Goal: Task Accomplishment & Management: Complete application form

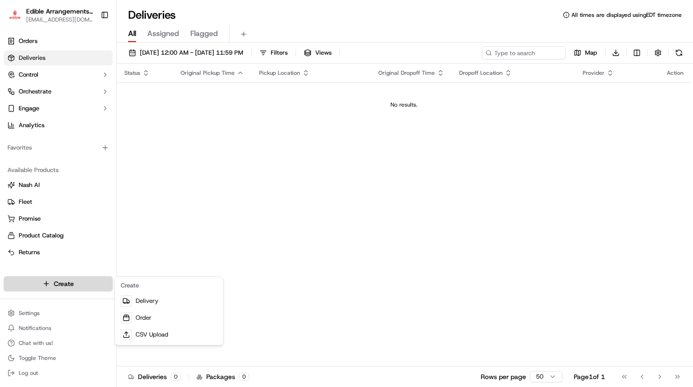
click at [59, 280] on html "Edible Arrangements - [GEOGRAPHIC_DATA][EMAIL_ADDRESS][DOMAIN_NAME] Toggle Side…" at bounding box center [346, 193] width 693 height 387
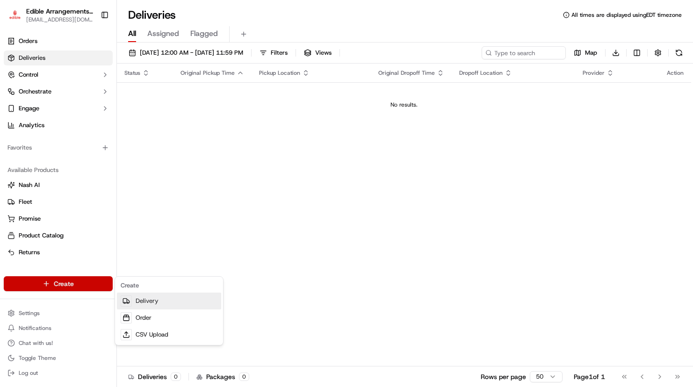
click at [165, 304] on link "Delivery" at bounding box center [169, 301] width 104 height 17
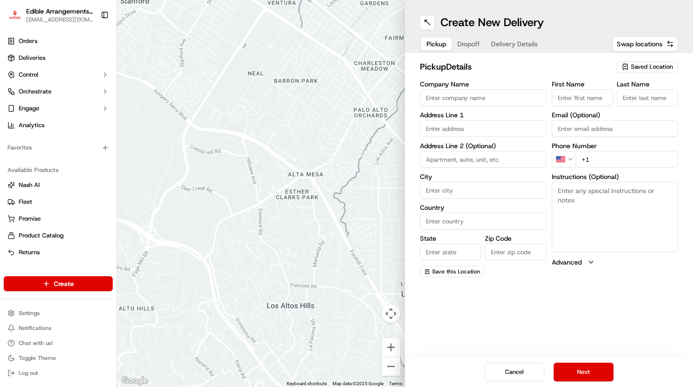
click at [661, 70] on span "Saved Location" at bounding box center [652, 67] width 42 height 8
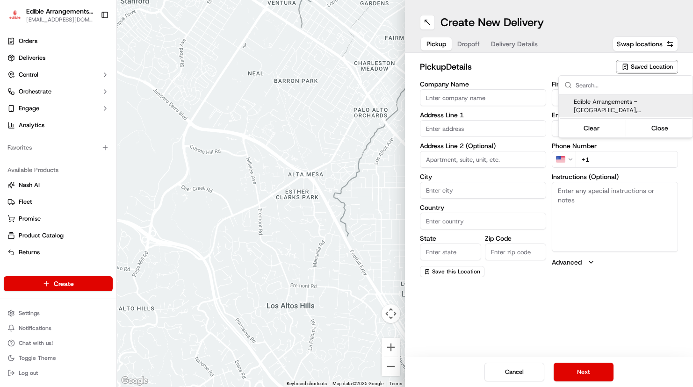
click at [633, 100] on span "Edible Arrangements - [GEOGRAPHIC_DATA], [GEOGRAPHIC_DATA] (NY860)" at bounding box center [631, 106] width 115 height 17
type input "Edible Arrangements - [GEOGRAPHIC_DATA], [GEOGRAPHIC_DATA]"
type input "[STREET_ADDRESS]"
type input "[GEOGRAPHIC_DATA]"
type input "US"
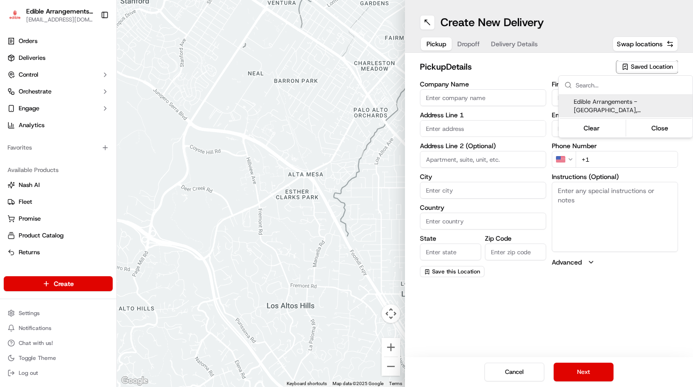
type input "NY"
type input "13214"
type input "[EMAIL_ADDRESS][DOMAIN_NAME]"
type input "[PHONE_NUMBER]"
type textarea "Please come inside the store to pick up the arrangement."
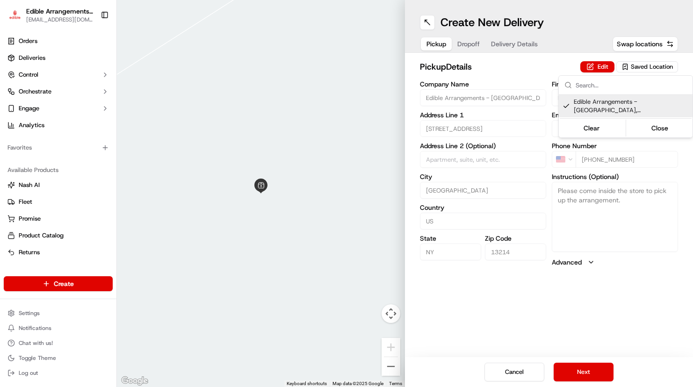
click at [599, 372] on html "Edible Arrangements - [GEOGRAPHIC_DATA][EMAIL_ADDRESS][DOMAIN_NAME] Toggle Side…" at bounding box center [346, 193] width 693 height 387
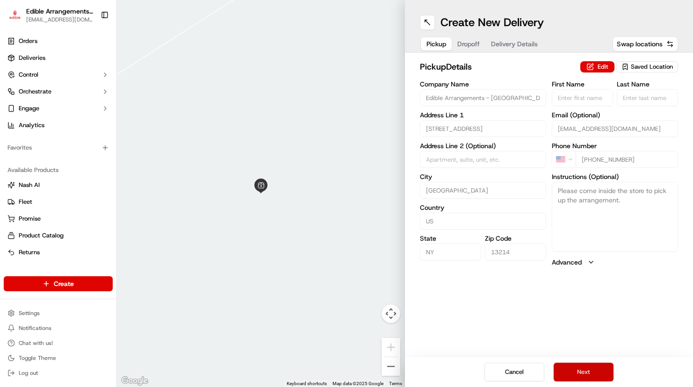
click at [594, 370] on button "Next" at bounding box center [583, 372] width 60 height 19
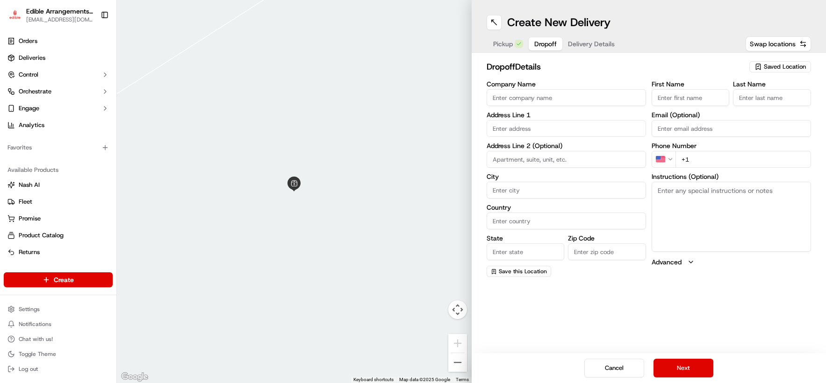
click at [517, 129] on input "text" at bounding box center [566, 128] width 159 height 17
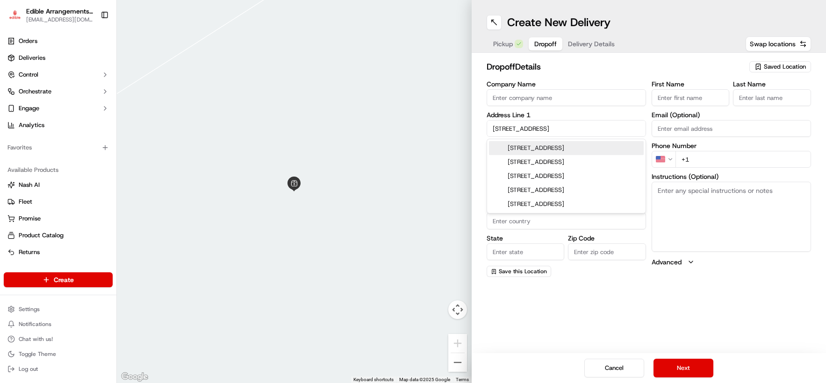
click at [533, 145] on div "[STREET_ADDRESS]" at bounding box center [566, 148] width 155 height 14
type input "[STREET_ADDRESS]"
type input "Altmar"
type input "[GEOGRAPHIC_DATA]"
type input "NY"
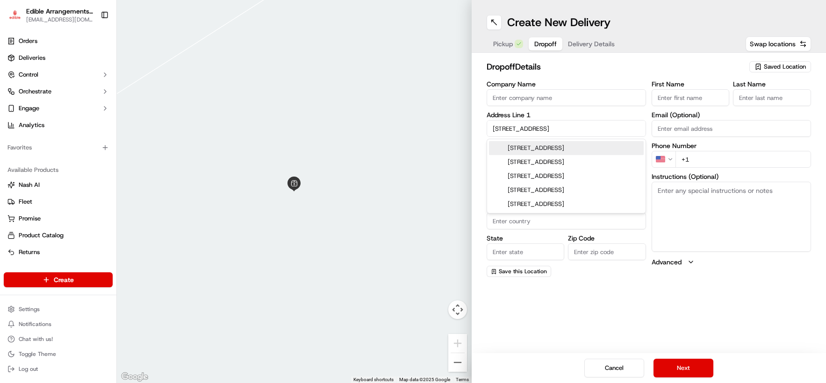
type input "13302"
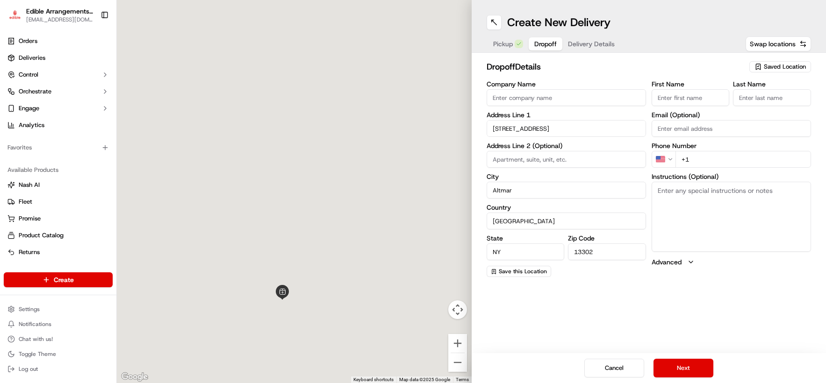
type input "[STREET_ADDRESS]"
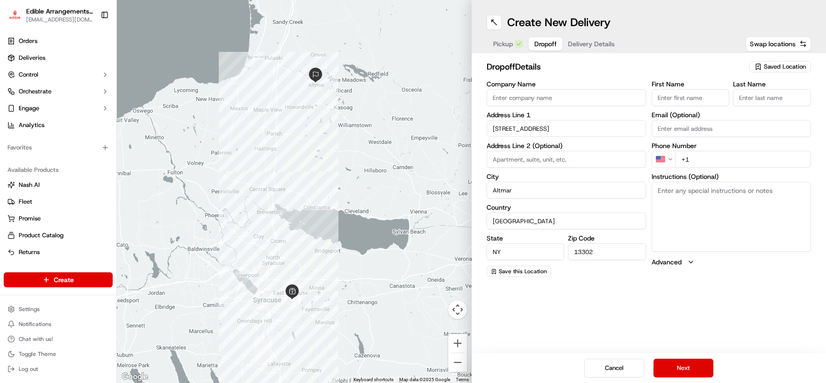
click at [692, 159] on input "+1" at bounding box center [743, 159] width 136 height 17
click at [692, 158] on input "+1" at bounding box center [743, 159] width 136 height 17
type input "[PHONE_NUMBER]"
click at [690, 96] on input "First Name" at bounding box center [691, 97] width 78 height 17
type input "aa"
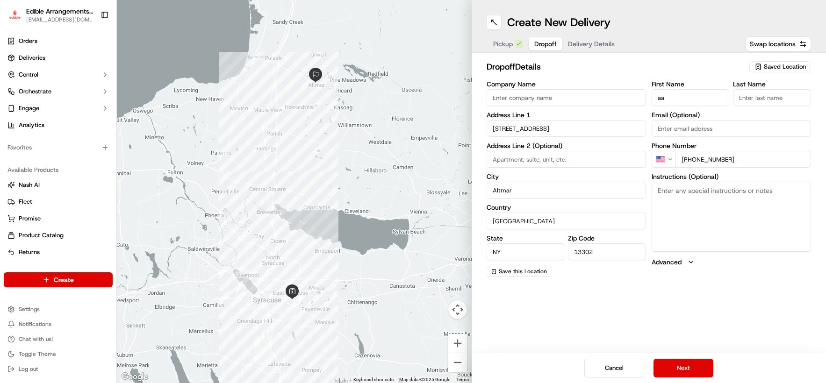
click at [692, 99] on input "Last Name" at bounding box center [772, 97] width 78 height 17
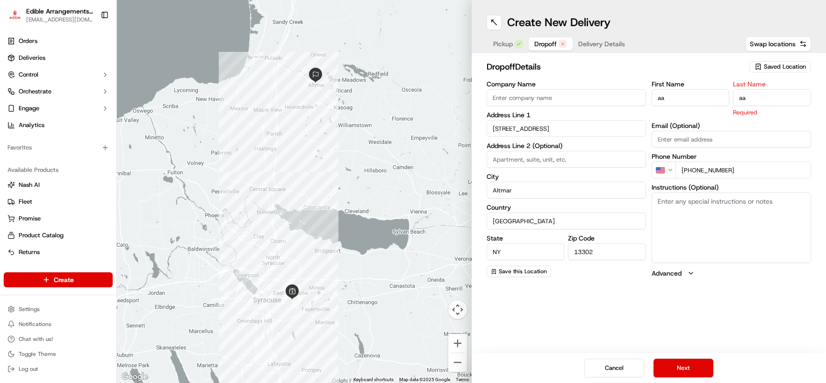
type input "aa"
click at [692, 289] on div "Create New Delivery Pickup Dropoff Delivery Details Swap locations dropoff Deta…" at bounding box center [649, 191] width 355 height 383
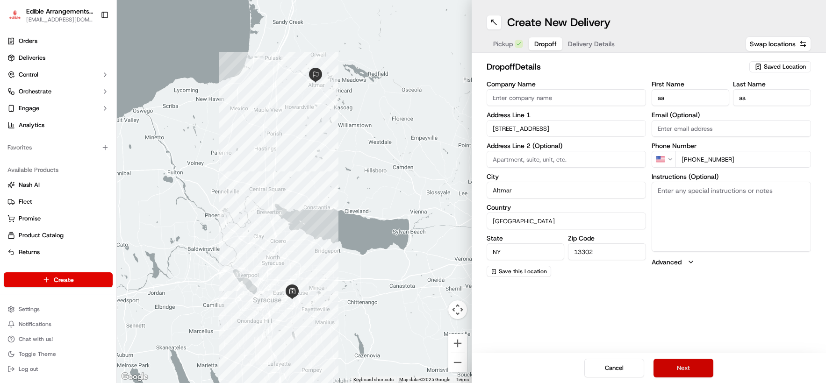
click at [692, 367] on button "Next" at bounding box center [684, 368] width 60 height 19
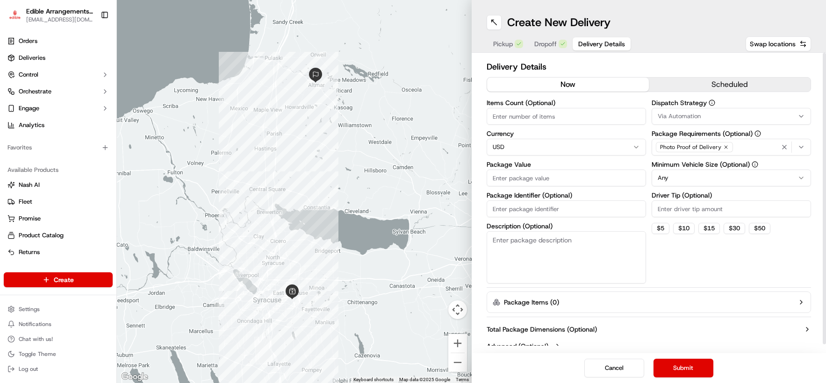
click at [564, 178] on input "Package Value" at bounding box center [566, 178] width 159 height 17
type input "50"
click at [692, 276] on div "Dispatch Strategy Via Automation Package Requirements (Optional) Photo Proof of…" at bounding box center [731, 192] width 159 height 184
click at [675, 367] on button "Submit" at bounding box center [684, 368] width 60 height 19
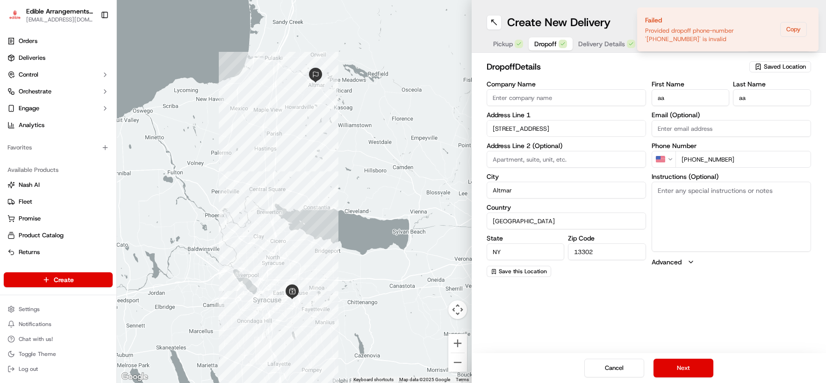
click at [540, 45] on span "Dropoff" at bounding box center [545, 43] width 22 height 9
drag, startPoint x: 738, startPoint y: 163, endPoint x: 663, endPoint y: 167, distance: 75.4
click at [663, 167] on div "US [PHONE_NUMBER]" at bounding box center [731, 159] width 159 height 17
click at [687, 157] on input "[PHONE_NUMBER]" at bounding box center [743, 159] width 136 height 17
type input "[PHONE_NUMBER]"
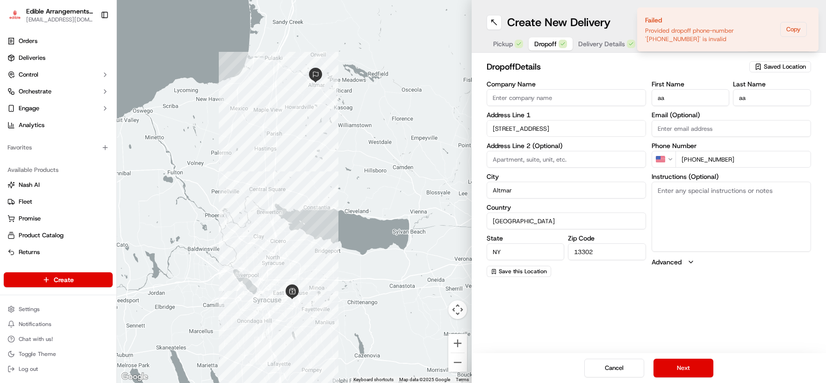
click at [692, 274] on div "First Name aa Last Name aa Email (Optional) Phone Number US [PHONE_NUMBER] Inst…" at bounding box center [731, 179] width 159 height 196
click at [692, 364] on button "Next" at bounding box center [684, 368] width 60 height 19
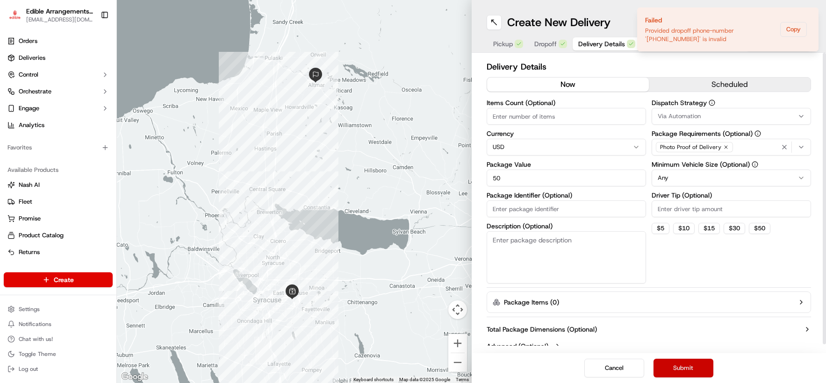
click at [686, 367] on button "Submit" at bounding box center [684, 368] width 60 height 19
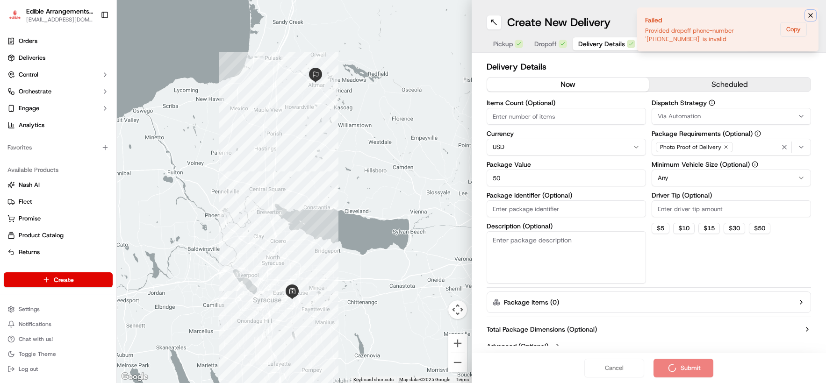
click at [692, 16] on icon "Notifications (F8)" at bounding box center [810, 15] width 7 height 7
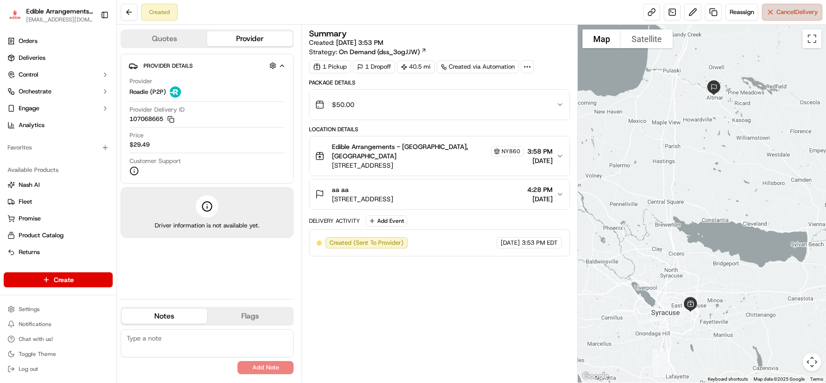
click at [692, 14] on span "Cancel Delivery" at bounding box center [797, 12] width 42 height 8
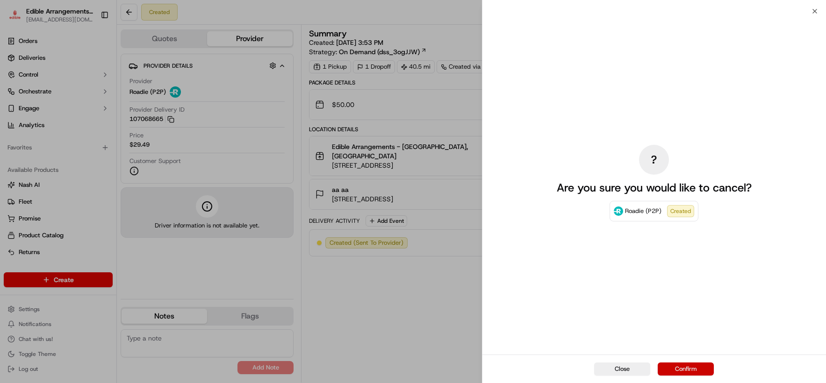
click at [677, 370] on button "Confirm" at bounding box center [686, 369] width 56 height 13
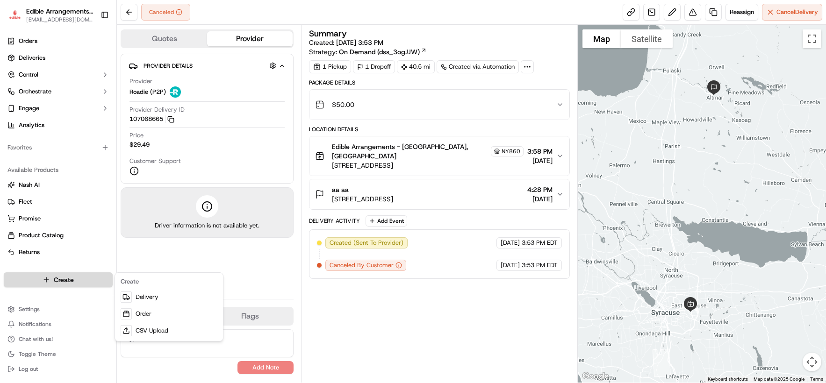
click at [89, 277] on html "Edible Arrangements - [GEOGRAPHIC_DATA][EMAIL_ADDRESS][DOMAIN_NAME] Toggle Side…" at bounding box center [413, 191] width 826 height 383
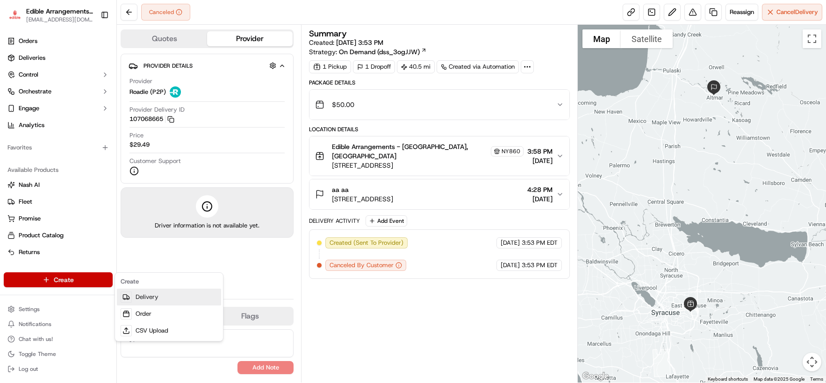
click at [144, 298] on link "Delivery" at bounding box center [169, 297] width 104 height 17
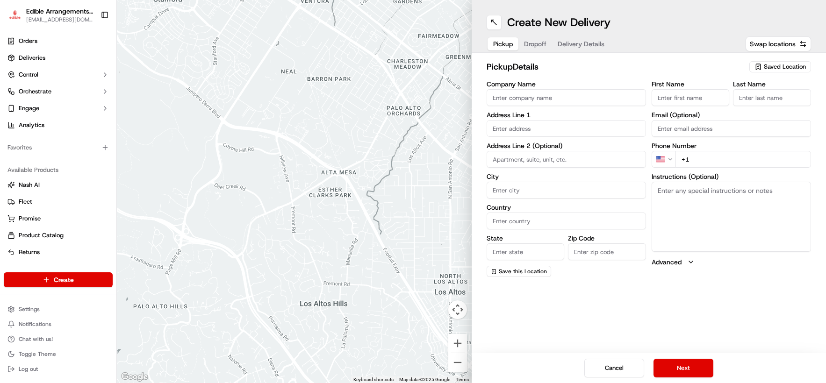
click at [692, 65] on span "Saved Location" at bounding box center [785, 67] width 42 height 8
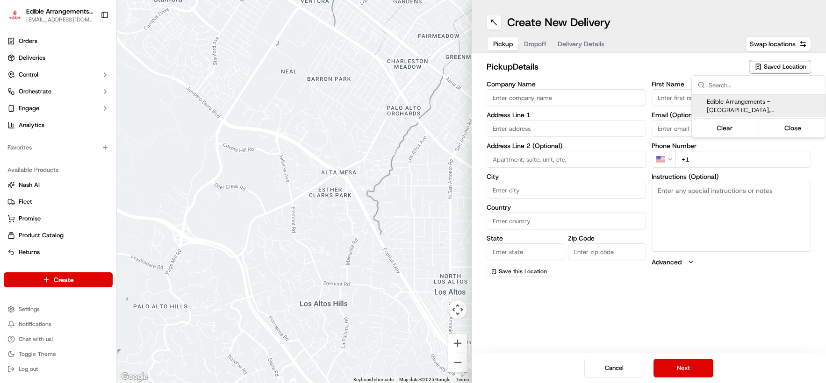
click at [692, 107] on span "Edible Arrangements - [GEOGRAPHIC_DATA], [GEOGRAPHIC_DATA] (NY860)" at bounding box center [764, 106] width 115 height 17
type input "Edible Arrangements - [GEOGRAPHIC_DATA], [GEOGRAPHIC_DATA]"
type input "[STREET_ADDRESS]"
type input "[GEOGRAPHIC_DATA]"
type input "US"
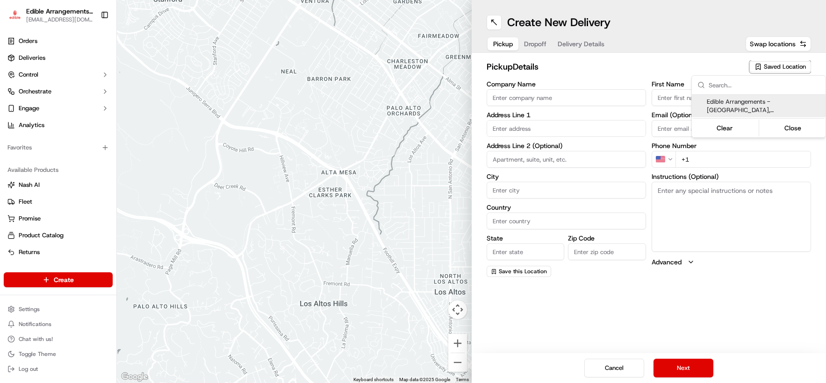
type input "NY"
type input "13214"
type input "[EMAIL_ADDRESS][DOMAIN_NAME]"
type input "[PHONE_NUMBER]"
type textarea "Please come inside the store to pick up the arrangement."
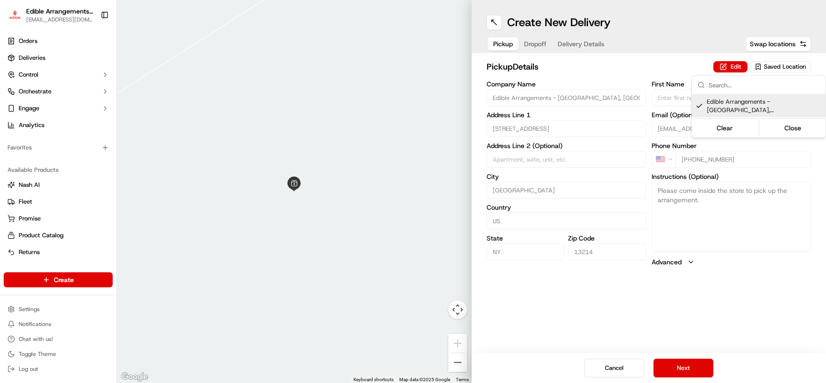
click at [683, 366] on html "Edible Arrangements - [GEOGRAPHIC_DATA][EMAIL_ADDRESS][DOMAIN_NAME] Toggle Side…" at bounding box center [413, 191] width 826 height 383
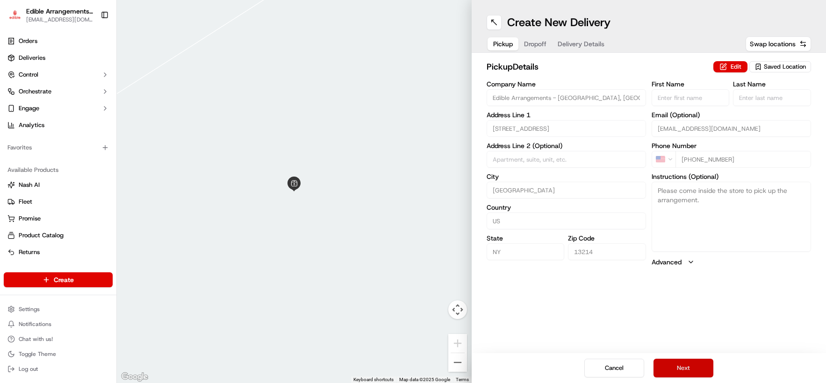
click at [684, 366] on button "Next" at bounding box center [684, 368] width 60 height 19
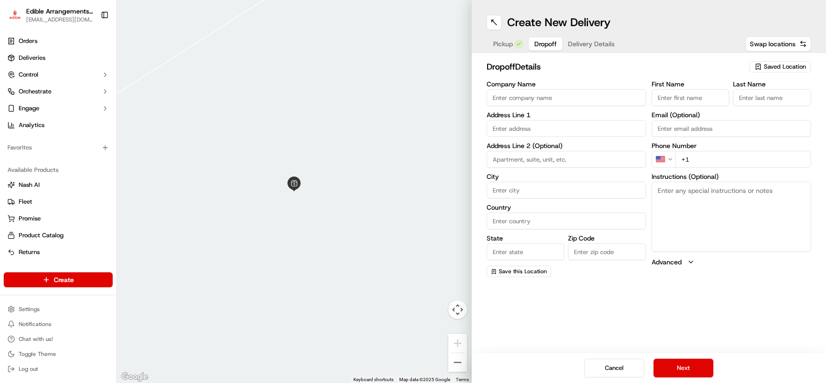
click at [540, 129] on input "text" at bounding box center [566, 128] width 159 height 17
click at [552, 144] on div "6500 NY-80, [GEOGRAPHIC_DATA], [GEOGRAPHIC_DATA]" at bounding box center [566, 152] width 155 height 22
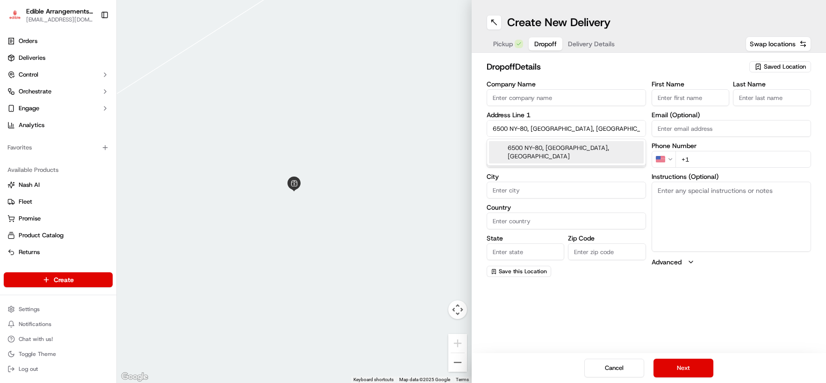
type input "[STREET_ADDRESS]"
type input "[GEOGRAPHIC_DATA]"
type input "NY"
type input "13020"
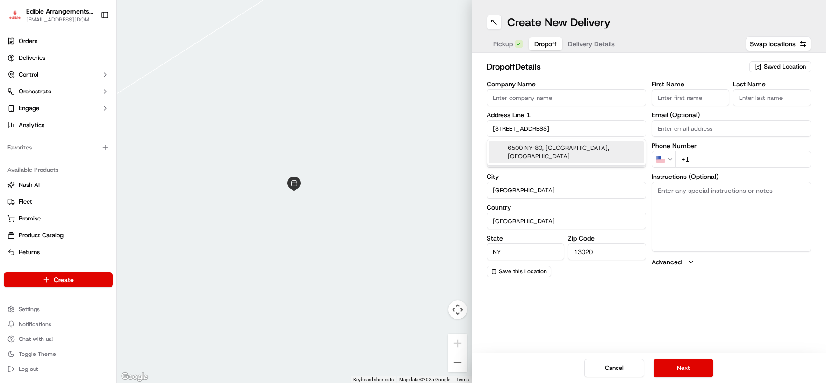
type input "6500 [US_STATE] 80"
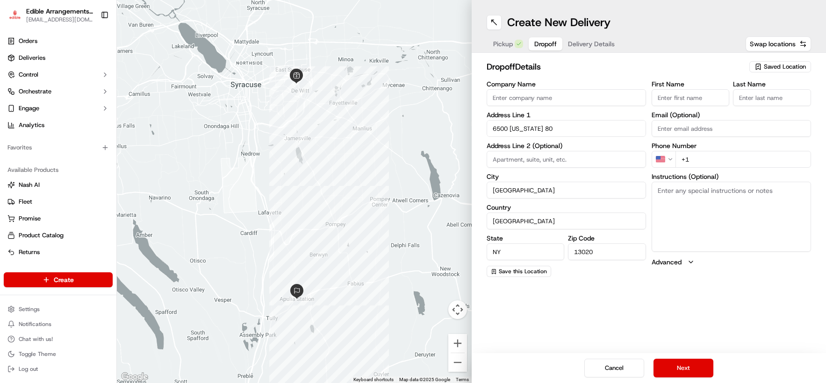
click at [692, 157] on input "+1" at bounding box center [743, 159] width 136 height 17
type input "[PHONE_NUMBER]"
click at [682, 99] on input "First Name" at bounding box center [691, 97] width 78 height 17
type input "vv"
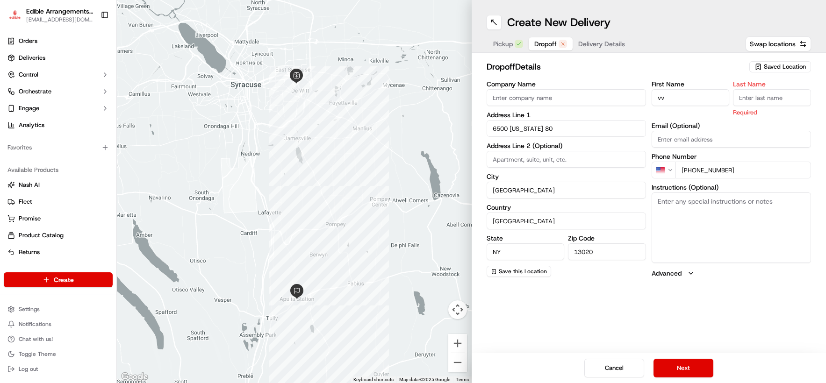
click at [692, 98] on input "Last Name" at bounding box center [772, 97] width 78 height 17
type input "vv"
click at [692, 307] on div "Create New Delivery Pickup Dropoff Delivery Details Swap locations dropoff Deta…" at bounding box center [649, 191] width 355 height 383
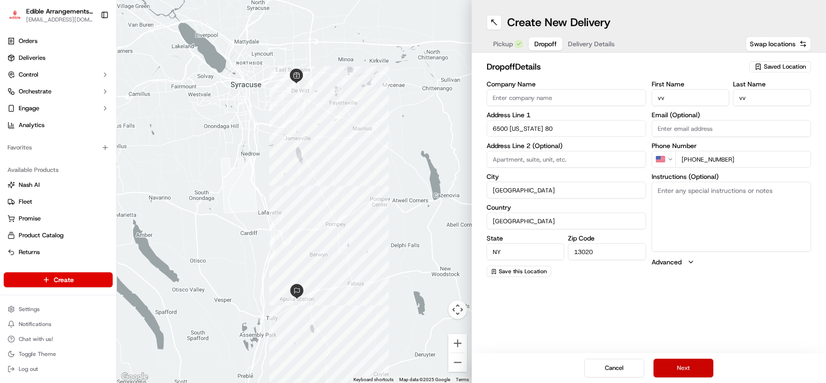
click at [691, 376] on button "Next" at bounding box center [684, 368] width 60 height 19
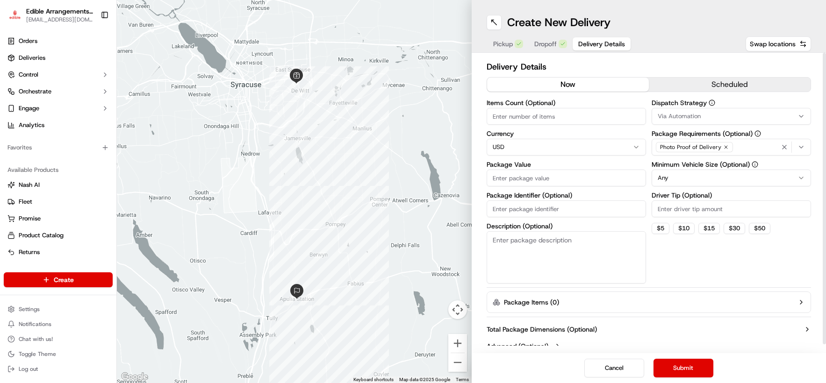
click at [545, 178] on input "Package Value" at bounding box center [566, 178] width 159 height 17
type input "50"
click at [692, 284] on div "Delivery Details now scheduled Items Count (Optional) Currency USD Package Valu…" at bounding box center [649, 207] width 325 height 295
click at [686, 364] on button "Submit" at bounding box center [684, 368] width 60 height 19
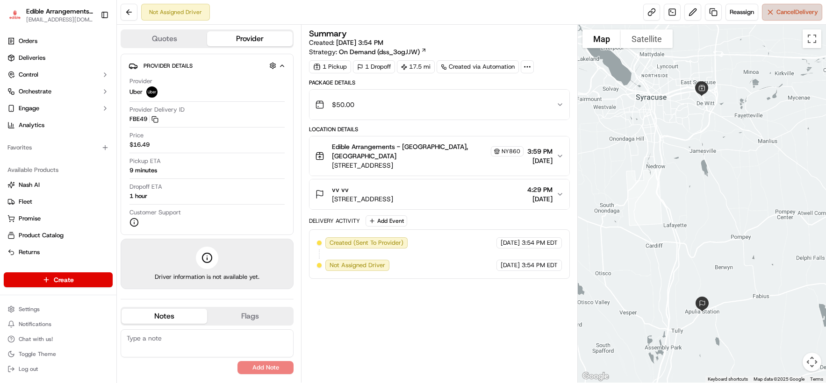
click at [692, 16] on button "Cancel Delivery" at bounding box center [792, 12] width 60 height 17
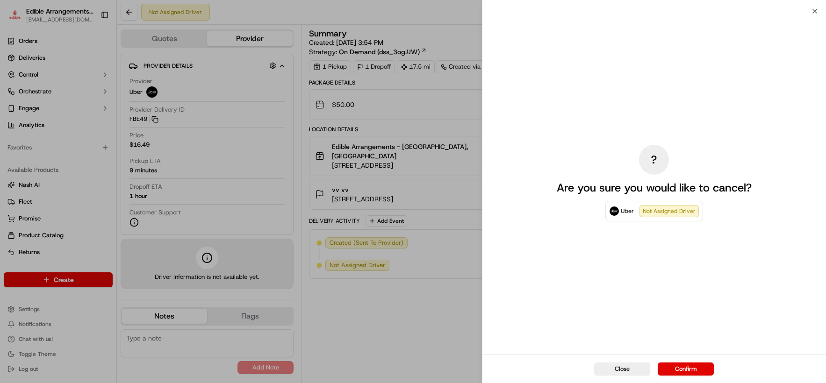
click at [692, 365] on button "Confirm" at bounding box center [686, 369] width 56 height 13
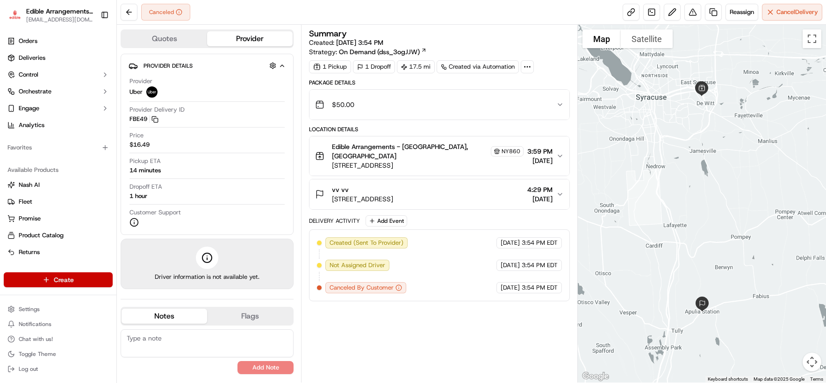
click at [82, 284] on html "Edible Arrangements - [GEOGRAPHIC_DATA][EMAIL_ADDRESS][DOMAIN_NAME] Toggle Side…" at bounding box center [413, 191] width 826 height 383
click at [143, 294] on link "Delivery" at bounding box center [169, 297] width 104 height 17
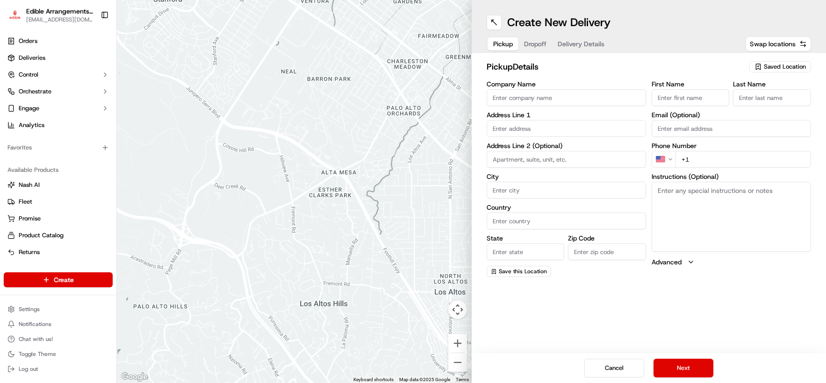
click at [692, 70] on span "Saved Location" at bounding box center [785, 67] width 42 height 8
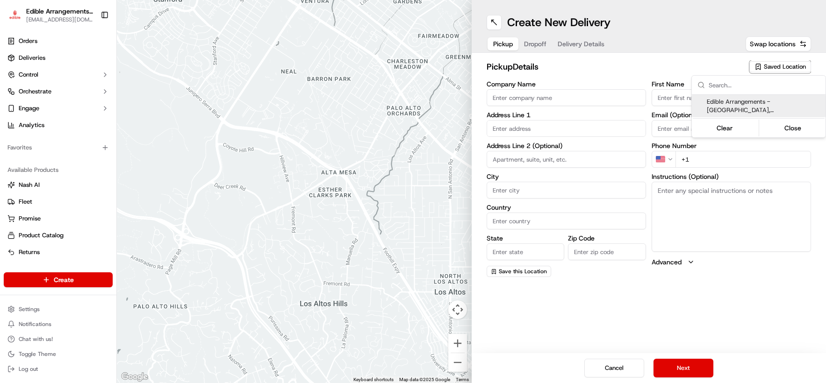
drag, startPoint x: 745, startPoint y: 101, endPoint x: 727, endPoint y: 186, distance: 86.6
click at [692, 102] on span "Edible Arrangements - [GEOGRAPHIC_DATA], [GEOGRAPHIC_DATA] (NY860)" at bounding box center [764, 106] width 115 height 17
type input "Edible Arrangements - [GEOGRAPHIC_DATA], [GEOGRAPHIC_DATA]"
type input "[STREET_ADDRESS]"
type input "[GEOGRAPHIC_DATA]"
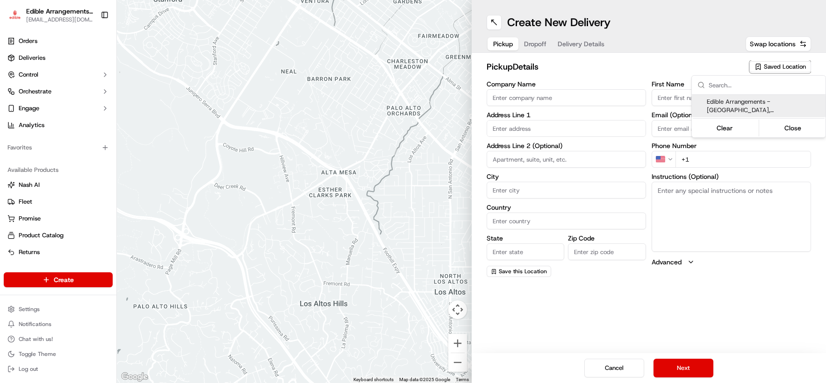
type input "US"
type input "NY"
type input "13214"
type input "[EMAIL_ADDRESS][DOMAIN_NAME]"
type input "[PHONE_NUMBER]"
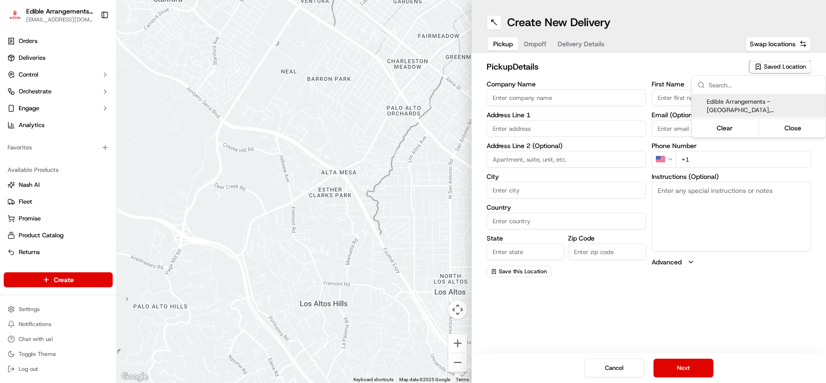
type textarea "Please come inside the store to pick up the arrangement."
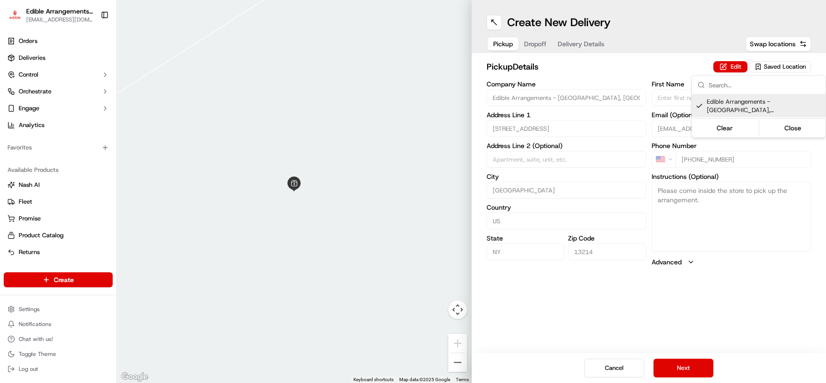
click at [691, 369] on html "Edible Arrangements - [GEOGRAPHIC_DATA][EMAIL_ADDRESS][DOMAIN_NAME] Toggle Side…" at bounding box center [413, 191] width 826 height 383
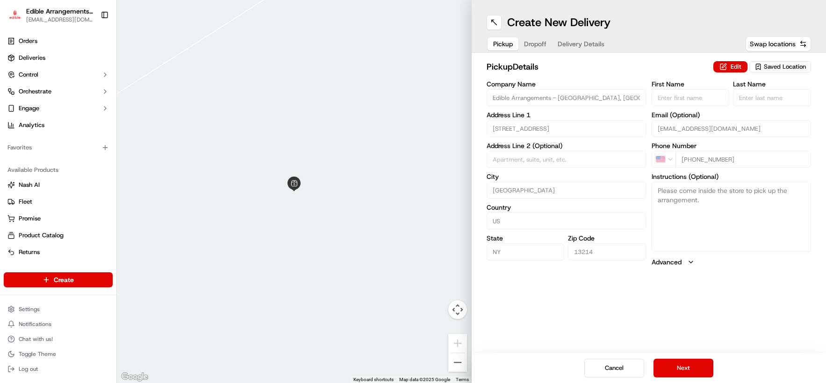
click at [691, 369] on button "Next" at bounding box center [684, 368] width 60 height 19
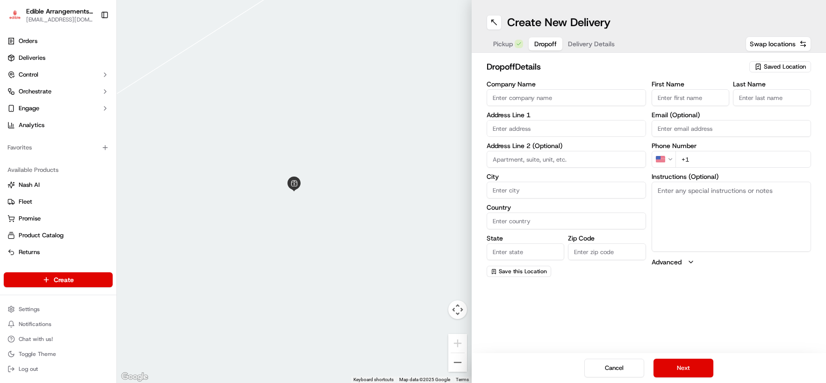
click at [529, 130] on input "text" at bounding box center [566, 128] width 159 height 17
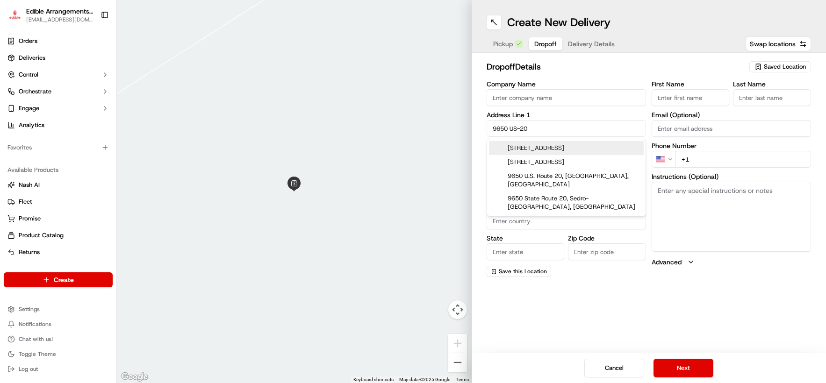
click at [536, 148] on div "[STREET_ADDRESS]" at bounding box center [566, 148] width 155 height 14
type input "[STREET_ADDRESS]"
type input "Bridgewater"
type input "[GEOGRAPHIC_DATA]"
type input "NY"
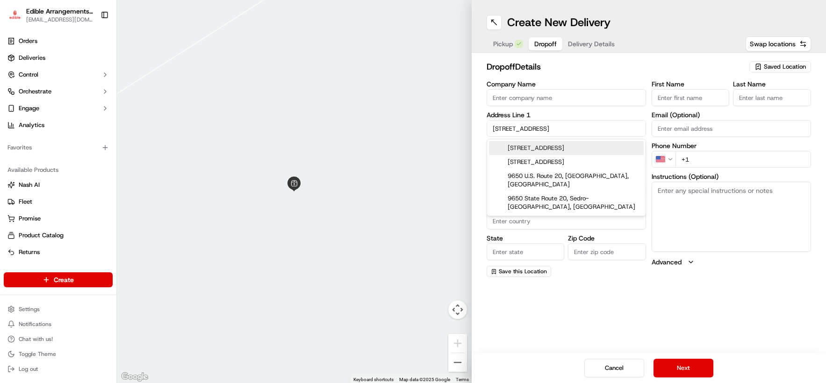
type input "13313"
type input "9650 U.S. 20"
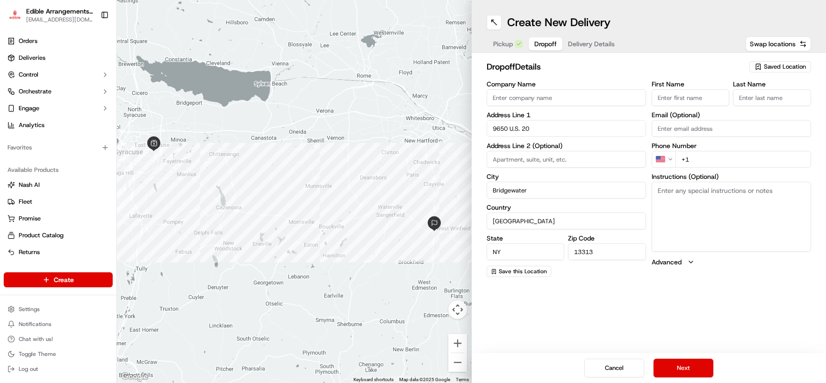
click at [692, 156] on input "+1" at bounding box center [743, 159] width 136 height 17
type input "[PHONE_NUMBER]"
type input "Altmar"
type input "13302"
type input "aa"
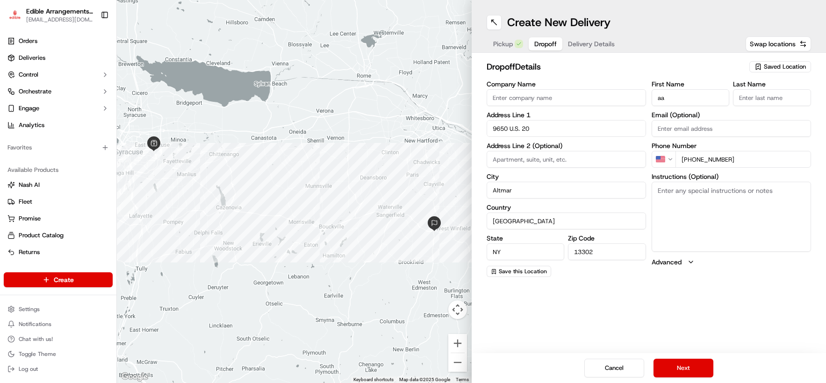
type input "aa"
drag, startPoint x: 741, startPoint y: 159, endPoint x: 703, endPoint y: 160, distance: 38.8
click at [692, 160] on input "[PHONE_NUMBER]" at bounding box center [743, 159] width 136 height 17
type input "[PHONE_NUMBER]"
click at [692, 228] on textarea "Instructions (Optional)" at bounding box center [731, 217] width 159 height 70
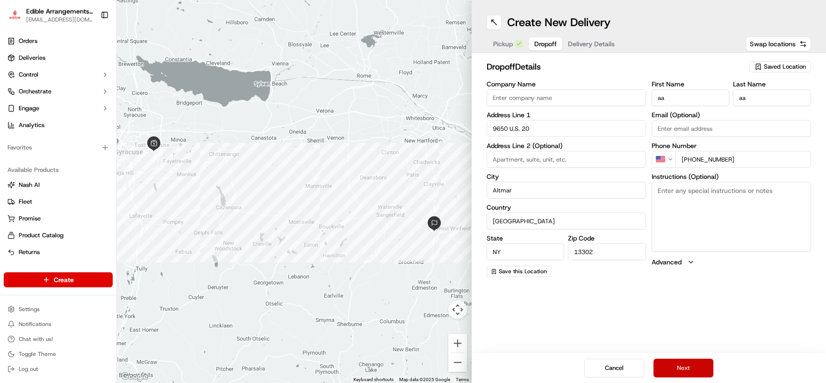
click at [686, 370] on button "Next" at bounding box center [684, 368] width 60 height 19
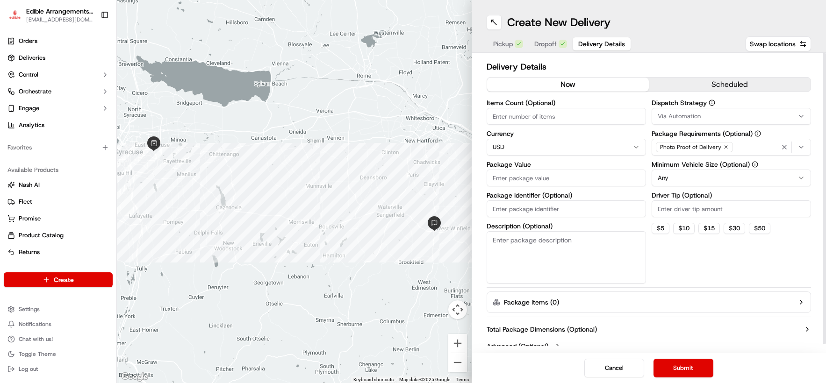
click at [547, 174] on input "Package Value" at bounding box center [566, 178] width 159 height 17
type input "60"
click at [692, 294] on button "Package Items ( 0 )" at bounding box center [649, 303] width 325 height 22
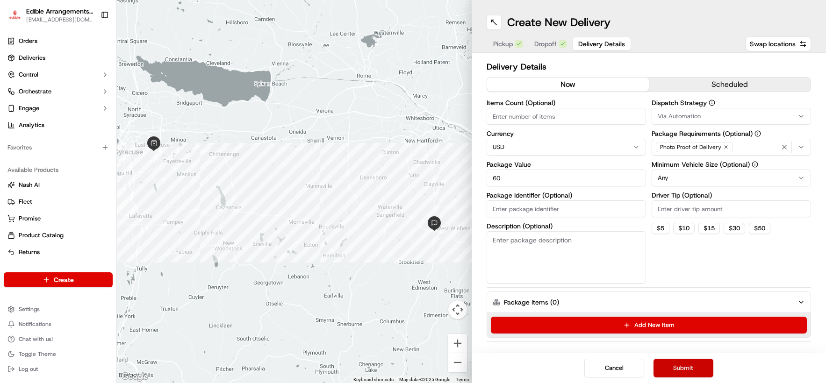
click at [692, 365] on button "Submit" at bounding box center [684, 368] width 60 height 19
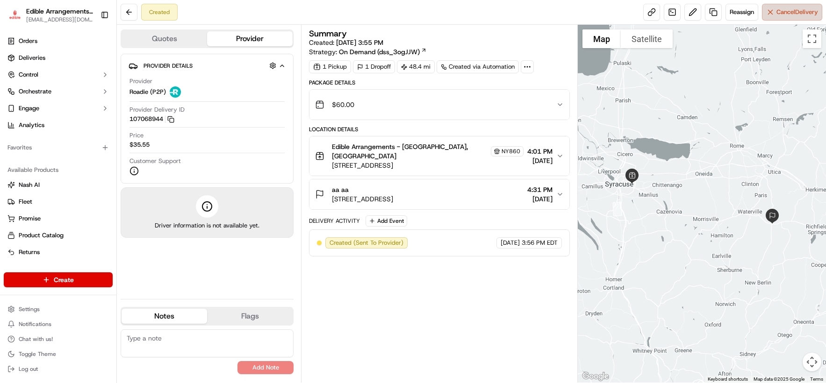
click at [692, 15] on span "Cancel Delivery" at bounding box center [797, 12] width 42 height 8
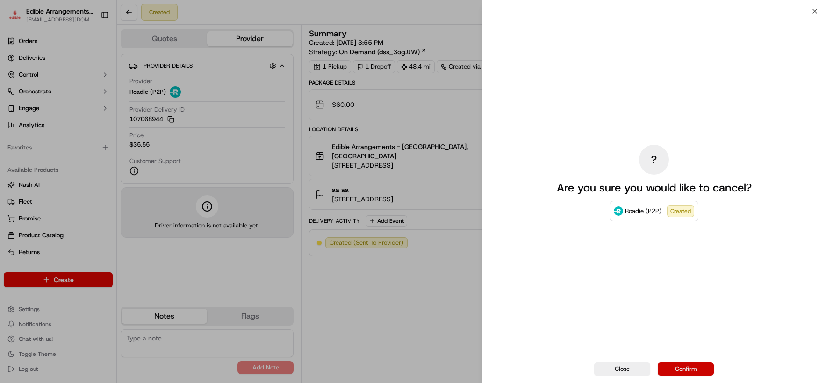
click at [692, 369] on button "Confirm" at bounding box center [686, 369] width 56 height 13
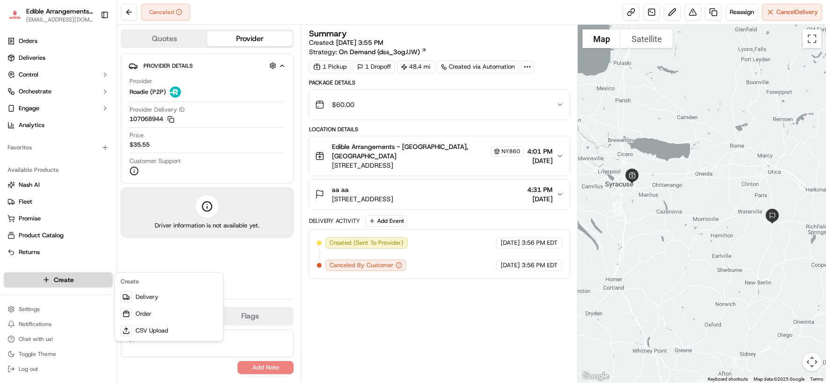
click at [71, 282] on html "Edible Arrangements - [GEOGRAPHIC_DATA][EMAIL_ADDRESS][DOMAIN_NAME] Toggle Side…" at bounding box center [413, 191] width 826 height 383
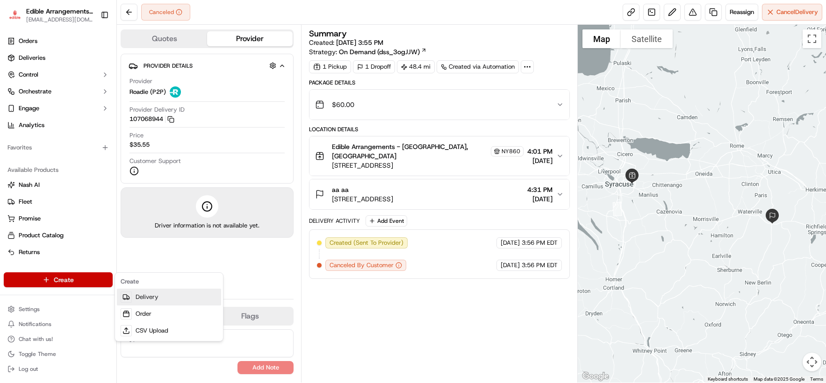
click at [139, 292] on link "Delivery" at bounding box center [169, 297] width 104 height 17
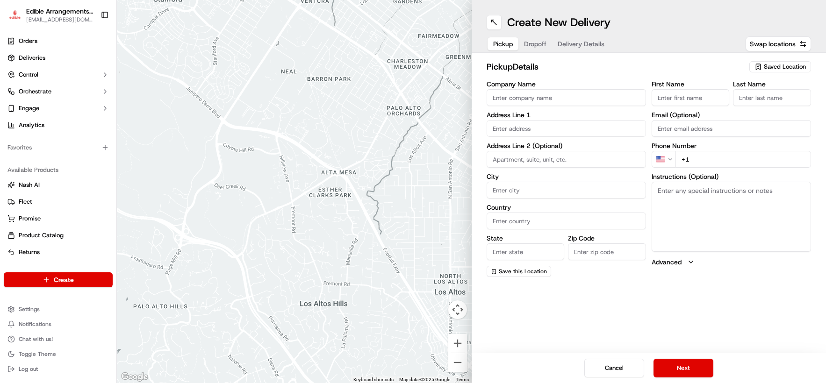
click at [692, 65] on span "Saved Location" at bounding box center [785, 67] width 42 height 8
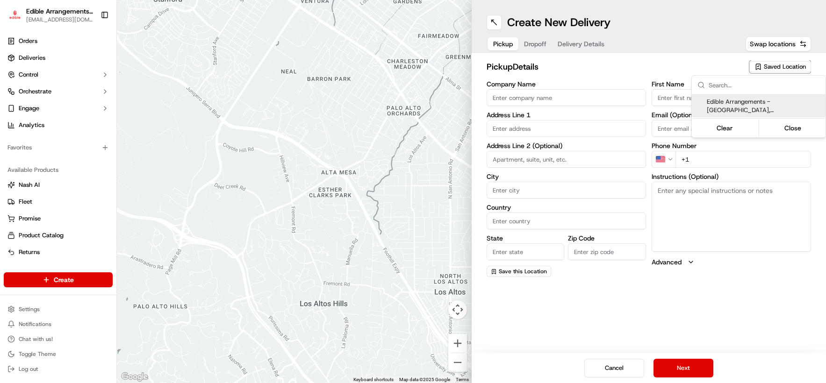
click at [692, 108] on span "Edible Arrangements - [GEOGRAPHIC_DATA], [GEOGRAPHIC_DATA] (NY860)" at bounding box center [764, 106] width 115 height 17
type input "Edible Arrangements - [GEOGRAPHIC_DATA], [GEOGRAPHIC_DATA]"
type input "[STREET_ADDRESS]"
type input "[GEOGRAPHIC_DATA]"
type input "US"
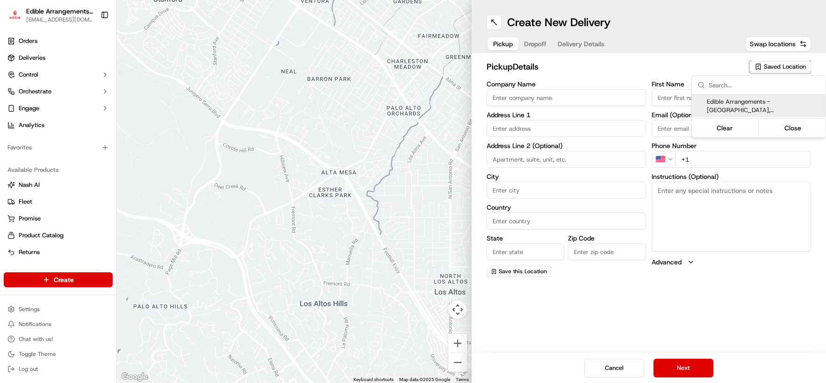
type input "NY"
type input "13214"
type input "[EMAIL_ADDRESS][DOMAIN_NAME]"
type input "[PHONE_NUMBER]"
type textarea "Please come inside the store to pick up the arrangement."
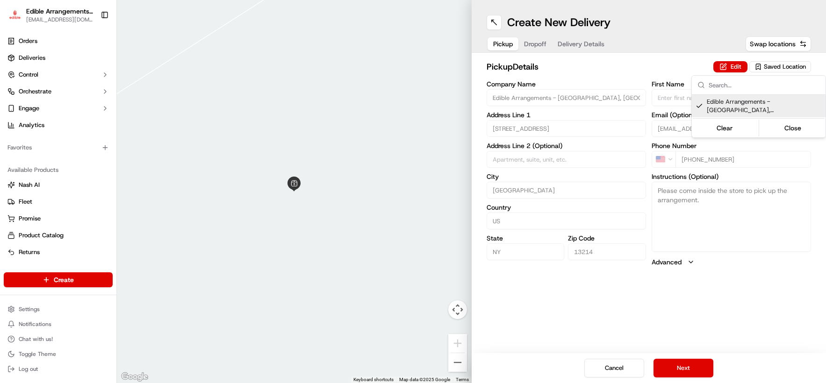
click at [692, 367] on html "Edible Arrangements - [GEOGRAPHIC_DATA][EMAIL_ADDRESS][DOMAIN_NAME] Toggle Side…" at bounding box center [413, 191] width 826 height 383
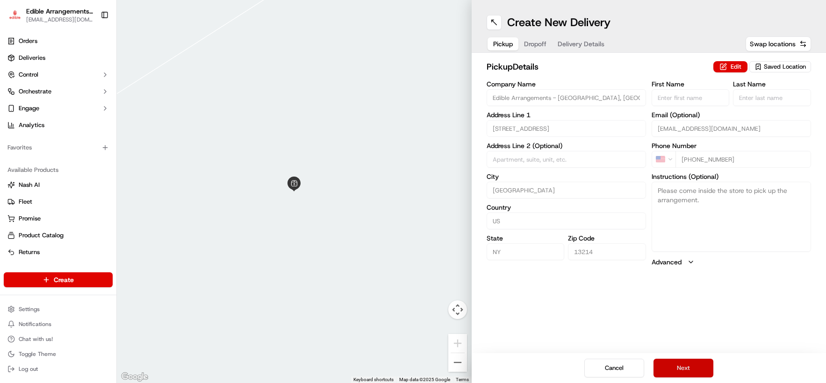
click at [692, 367] on button "Next" at bounding box center [684, 368] width 60 height 19
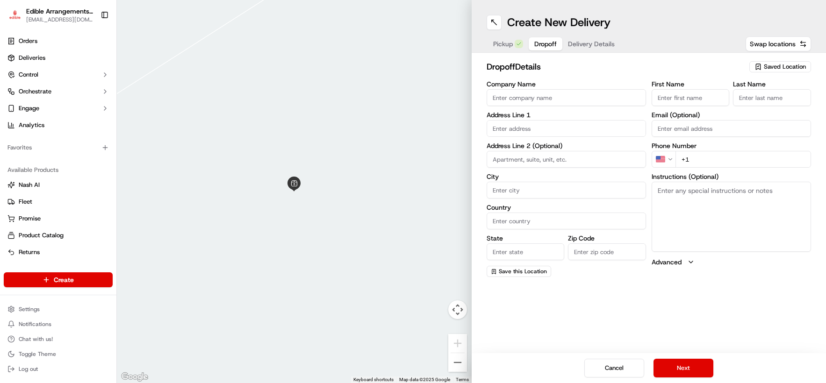
click at [544, 121] on input "text" at bounding box center [566, 128] width 159 height 17
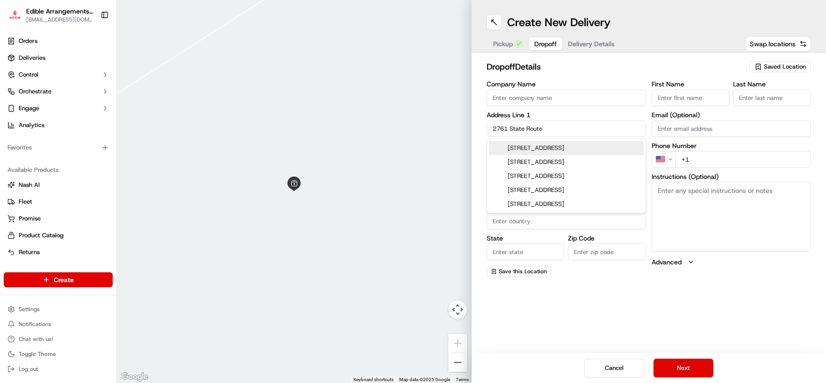
click at [579, 146] on div "[STREET_ADDRESS]" at bounding box center [566, 148] width 155 height 14
type input "[STREET_ADDRESS]"
type input "Cincinnatus"
type input "[GEOGRAPHIC_DATA]"
type input "NY"
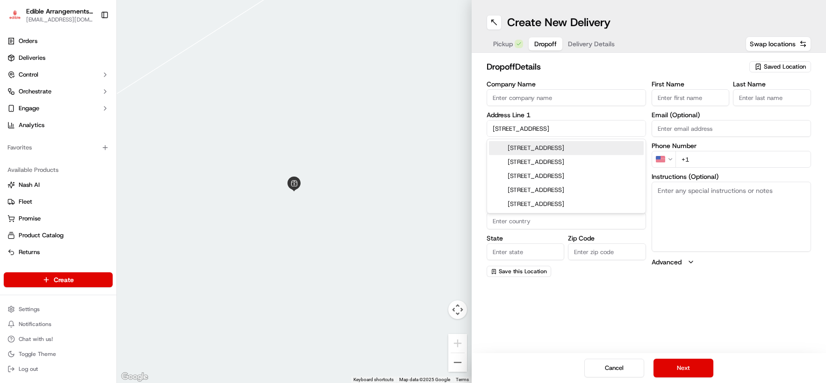
type input "13040"
type input "[STREET_ADDRESS]"
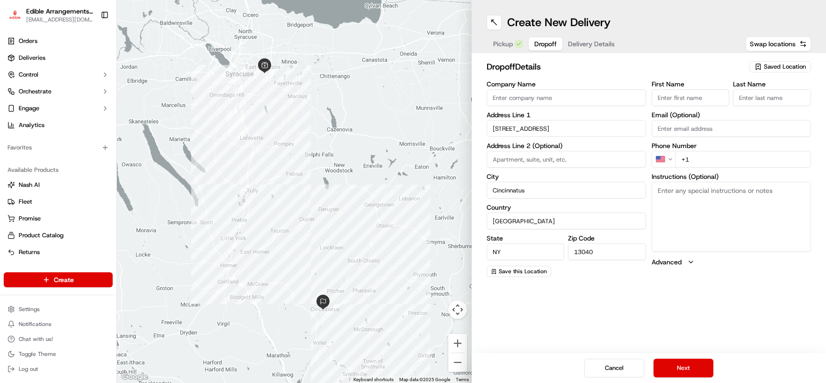
click at [692, 158] on input "+1" at bounding box center [743, 159] width 136 height 17
type input "[PHONE_NUMBER]"
type input "Altmar"
type input "13302"
type input "aa"
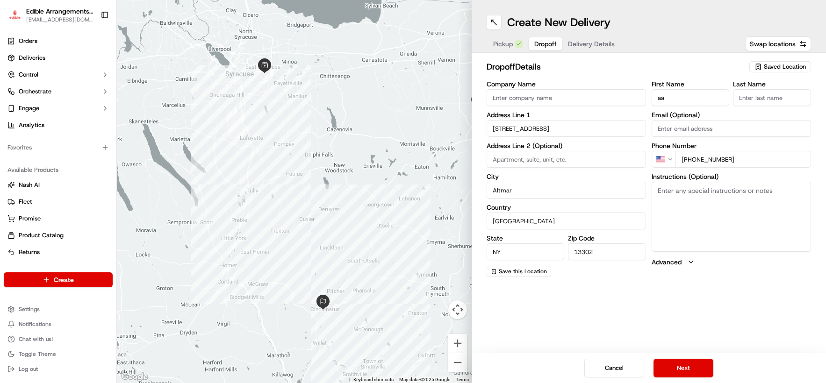
type input "aa"
click at [692, 157] on input "[PHONE_NUMBER]" at bounding box center [743, 159] width 136 height 17
type input "[PHONE_NUMBER]"
click at [674, 371] on button "Next" at bounding box center [684, 368] width 60 height 19
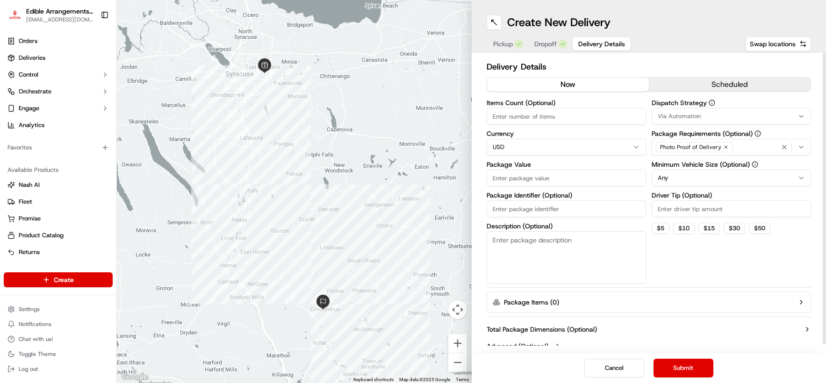
click at [537, 178] on input "Package Value" at bounding box center [566, 178] width 159 height 17
type input "50"
click at [692, 273] on div "Dispatch Strategy Via Automation Package Requirements (Optional) Photo Proof of…" at bounding box center [731, 192] width 159 height 184
click at [669, 373] on button "Submit" at bounding box center [684, 368] width 60 height 19
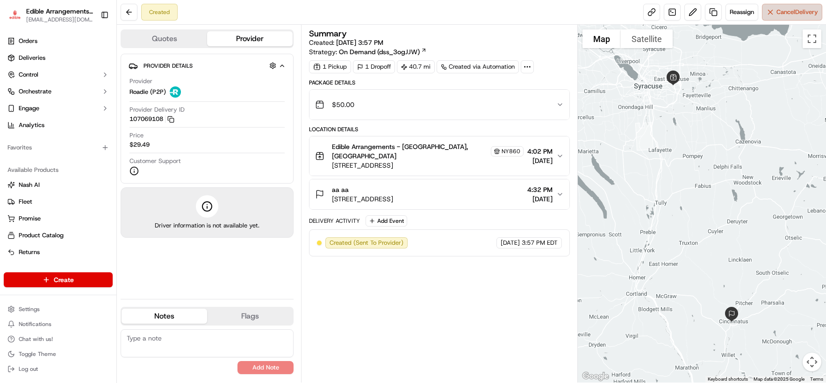
click at [692, 14] on span "Cancel Delivery" at bounding box center [797, 12] width 42 height 8
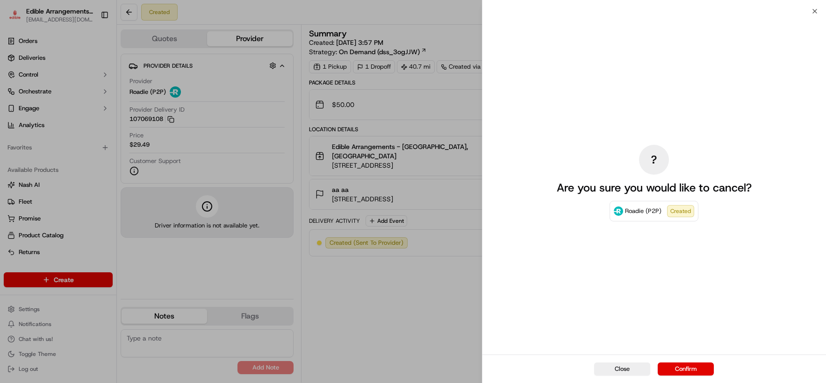
click at [692, 362] on div "Close Confirm" at bounding box center [654, 369] width 344 height 29
click at [692, 367] on button "Confirm" at bounding box center [686, 369] width 56 height 13
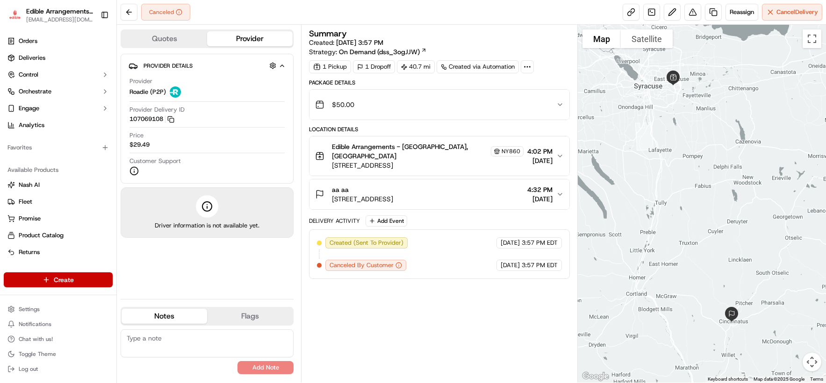
click at [89, 279] on html "Edible Arrangements - [GEOGRAPHIC_DATA][EMAIL_ADDRESS][DOMAIN_NAME] Toggle Side…" at bounding box center [413, 191] width 826 height 383
click at [171, 304] on link "Delivery" at bounding box center [169, 297] width 104 height 17
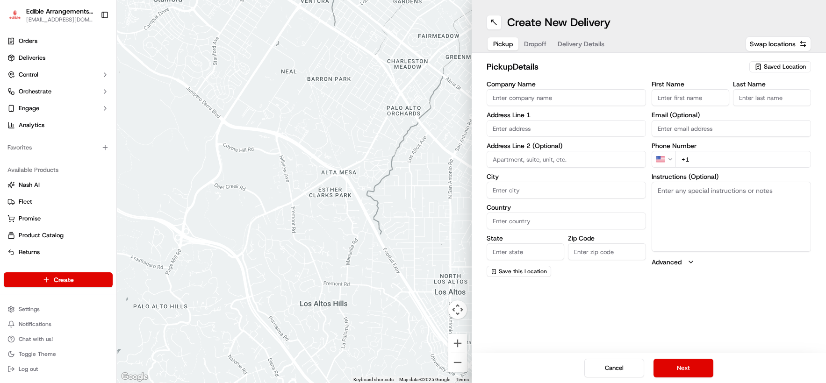
click at [692, 65] on span "Saved Location" at bounding box center [785, 67] width 42 height 8
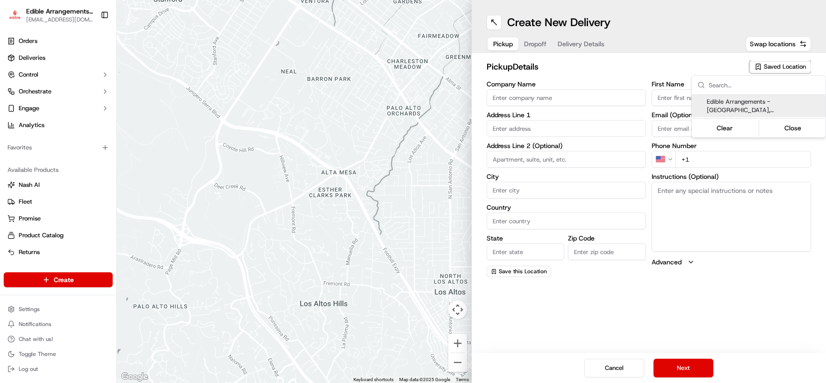
click at [692, 109] on span "Edible Arrangements - [GEOGRAPHIC_DATA], [GEOGRAPHIC_DATA] (NY860)" at bounding box center [764, 106] width 115 height 17
type input "Edible Arrangements - [GEOGRAPHIC_DATA], [GEOGRAPHIC_DATA]"
type input "[STREET_ADDRESS]"
type input "[GEOGRAPHIC_DATA]"
type input "US"
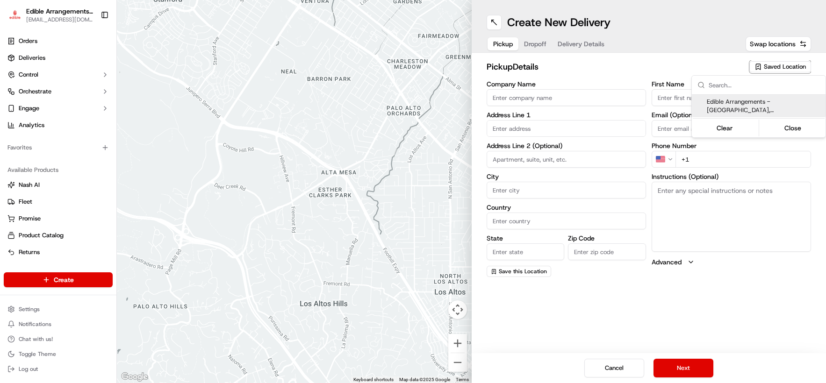
type input "NY"
type input "13214"
type input "[EMAIL_ADDRESS][DOMAIN_NAME]"
type input "[PHONE_NUMBER]"
type textarea "Please come inside the store to pick up the arrangement."
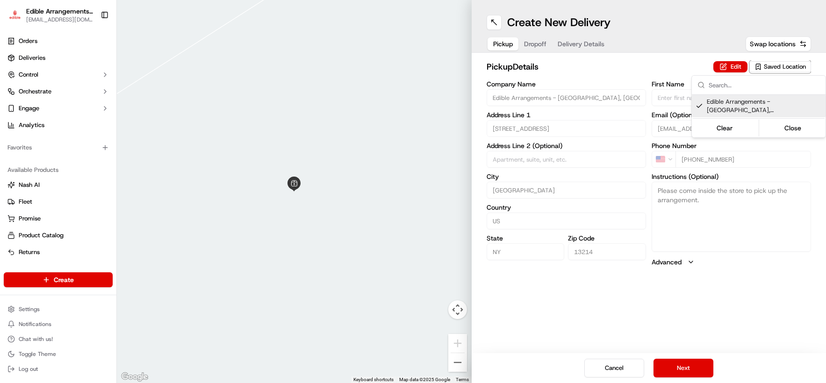
drag, startPoint x: 672, startPoint y: 352, endPoint x: 675, endPoint y: 358, distance: 7.1
click at [675, 357] on html "Edible Arrangements - [GEOGRAPHIC_DATA][EMAIL_ADDRESS][DOMAIN_NAME] Toggle Side…" at bounding box center [413, 191] width 826 height 383
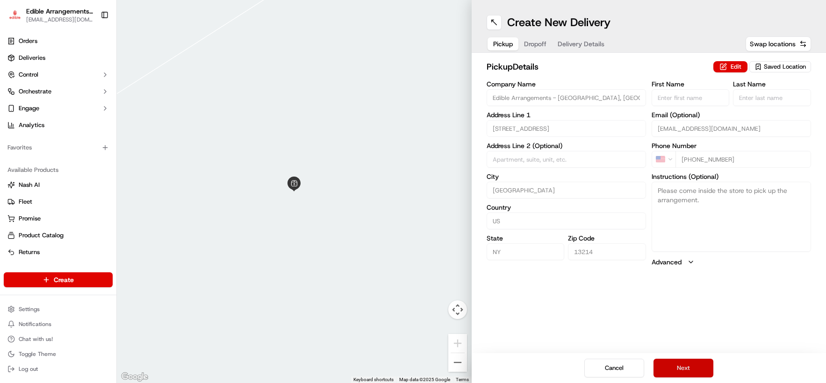
click at [682, 370] on button "Next" at bounding box center [684, 368] width 60 height 19
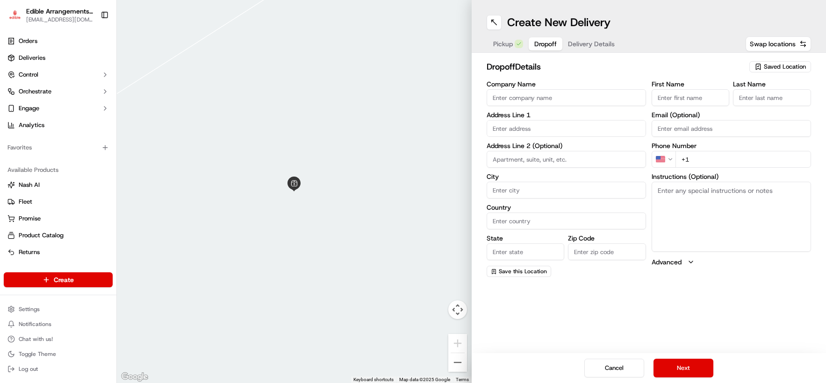
click at [535, 127] on input "text" at bounding box center [566, 128] width 159 height 17
drag, startPoint x: 591, startPoint y: 131, endPoint x: 467, endPoint y: 116, distance: 124.8
click at [467, 116] on div "To navigate the map with touch gestures double-tap and hold your finger on the …" at bounding box center [471, 191] width 709 height 383
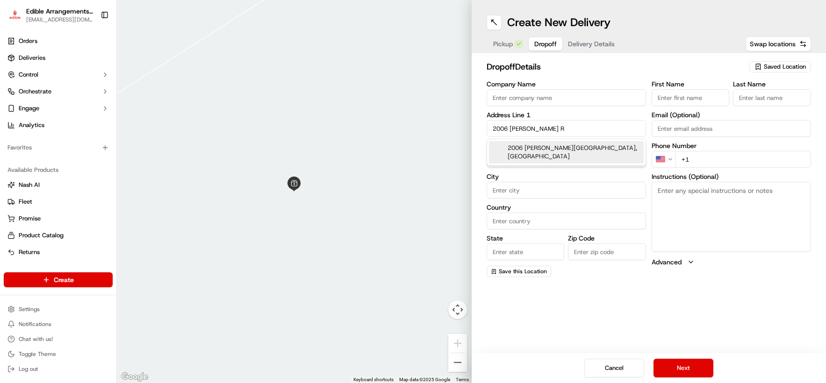
click at [553, 145] on div "2006 [PERSON_NAME][GEOGRAPHIC_DATA], [GEOGRAPHIC_DATA]" at bounding box center [566, 152] width 155 height 22
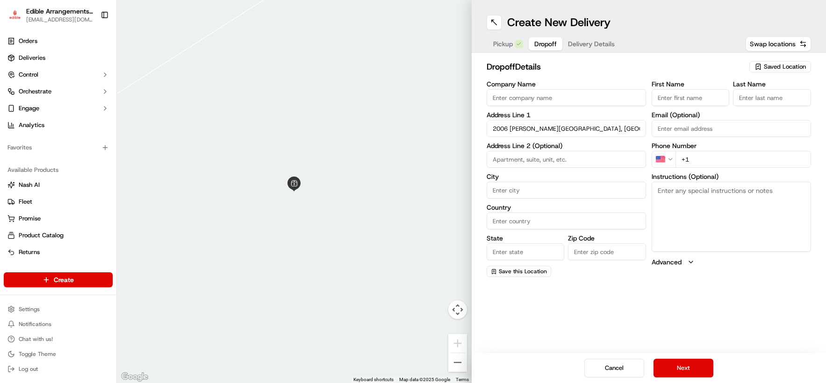
type input "[STREET_ADDRESS][PERSON_NAME]"
type input "Cazenovia"
type input "[GEOGRAPHIC_DATA]"
type input "NY"
type input "13035"
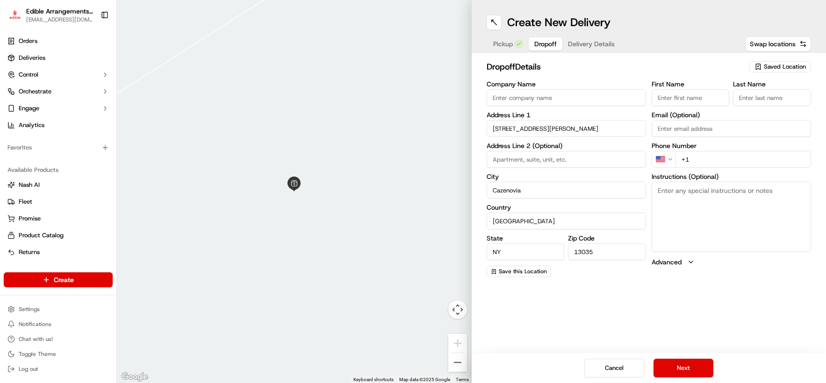
type input "2006 [PERSON_NAME][GEOGRAPHIC_DATA]"
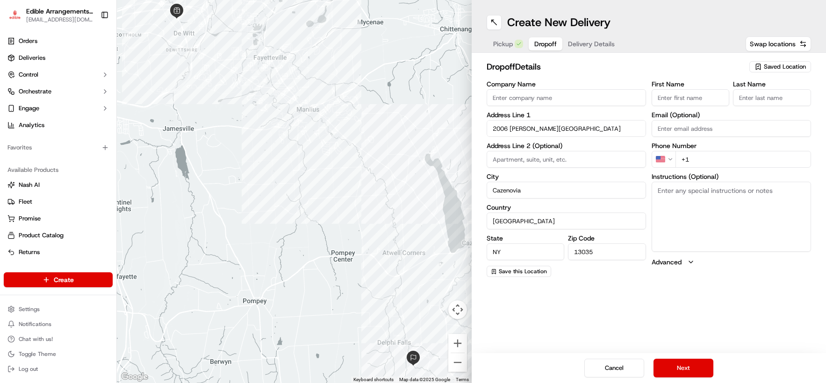
click at [692, 153] on input "+1" at bounding box center [743, 159] width 136 height 17
type input "[PHONE_NUMBER]"
type input "Altmar"
type input "13302"
type input "aa"
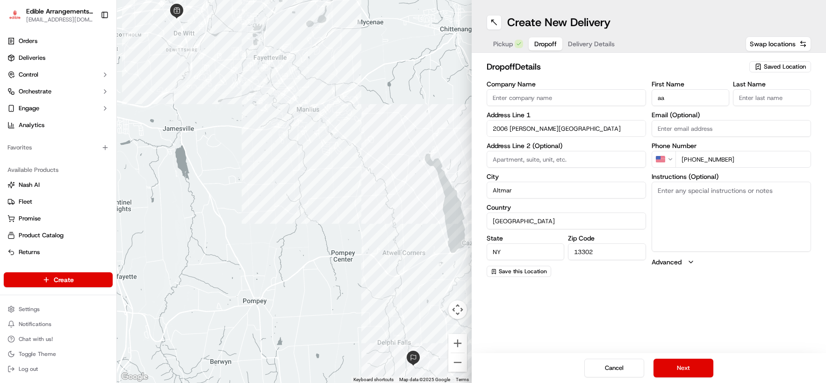
type input "aa"
click at [692, 156] on input "[PHONE_NUMBER]" at bounding box center [743, 159] width 136 height 17
type input "[PHONE_NUMBER]"
click at [692, 363] on button "Next" at bounding box center [684, 368] width 60 height 19
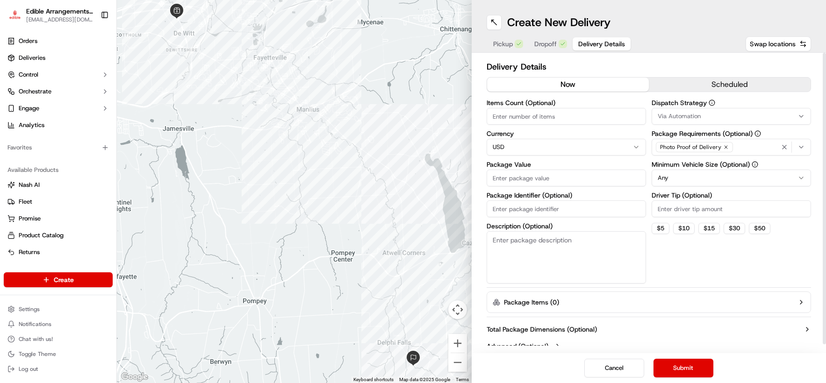
click at [532, 182] on input "Package Value" at bounding box center [566, 178] width 159 height 17
type input "50"
drag, startPoint x: 681, startPoint y: 274, endPoint x: 683, endPoint y: 298, distance: 24.4
click at [682, 274] on div "Dispatch Strategy Via Automation Package Requirements (Optional) Photo Proof of…" at bounding box center [731, 192] width 159 height 184
click at [691, 365] on button "Submit" at bounding box center [684, 368] width 60 height 19
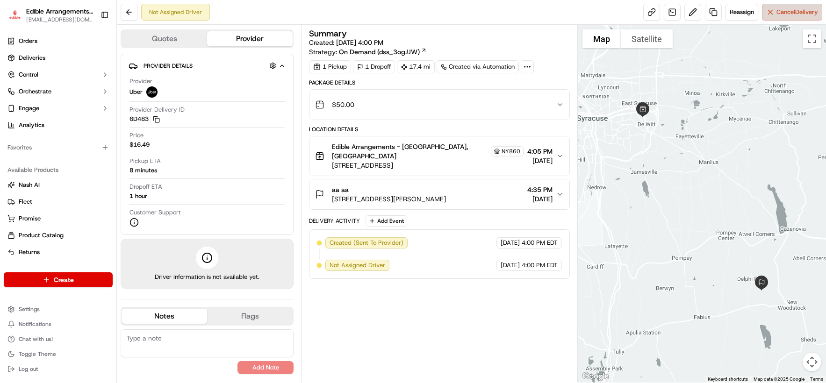
click at [692, 13] on button "Cancel Delivery" at bounding box center [792, 12] width 60 height 17
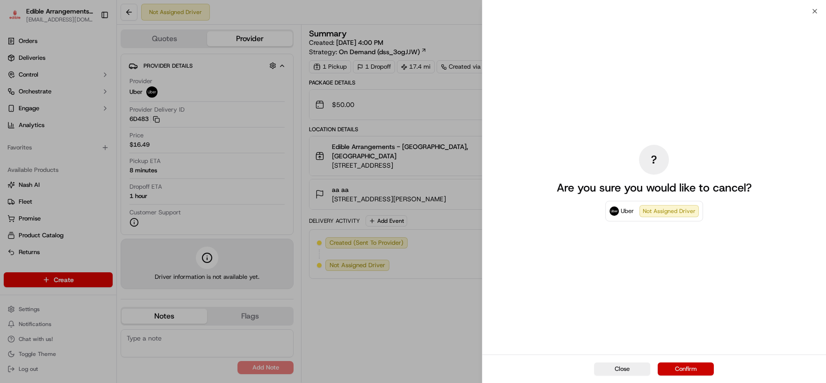
click at [685, 368] on button "Confirm" at bounding box center [686, 369] width 56 height 13
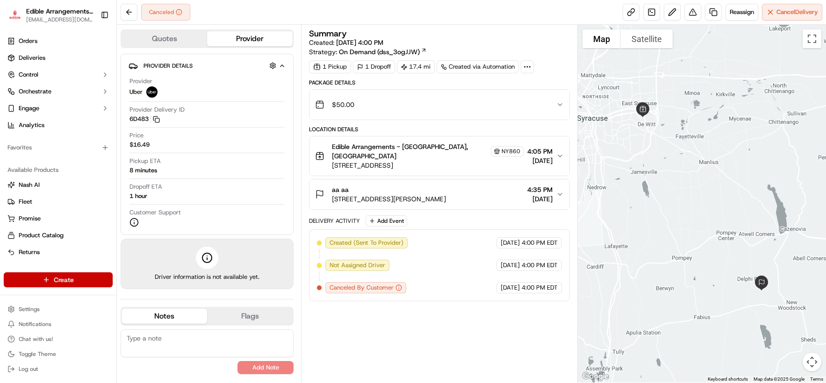
click at [86, 284] on html "Edible Arrangements - [GEOGRAPHIC_DATA][EMAIL_ADDRESS][DOMAIN_NAME] Toggle Side…" at bounding box center [413, 191] width 826 height 383
click at [140, 295] on link "Delivery" at bounding box center [169, 297] width 104 height 17
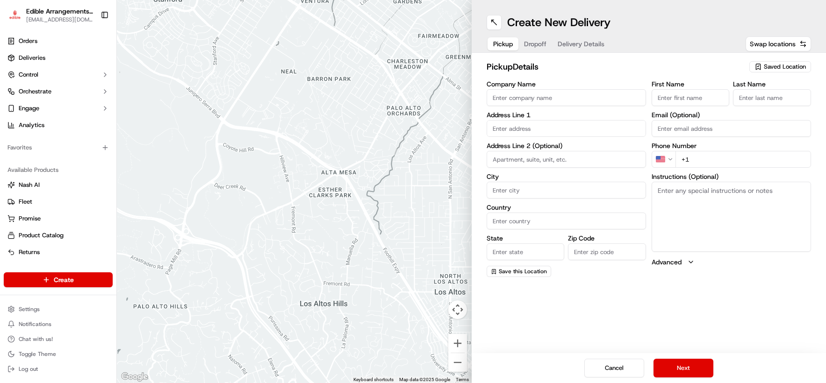
click at [692, 69] on span "Saved Location" at bounding box center [785, 67] width 42 height 8
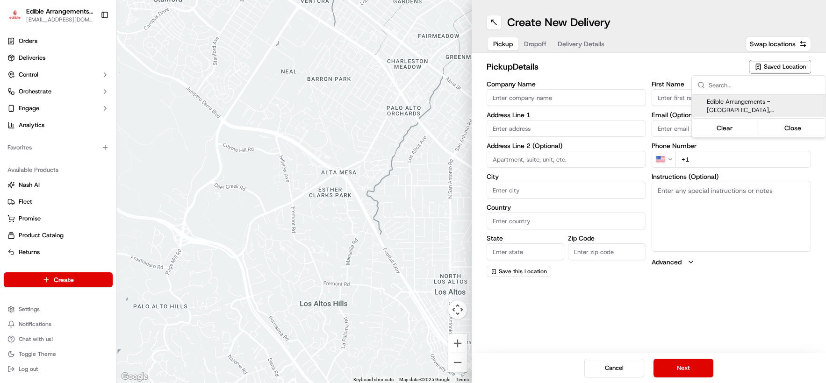
click at [692, 105] on span "Edible Arrangements - [GEOGRAPHIC_DATA], [GEOGRAPHIC_DATA] (NY860)" at bounding box center [764, 106] width 115 height 17
type input "Edible Arrangements - [GEOGRAPHIC_DATA], [GEOGRAPHIC_DATA]"
type input "[STREET_ADDRESS]"
type input "[GEOGRAPHIC_DATA]"
type input "US"
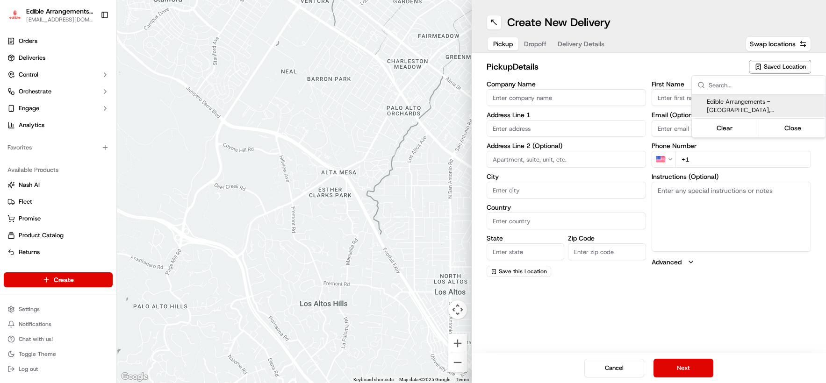
type input "NY"
type input "13214"
type input "[EMAIL_ADDRESS][DOMAIN_NAME]"
type input "[PHONE_NUMBER]"
type textarea "Please come inside the store to pick up the arrangement."
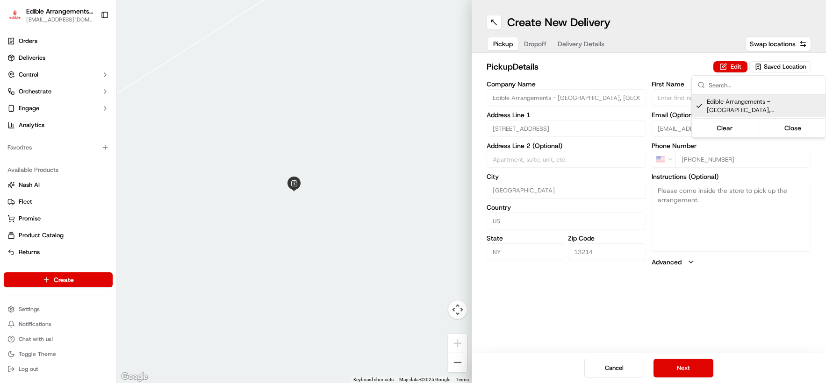
click at [692, 375] on html "Edible Arrangements - [GEOGRAPHIC_DATA][EMAIL_ADDRESS][DOMAIN_NAME] Toggle Side…" at bounding box center [413, 191] width 826 height 383
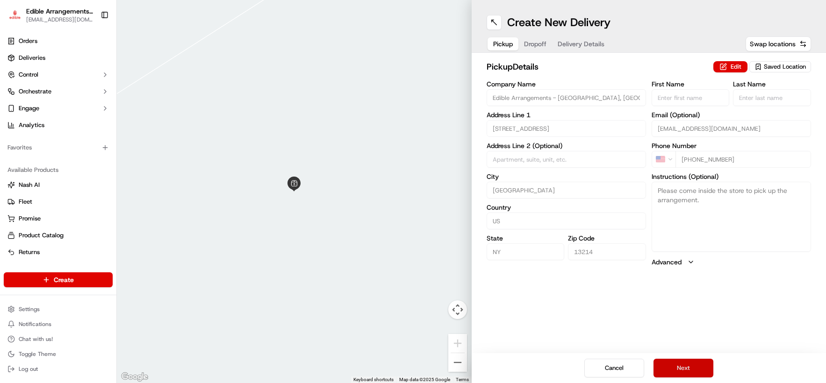
click at [691, 368] on button "Next" at bounding box center [684, 368] width 60 height 19
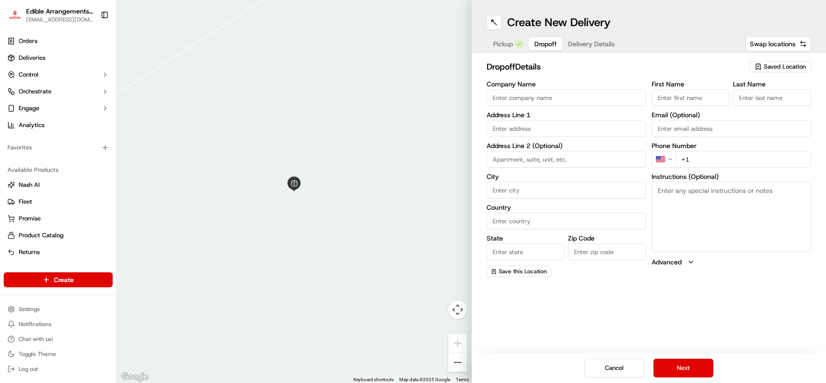
click at [533, 128] on input "text" at bounding box center [566, 128] width 159 height 17
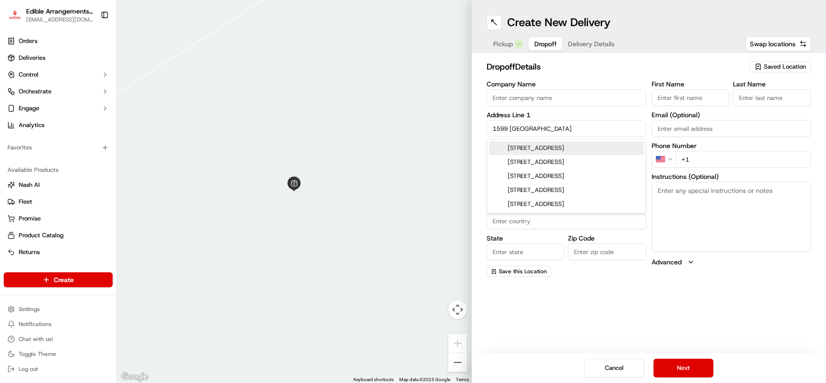
click at [533, 148] on div "[STREET_ADDRESS]" at bounding box center [566, 148] width 155 height 14
type input "[STREET_ADDRESS][PERSON_NAME]"
type input "[PERSON_NAME]"
type input "[GEOGRAPHIC_DATA]"
type input "NY"
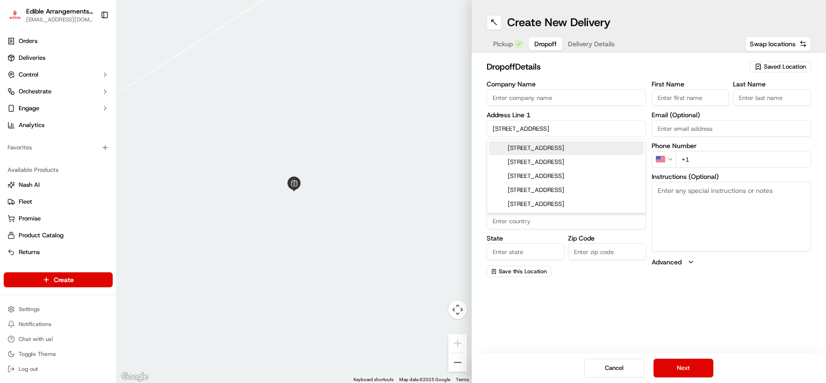
type input "13052"
type input "[STREET_ADDRESS]"
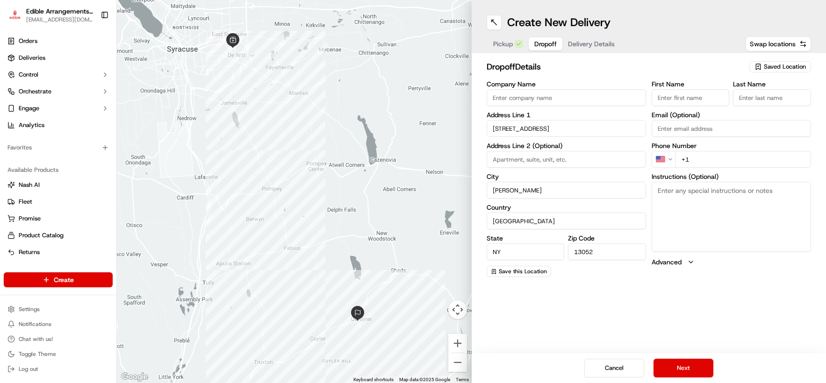
click at [692, 155] on input "+1" at bounding box center [743, 159] width 136 height 17
type input "[PHONE_NUMBER]"
type input "Altmar"
type input "13302"
type input "aa"
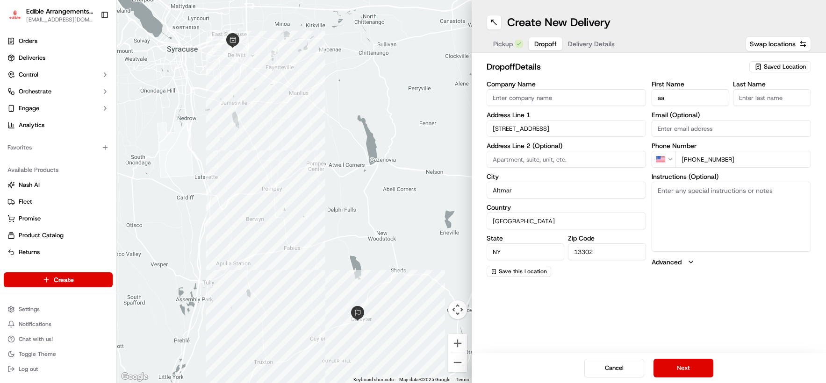
type input "aa"
click at [692, 157] on input "[PHONE_NUMBER]" at bounding box center [743, 159] width 136 height 17
type input "[PHONE_NUMBER]"
click at [692, 368] on button "Next" at bounding box center [684, 368] width 60 height 19
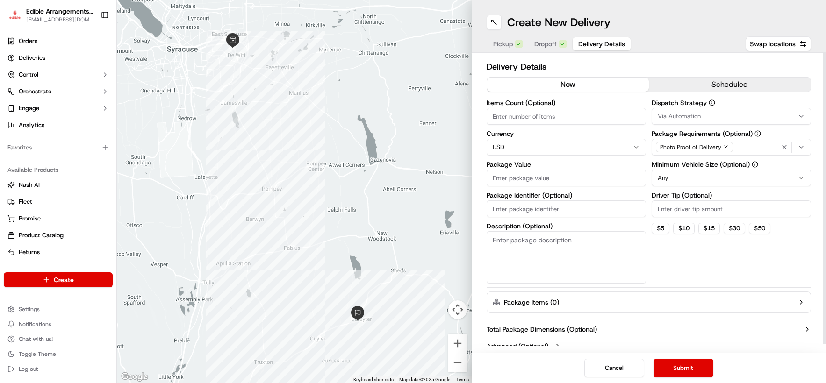
click at [570, 180] on input "Package Value" at bounding box center [566, 178] width 159 height 17
type input "50"
drag, startPoint x: 715, startPoint y: 281, endPoint x: 702, endPoint y: 317, distance: 38.5
click at [692, 282] on div "Dispatch Strategy Via Automation Package Requirements (Optional) Photo Proof of…" at bounding box center [731, 192] width 159 height 184
click at [692, 364] on button "Submit" at bounding box center [684, 368] width 60 height 19
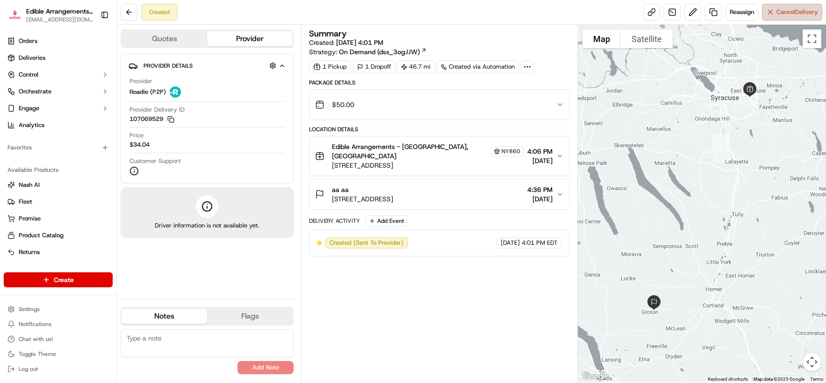
click at [692, 7] on button "Cancel Delivery" at bounding box center [792, 12] width 60 height 17
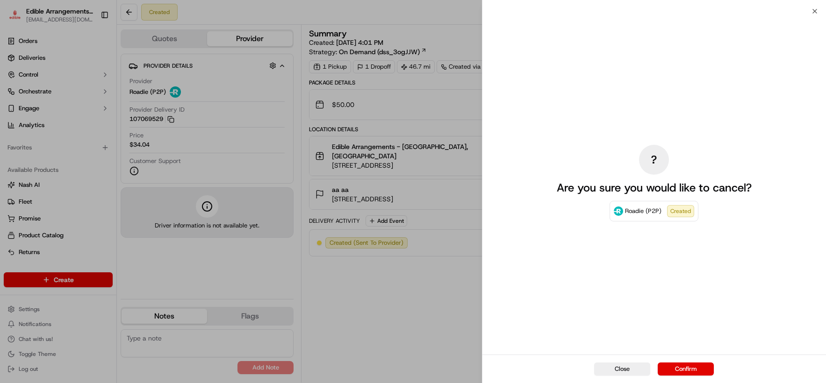
click at [676, 367] on button "Confirm" at bounding box center [686, 369] width 56 height 13
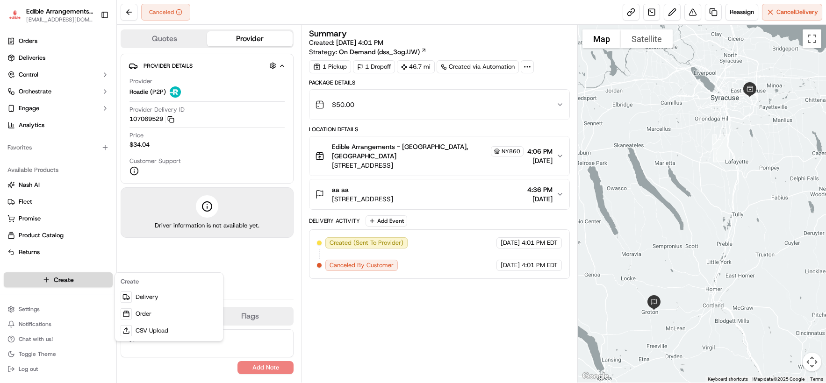
click at [73, 279] on html "Edible Arrangements - [GEOGRAPHIC_DATA][EMAIL_ADDRESS][DOMAIN_NAME] Toggle Side…" at bounding box center [413, 191] width 826 height 383
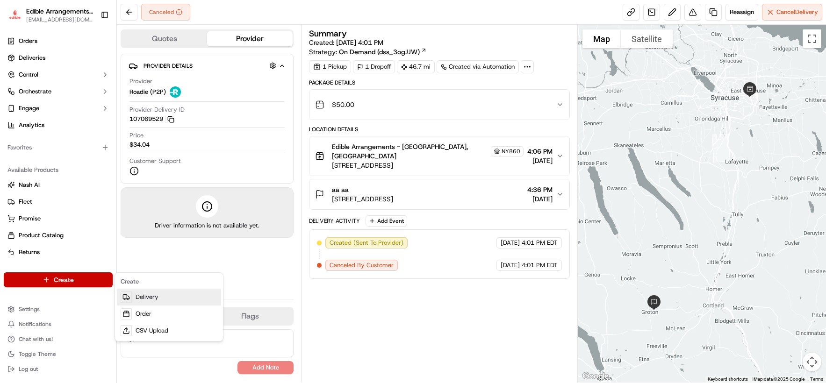
click at [138, 298] on link "Delivery" at bounding box center [169, 297] width 104 height 17
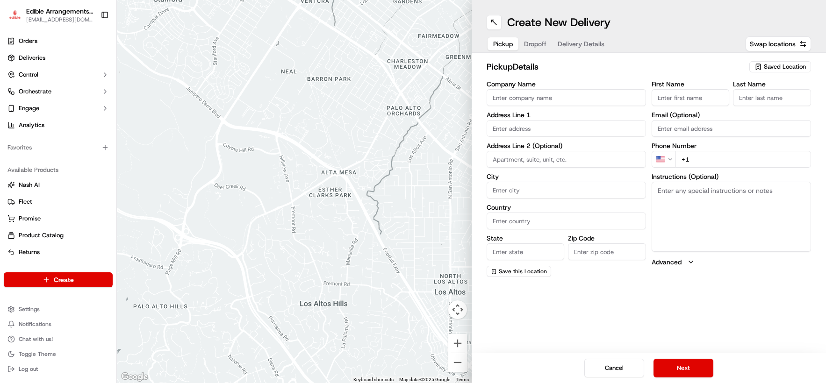
click at [692, 69] on span "Saved Location" at bounding box center [785, 67] width 42 height 8
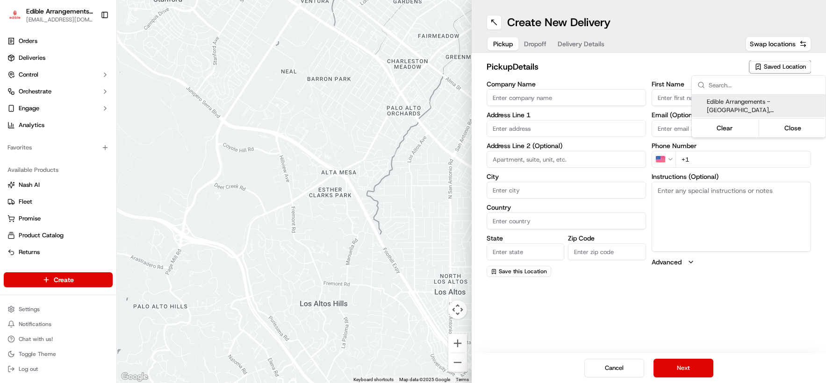
click at [692, 101] on span "Edible Arrangements - [GEOGRAPHIC_DATA], [GEOGRAPHIC_DATA] (NY860)" at bounding box center [764, 106] width 115 height 17
type input "Edible Arrangements - [GEOGRAPHIC_DATA], [GEOGRAPHIC_DATA]"
type input "[STREET_ADDRESS]"
type input "[GEOGRAPHIC_DATA]"
type input "US"
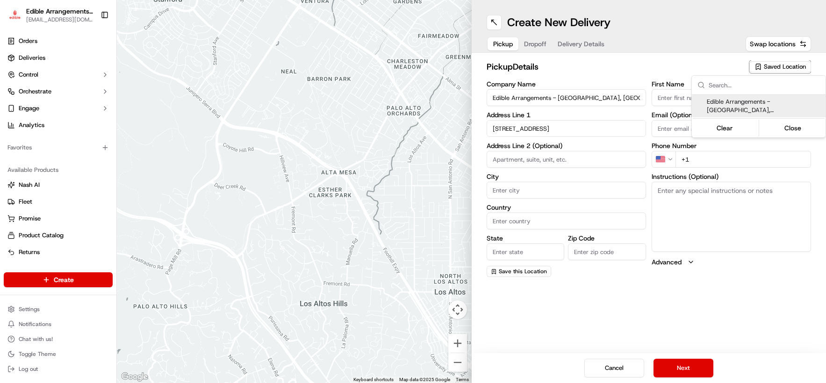
type input "NY"
type input "13214"
type input "[EMAIL_ADDRESS][DOMAIN_NAME]"
type input "[PHONE_NUMBER]"
type textarea "Please come inside the store to pick up the arrangement."
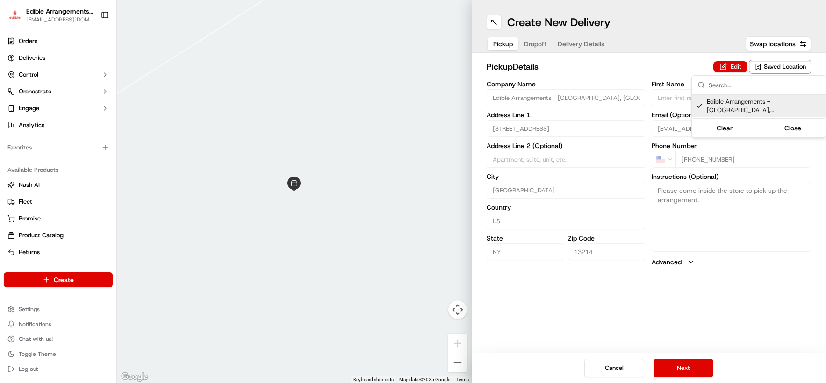
click at [692, 370] on html "Edible Arrangements - [GEOGRAPHIC_DATA][EMAIL_ADDRESS][DOMAIN_NAME] Toggle Side…" at bounding box center [413, 191] width 826 height 383
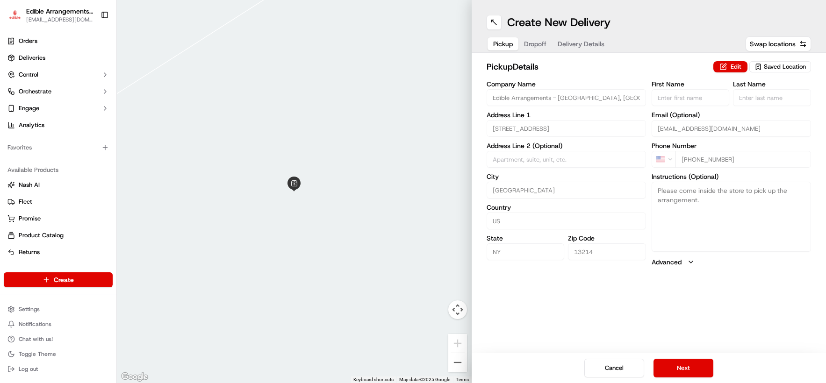
click at [692, 370] on button "Next" at bounding box center [684, 368] width 60 height 19
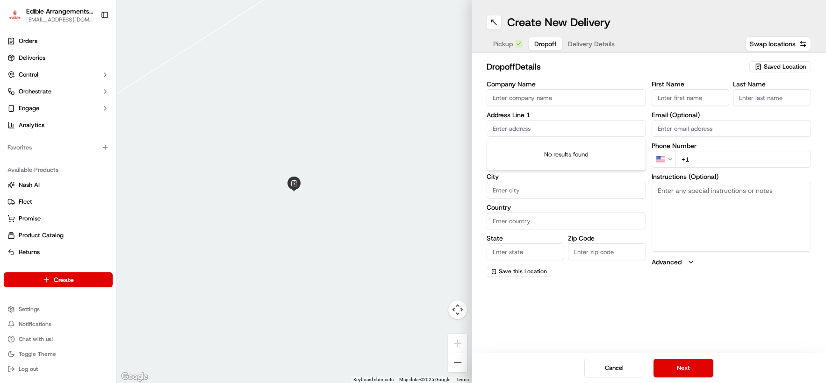
click at [529, 132] on input "text" at bounding box center [566, 128] width 159 height 17
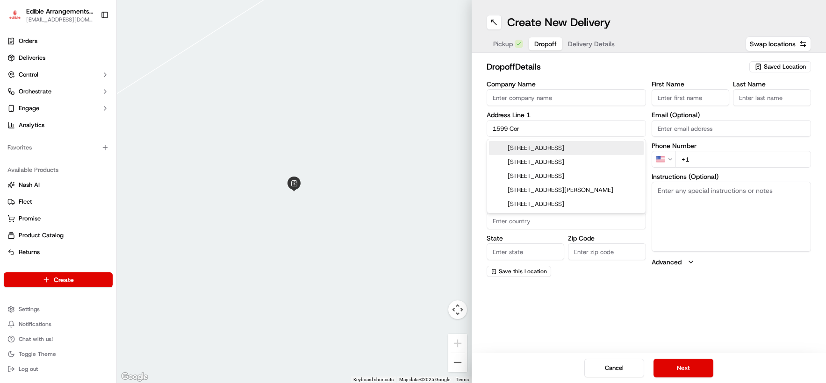
click at [537, 148] on div "[STREET_ADDRESS]" at bounding box center [566, 148] width 155 height 14
type input "[STREET_ADDRESS][PERSON_NAME]"
type input "[PERSON_NAME]"
type input "[GEOGRAPHIC_DATA]"
type input "NY"
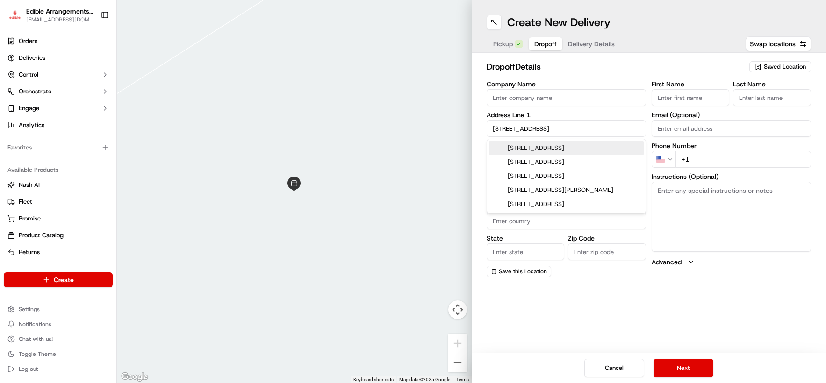
type input "13052"
type input "[STREET_ADDRESS]"
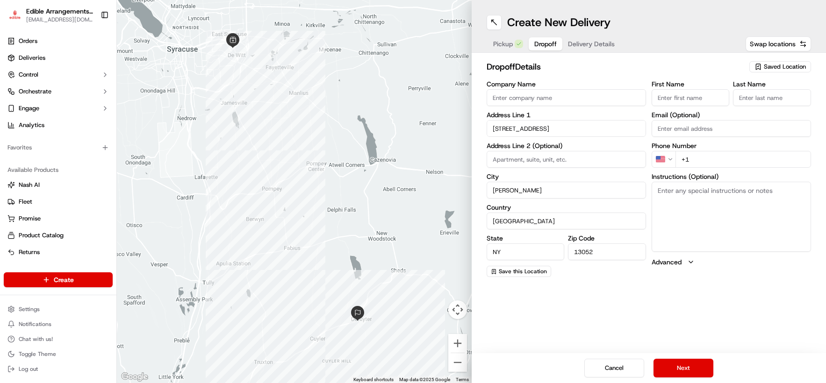
click at [692, 156] on input "+1" at bounding box center [743, 159] width 136 height 17
type input "[PHONE_NUMBER]"
type input "Altmar"
type input "13302"
type input "aa"
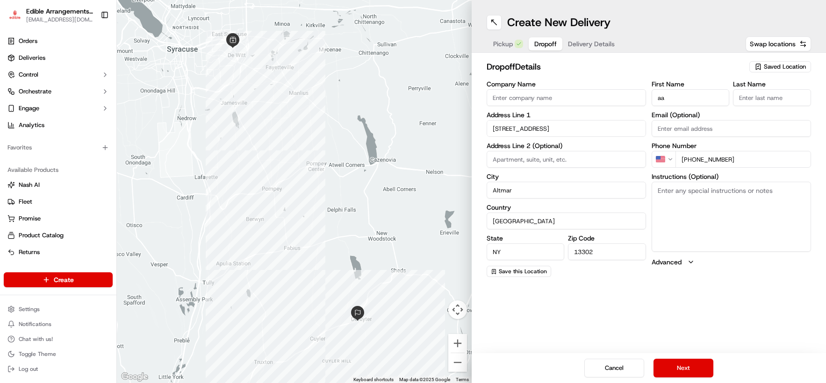
type input "aa"
click at [692, 160] on input "[PHONE_NUMBER]" at bounding box center [743, 159] width 136 height 17
type input "[PHONE_NUMBER]"
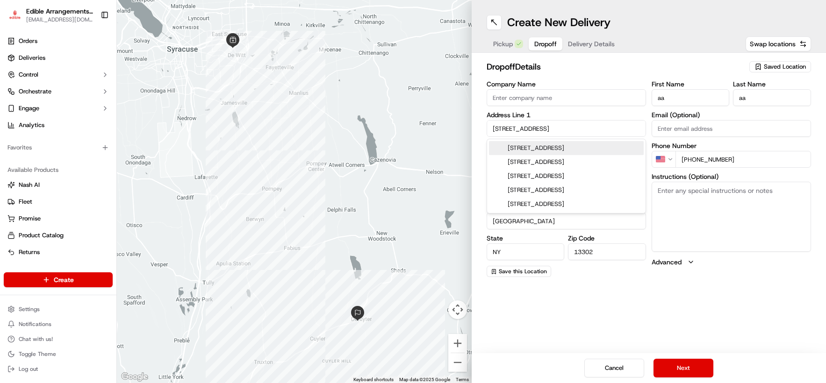
click at [567, 129] on input "[STREET_ADDRESS]" at bounding box center [566, 128] width 159 height 17
click at [576, 147] on div "[STREET_ADDRESS]" at bounding box center [566, 148] width 155 height 14
type input "[STREET_ADDRESS][PERSON_NAME]"
type input "[PERSON_NAME]"
type input "13052"
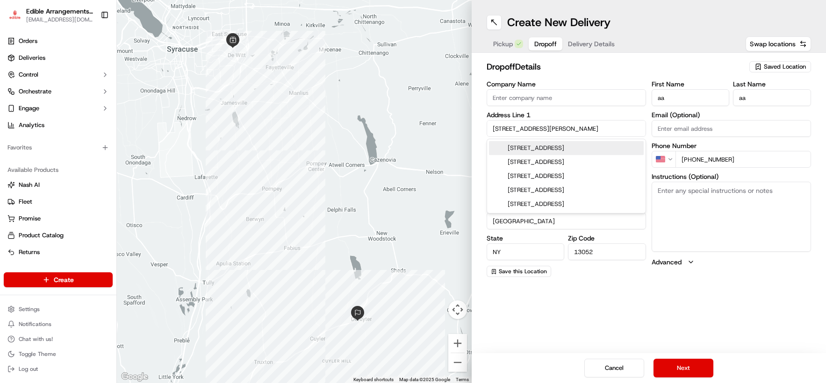
type input "[STREET_ADDRESS]"
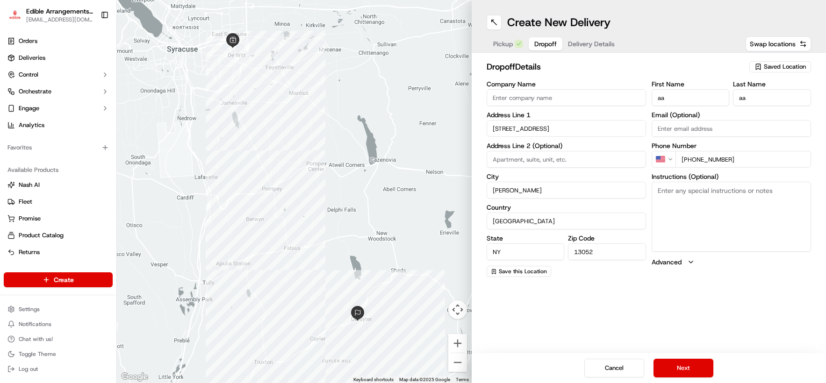
click at [641, 296] on div "Create New Delivery Pickup Dropoff Delivery Details Swap locations dropoff Deta…" at bounding box center [649, 191] width 355 height 383
click at [681, 363] on button "Next" at bounding box center [684, 368] width 60 height 19
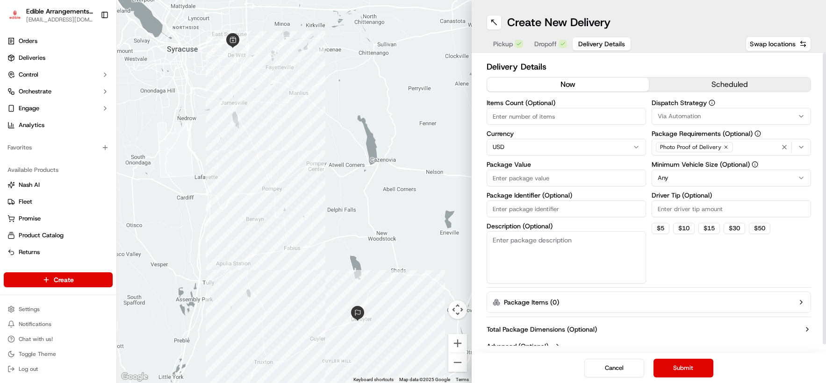
click at [585, 180] on input "Package Value" at bounding box center [566, 178] width 159 height 17
type input "50"
click at [682, 263] on div "Dispatch Strategy Via Automation Package Requirements (Optional) Photo Proof of…" at bounding box center [731, 192] width 159 height 184
click at [692, 367] on button "Submit" at bounding box center [684, 368] width 60 height 19
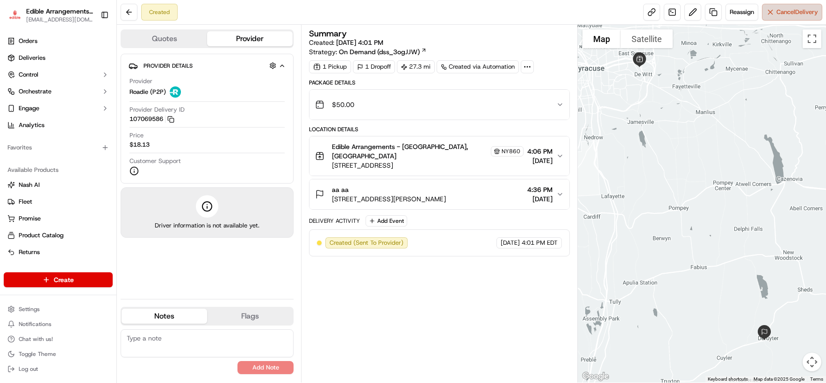
click at [692, 14] on span "Cancel Delivery" at bounding box center [797, 12] width 42 height 8
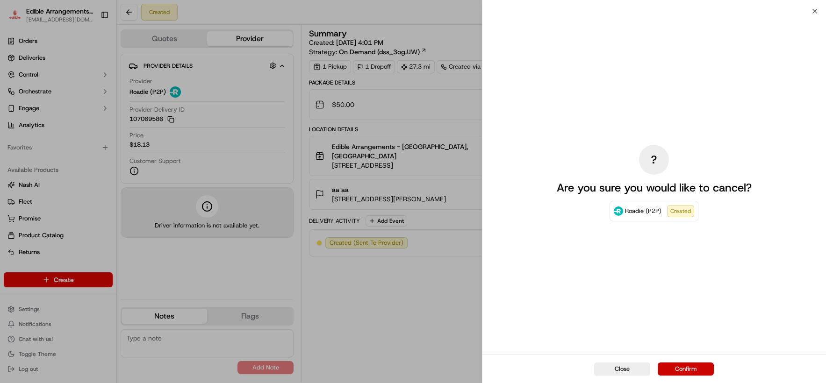
click at [688, 366] on button "Confirm" at bounding box center [686, 369] width 56 height 13
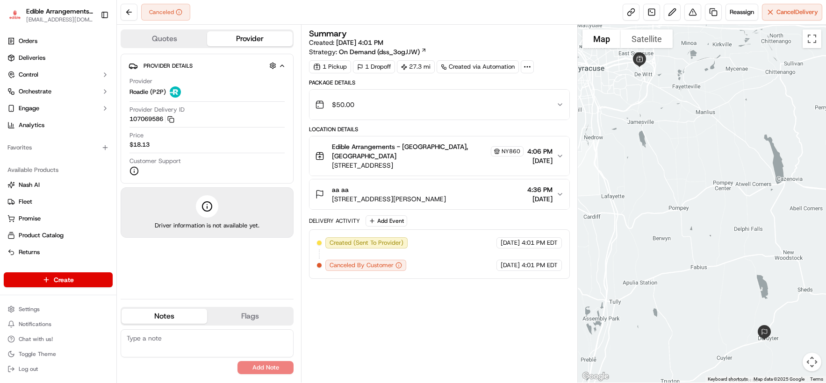
click at [99, 280] on html "Edible Arrangements - [GEOGRAPHIC_DATA][EMAIL_ADDRESS][DOMAIN_NAME] Toggle Side…" at bounding box center [413, 191] width 826 height 383
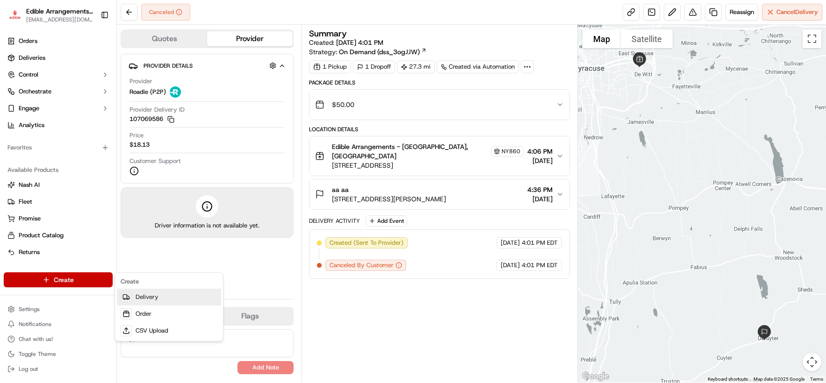
click at [160, 299] on link "Delivery" at bounding box center [169, 297] width 104 height 17
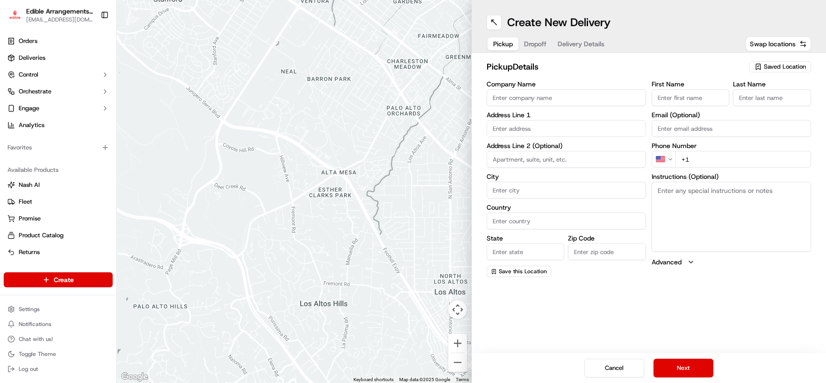
click at [692, 63] on span "Saved Location" at bounding box center [785, 67] width 42 height 8
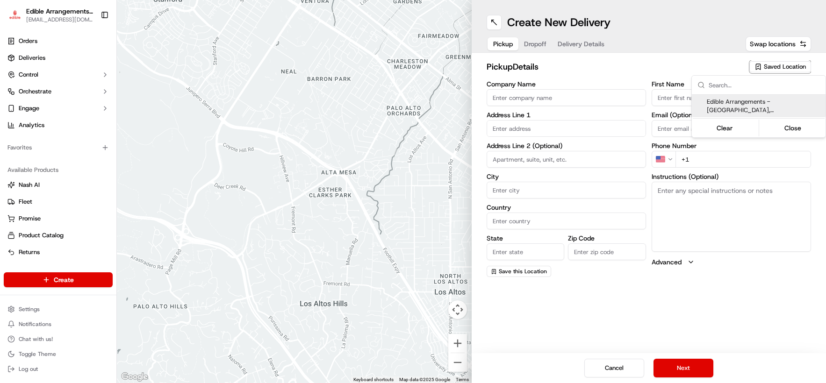
click at [692, 102] on span "Edible Arrangements - [GEOGRAPHIC_DATA], [GEOGRAPHIC_DATA] (NY860)" at bounding box center [764, 106] width 115 height 17
type input "Edible Arrangements - [GEOGRAPHIC_DATA], [GEOGRAPHIC_DATA]"
type input "[STREET_ADDRESS]"
type input "[GEOGRAPHIC_DATA]"
type input "US"
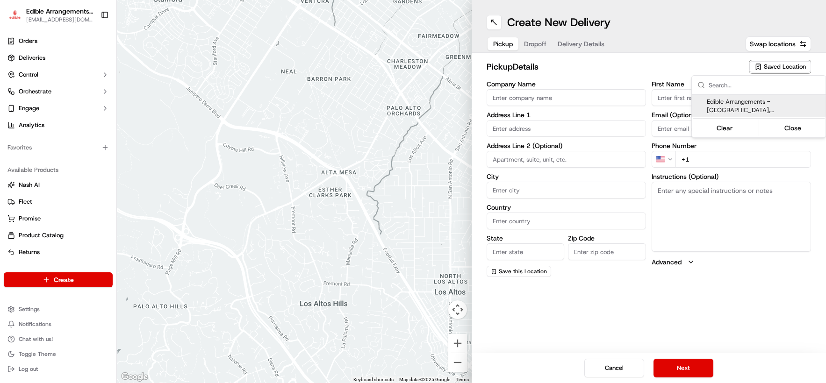
type input "NY"
type input "13214"
type input "[EMAIL_ADDRESS][DOMAIN_NAME]"
type input "[PHONE_NUMBER]"
type textarea "Please come inside the store to pick up the arrangement."
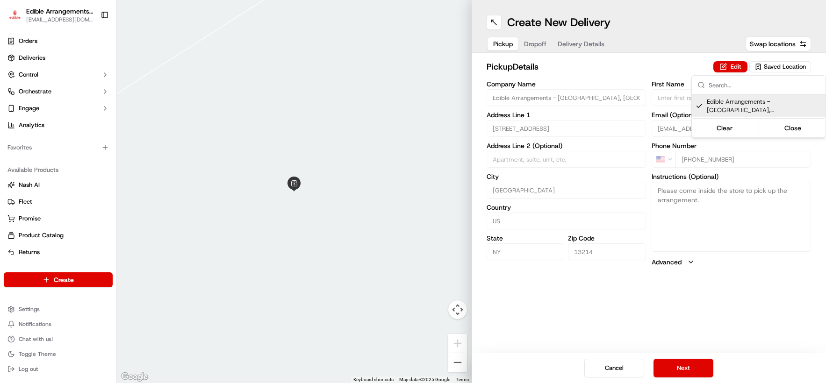
click at [667, 366] on html "Edible Arrangements - [GEOGRAPHIC_DATA][EMAIL_ADDRESS][DOMAIN_NAME] Toggle Side…" at bounding box center [413, 191] width 826 height 383
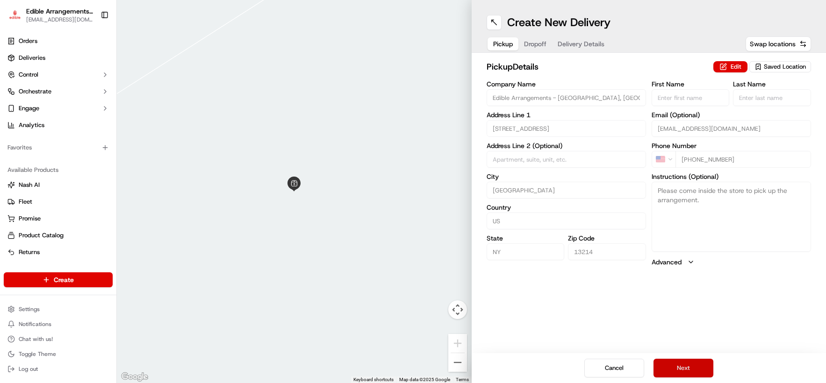
click at [668, 366] on button "Next" at bounding box center [684, 368] width 60 height 19
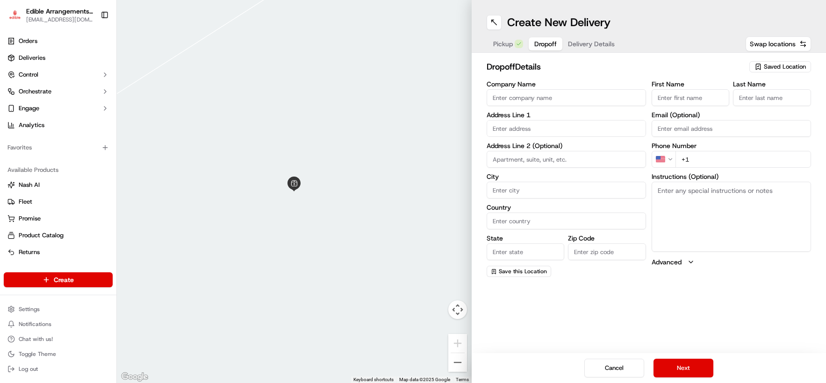
click at [692, 157] on input "+1" at bounding box center [743, 159] width 136 height 17
type input "[PHONE_NUMBER]"
type input "[STREET_ADDRESS]"
type input "Altmar"
type input "[GEOGRAPHIC_DATA]"
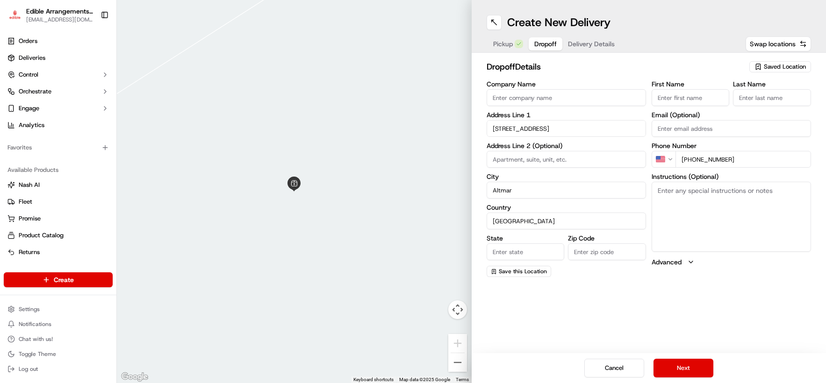
type input "NY"
type input "13302"
type input "aa"
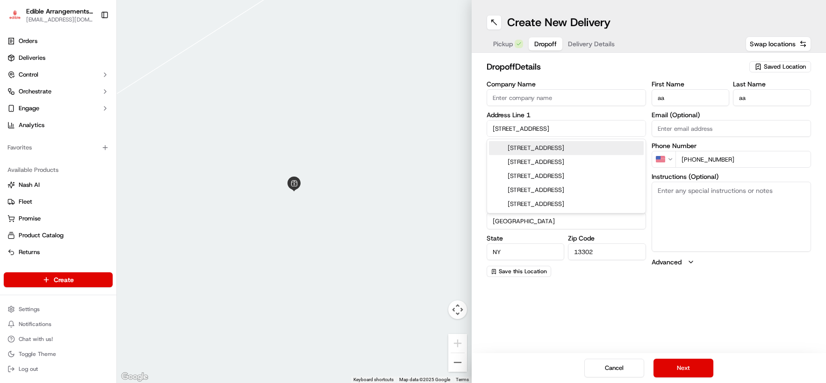
click at [692, 161] on input "[PHONE_NUMBER]" at bounding box center [743, 159] width 136 height 17
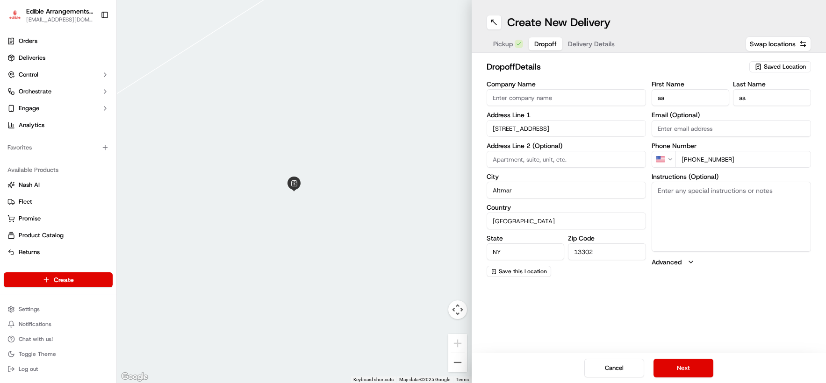
type input "[PHONE_NUMBER]"
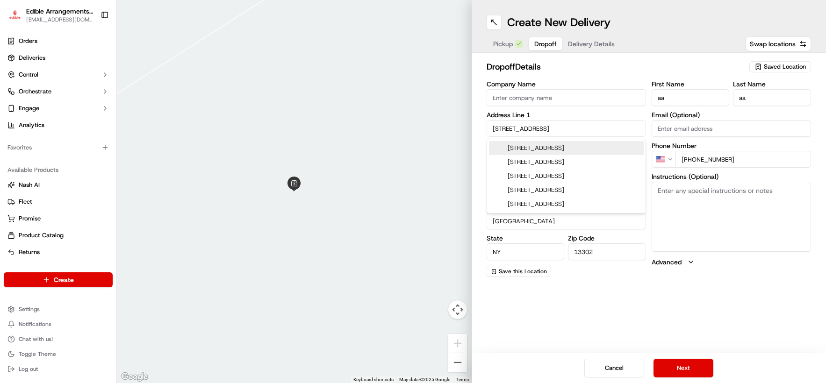
drag, startPoint x: 542, startPoint y: 131, endPoint x: 464, endPoint y: 125, distance: 78.8
click at [464, 125] on div "To navigate the map with touch gestures double-tap and hold your finger on the …" at bounding box center [471, 191] width 709 height 383
click at [518, 156] on div "[STREET_ADDRESS]" at bounding box center [566, 162] width 155 height 14
type input "[STREET_ADDRESS]"
type input "[GEOGRAPHIC_DATA]"
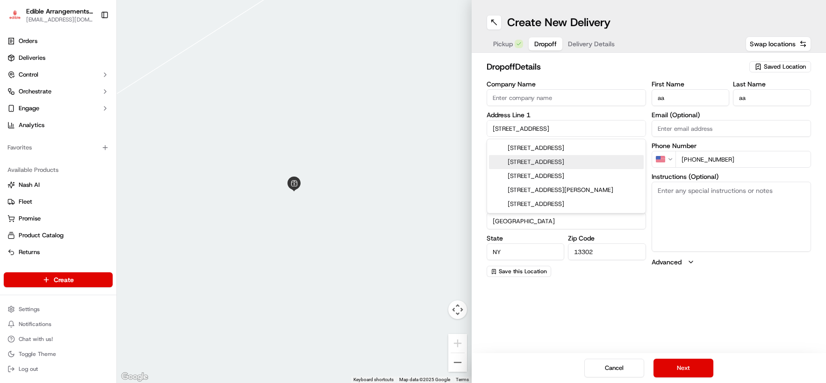
type input "13332"
type input "[STREET_ADDRESS]"
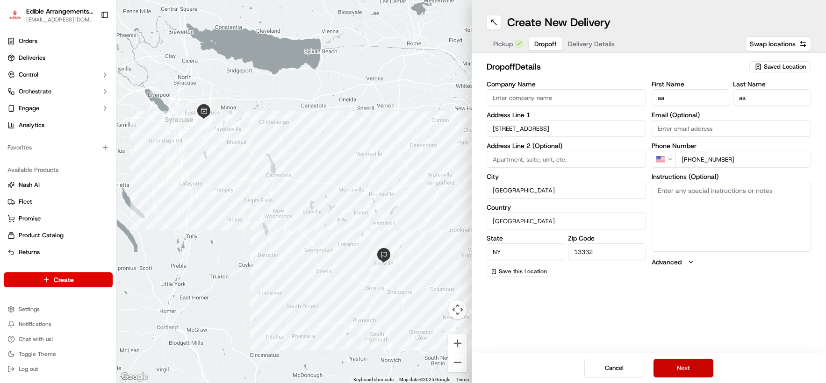
click at [681, 367] on button "Next" at bounding box center [684, 368] width 60 height 19
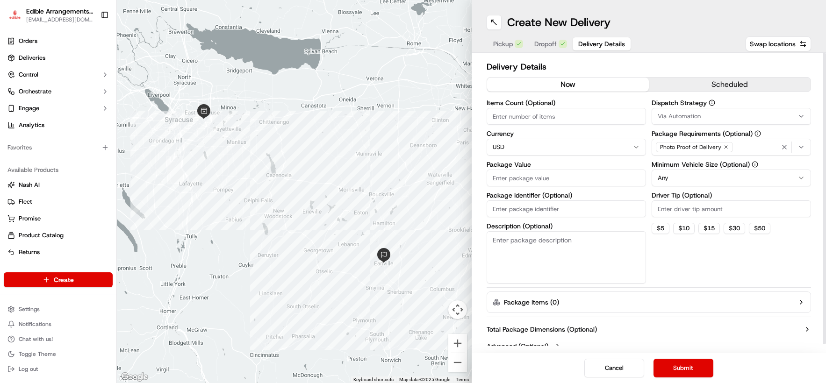
click at [535, 175] on input "Package Value" at bounding box center [566, 178] width 159 height 17
type input "50"
click at [682, 277] on div "Dispatch Strategy Via Automation Package Requirements (Optional) Photo Proof of…" at bounding box center [731, 192] width 159 height 184
click at [690, 368] on button "Submit" at bounding box center [684, 368] width 60 height 19
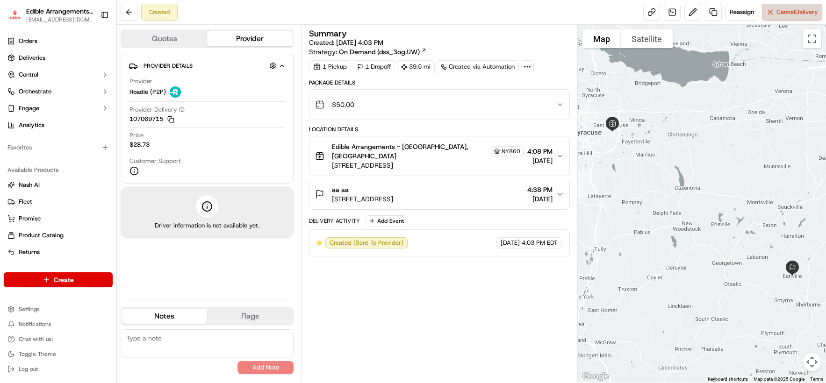
click at [692, 15] on button "Cancel Delivery" at bounding box center [792, 12] width 60 height 17
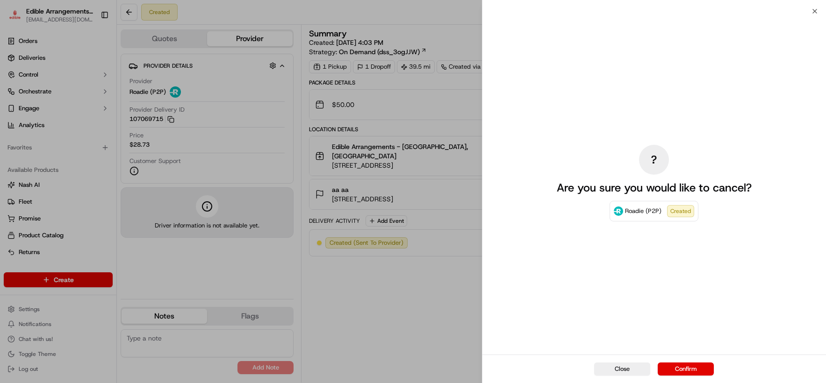
click at [692, 368] on button "Confirm" at bounding box center [686, 369] width 56 height 13
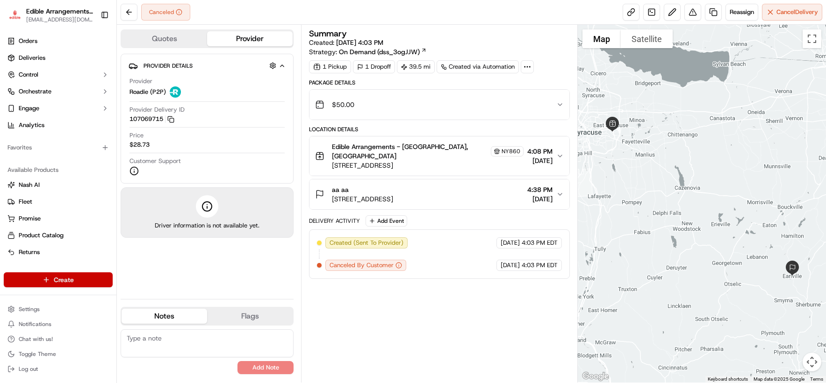
click at [85, 280] on html "Edible Arrangements - [GEOGRAPHIC_DATA][EMAIL_ADDRESS][DOMAIN_NAME] Toggle Side…" at bounding box center [413, 191] width 826 height 383
click at [151, 300] on link "Delivery" at bounding box center [169, 297] width 104 height 17
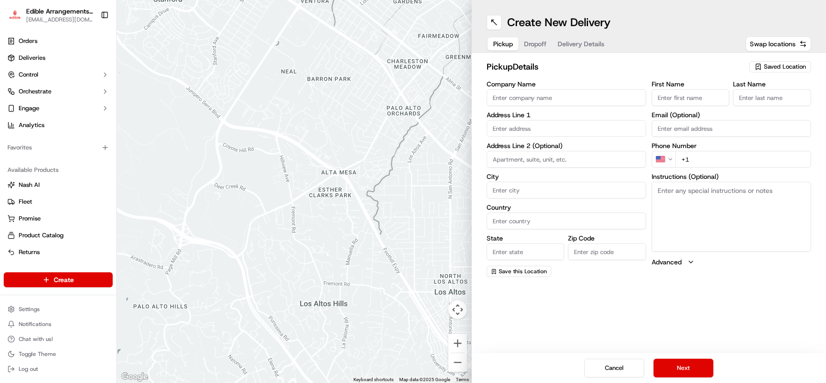
click at [692, 64] on span "Saved Location" at bounding box center [785, 67] width 42 height 8
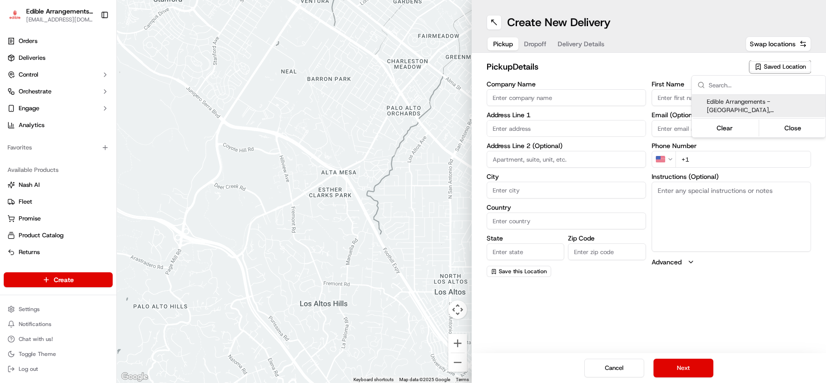
click at [692, 106] on span "Edible Arrangements - [GEOGRAPHIC_DATA], [GEOGRAPHIC_DATA] (NY860)" at bounding box center [764, 106] width 115 height 17
type input "Edible Arrangements - [GEOGRAPHIC_DATA], [GEOGRAPHIC_DATA]"
type input "[STREET_ADDRESS]"
type input "[GEOGRAPHIC_DATA]"
type input "US"
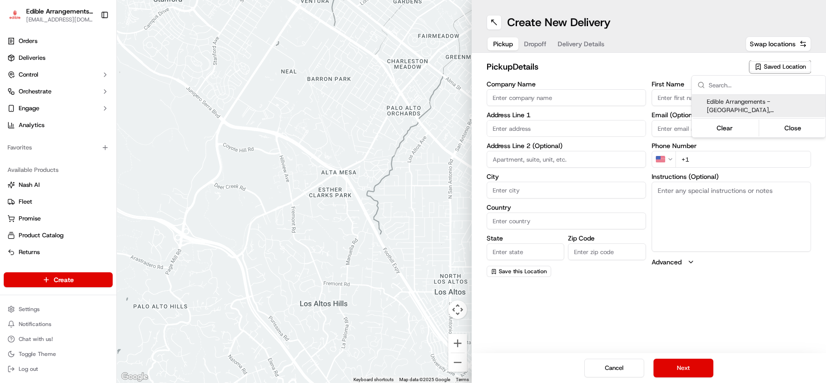
type input "NY"
type input "13214"
type input "[EMAIL_ADDRESS][DOMAIN_NAME]"
type input "[PHONE_NUMBER]"
type textarea "Please come inside the store to pick up the arrangement."
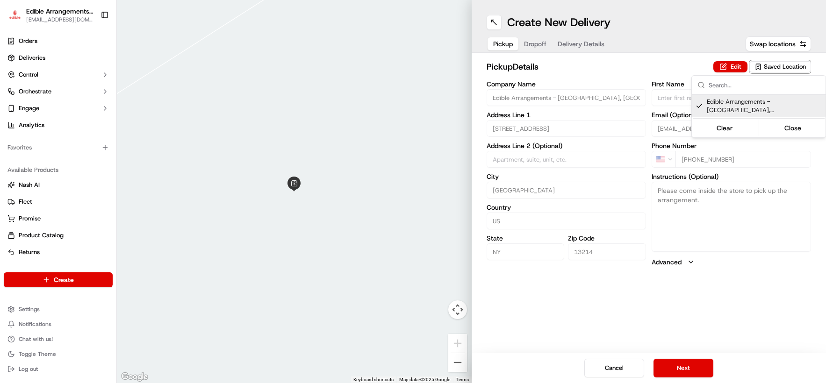
click at [692, 369] on html "Edible Arrangements - [GEOGRAPHIC_DATA][EMAIL_ADDRESS][DOMAIN_NAME] Toggle Side…" at bounding box center [413, 191] width 826 height 383
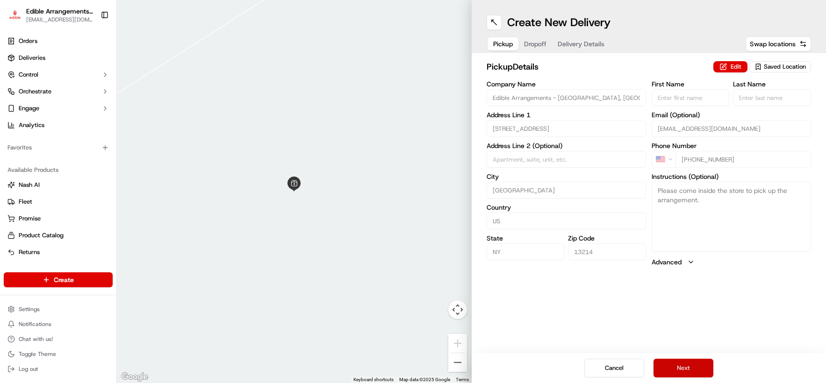
click at [692, 368] on button "Next" at bounding box center [684, 368] width 60 height 19
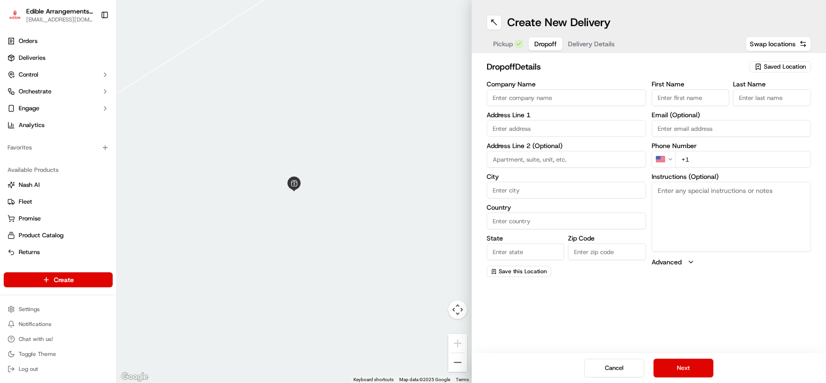
click at [692, 153] on input "+1" at bounding box center [743, 159] width 136 height 17
type input "[PHONE_NUMBER]"
type input "[STREET_ADDRESS]"
type input "Altmar"
type input "[GEOGRAPHIC_DATA]"
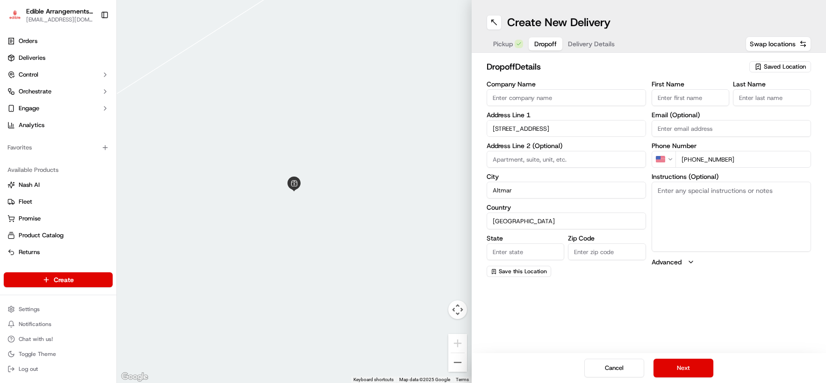
type input "NY"
type input "13302"
type input "aa"
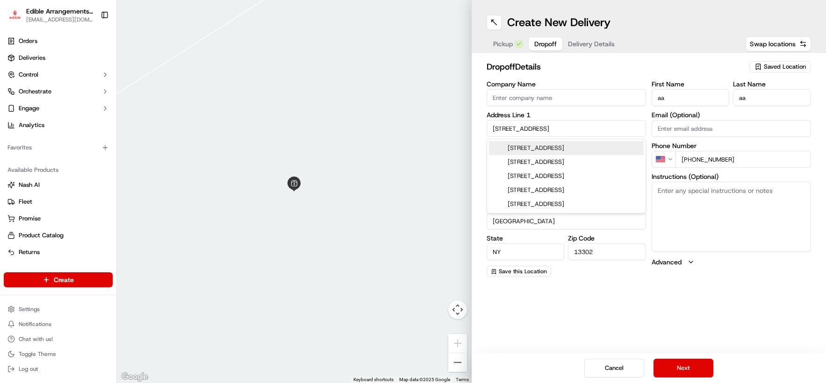
click at [692, 159] on input "[PHONE_NUMBER]" at bounding box center [743, 159] width 136 height 17
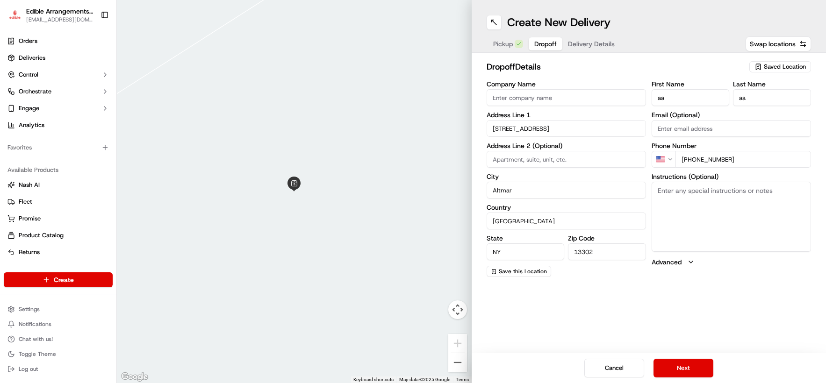
type input "[PHONE_NUMBER]"
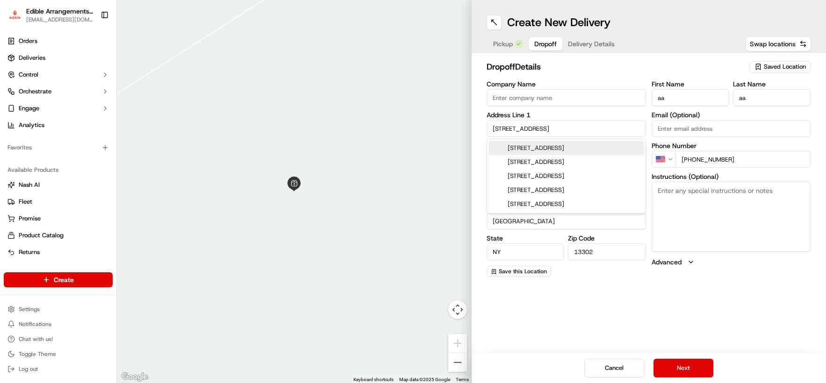
drag, startPoint x: 565, startPoint y: 131, endPoint x: 466, endPoint y: 110, distance: 101.8
click at [466, 110] on div "To navigate the map with touch gestures double-tap and hold your finger on the …" at bounding box center [471, 191] width 709 height 383
click at [582, 151] on div "[STREET_ADDRESS][PERSON_NAME]" at bounding box center [566, 148] width 155 height 14
type input "[STREET_ADDRESS][PERSON_NAME]"
type input "[PERSON_NAME]"
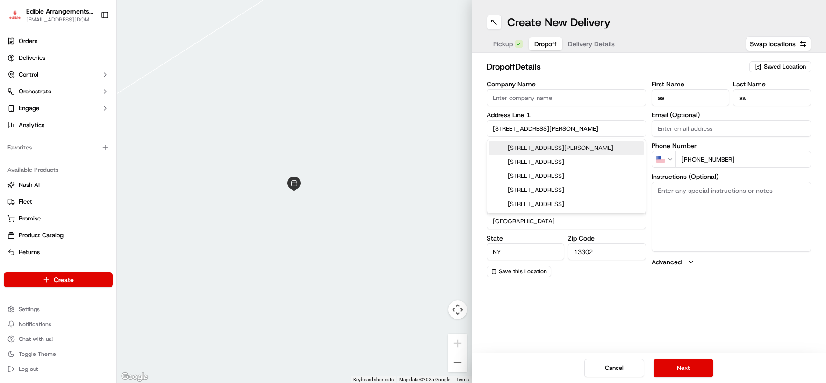
type input "13334"
type input "4067 State Route 26"
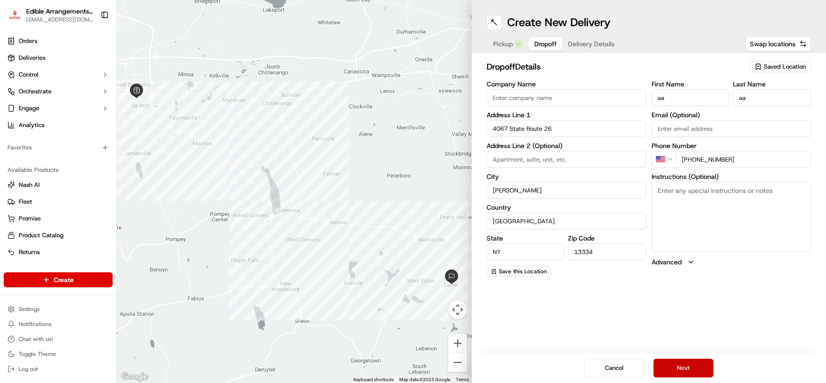
click at [687, 370] on button "Next" at bounding box center [684, 368] width 60 height 19
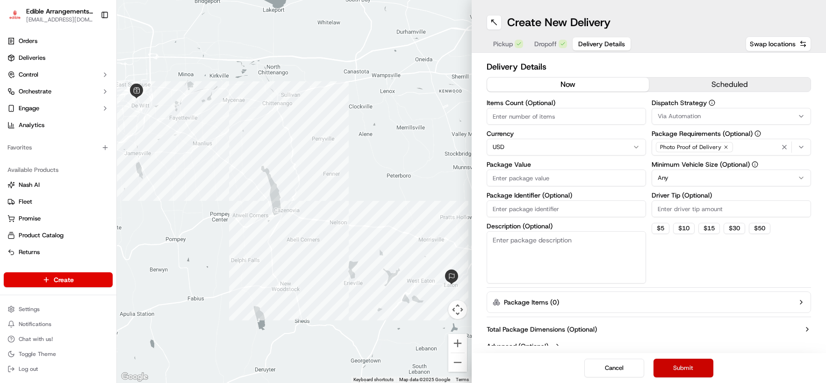
click at [684, 365] on button "Submit" at bounding box center [684, 368] width 60 height 19
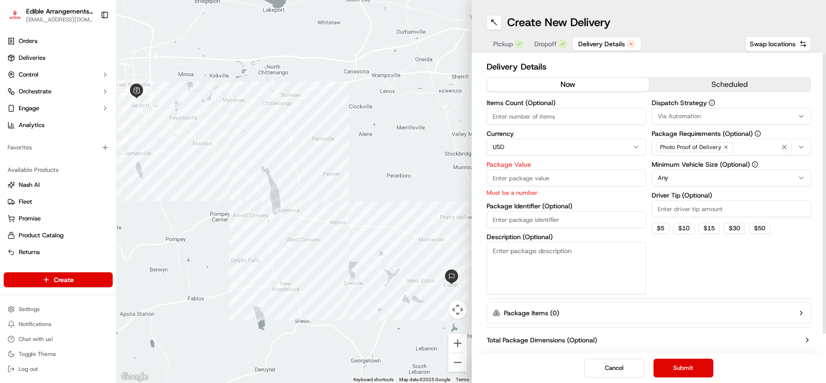
click at [546, 175] on input "Package Value" at bounding box center [566, 178] width 159 height 17
type input "50"
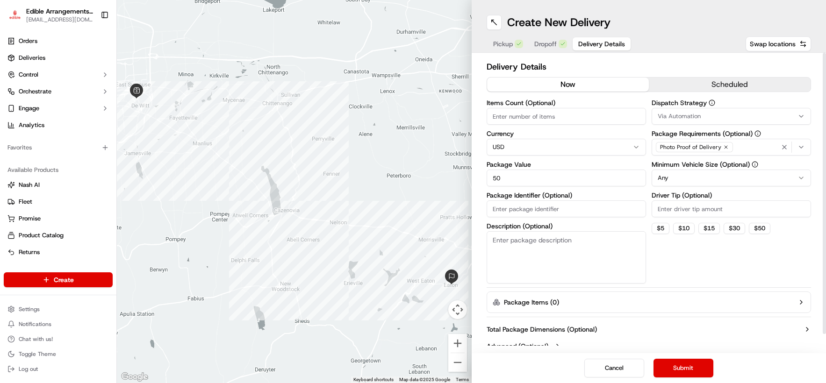
click at [692, 309] on button "Package Items ( 0 )" at bounding box center [649, 303] width 325 height 22
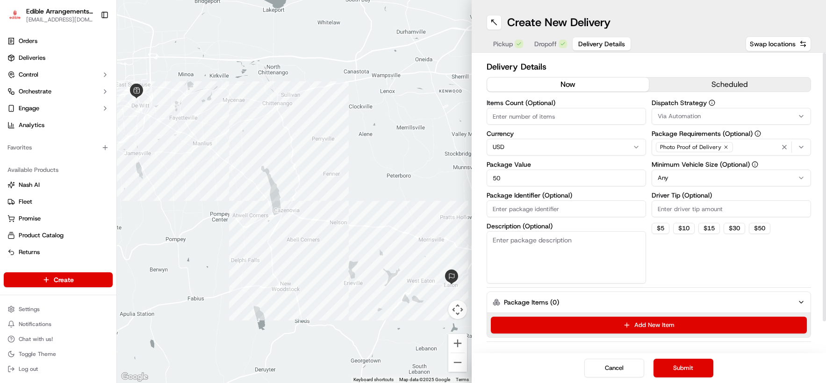
click at [692, 273] on div "Dispatch Strategy Via Automation Package Requirements (Optional) Photo Proof of…" at bounding box center [731, 192] width 159 height 184
click at [675, 363] on button "Submit" at bounding box center [684, 368] width 60 height 19
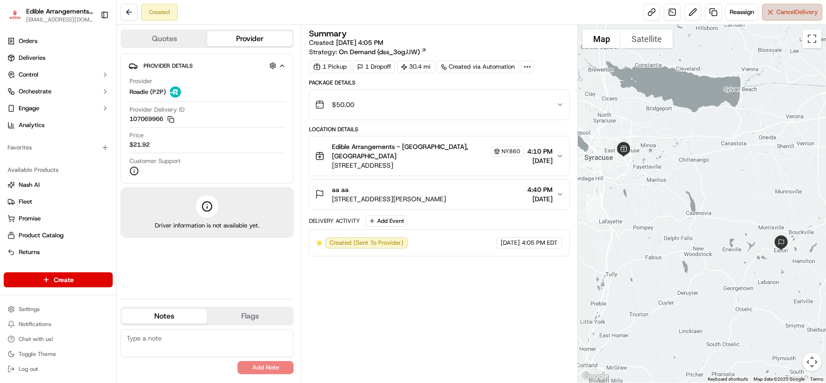
click at [692, 16] on button "Cancel Delivery" at bounding box center [792, 12] width 60 height 17
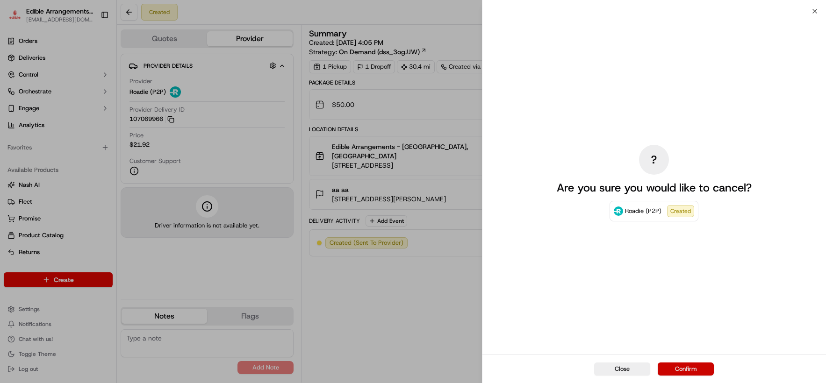
click at [692, 364] on button "Confirm" at bounding box center [686, 369] width 56 height 13
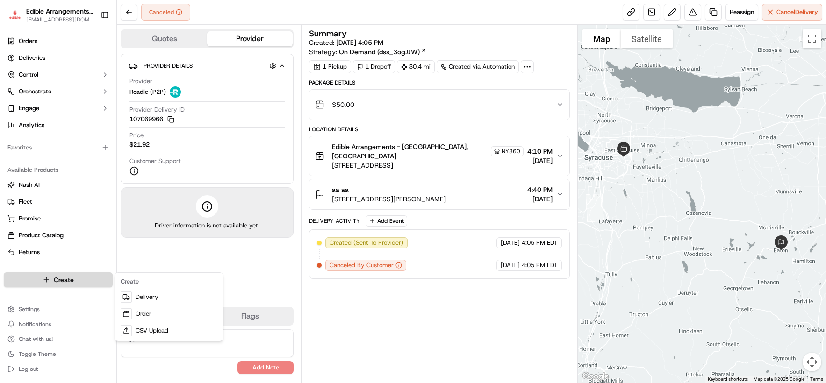
click at [72, 284] on html "Edible Arrangements - [GEOGRAPHIC_DATA][EMAIL_ADDRESS][DOMAIN_NAME] Toggle Side…" at bounding box center [413, 191] width 826 height 383
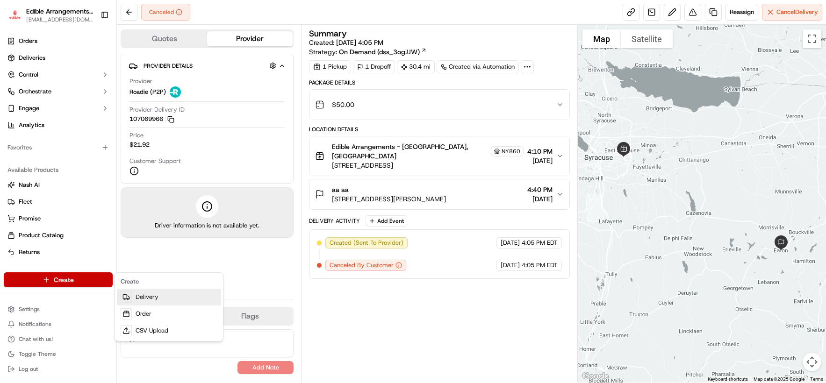
click at [163, 296] on link "Delivery" at bounding box center [169, 297] width 104 height 17
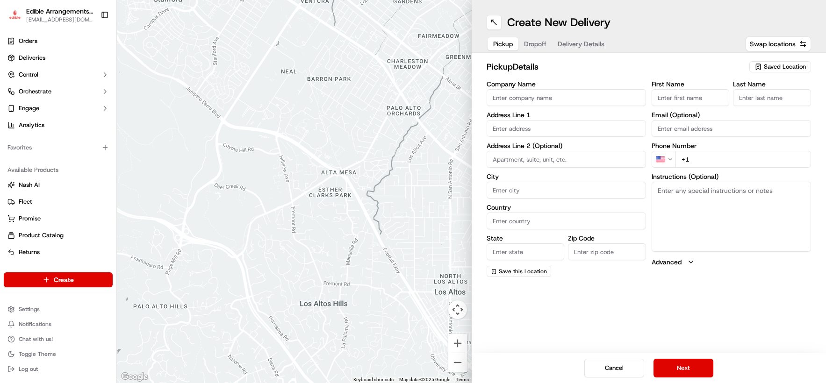
click at [692, 66] on span "Saved Location" at bounding box center [785, 67] width 42 height 8
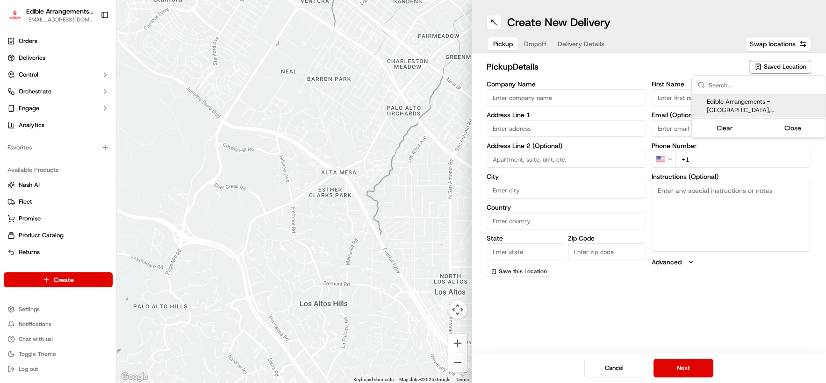
click at [692, 98] on span "Edible Arrangements - [GEOGRAPHIC_DATA], [GEOGRAPHIC_DATA] (NY860)" at bounding box center [764, 106] width 115 height 17
type input "Edible Arrangements - [GEOGRAPHIC_DATA], [GEOGRAPHIC_DATA]"
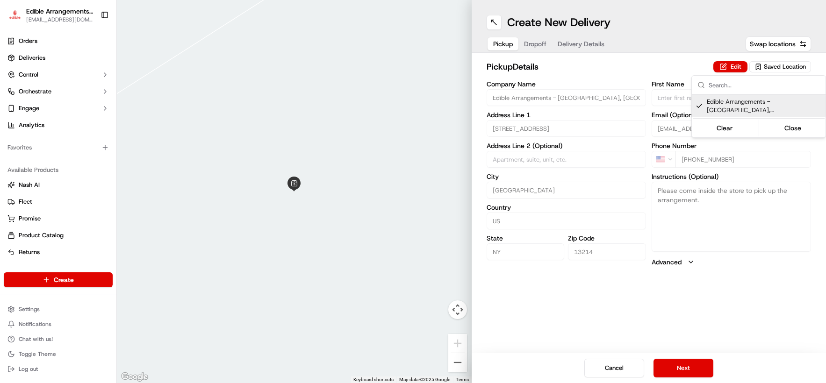
click at [679, 363] on html "Edible Arrangements - [GEOGRAPHIC_DATA][EMAIL_ADDRESS][DOMAIN_NAME] Toggle Side…" at bounding box center [413, 191] width 826 height 383
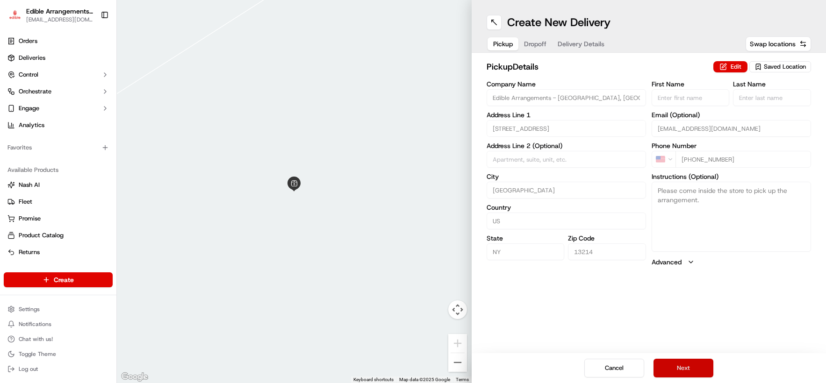
click at [680, 366] on button "Next" at bounding box center [684, 368] width 60 height 19
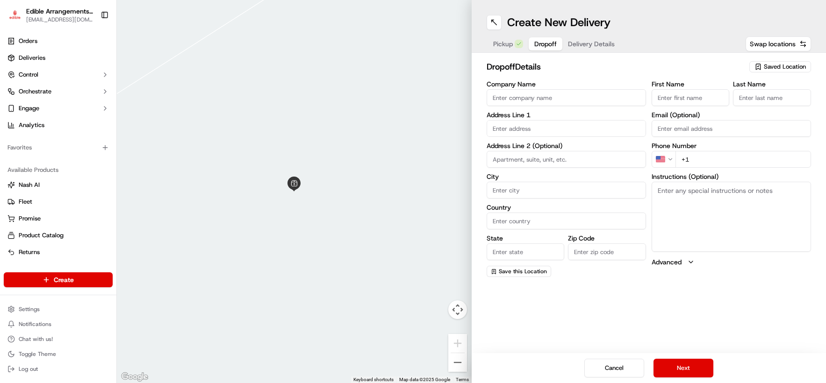
click at [692, 155] on input "+1" at bounding box center [743, 159] width 136 height 17
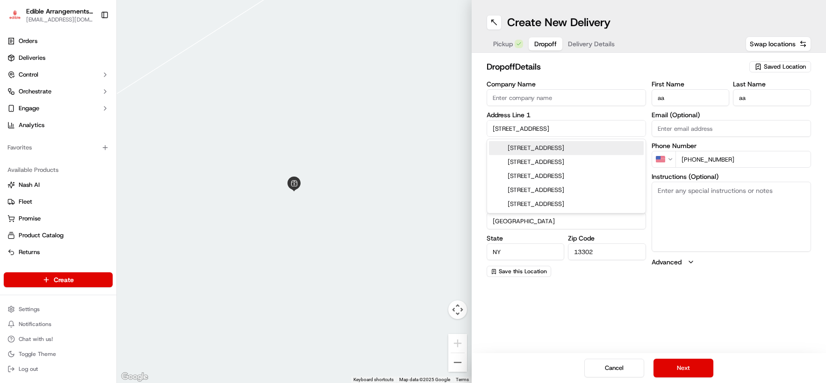
click at [692, 155] on input "[PHONE_NUMBER]" at bounding box center [743, 159] width 136 height 17
drag, startPoint x: 563, startPoint y: 131, endPoint x: 468, endPoint y: 117, distance: 96.5
click at [467, 117] on div "To navigate the map with touch gestures double-tap and hold your finger on the …" at bounding box center [471, 191] width 709 height 383
click at [553, 143] on div "[STREET_ADDRESS]" at bounding box center [566, 148] width 155 height 14
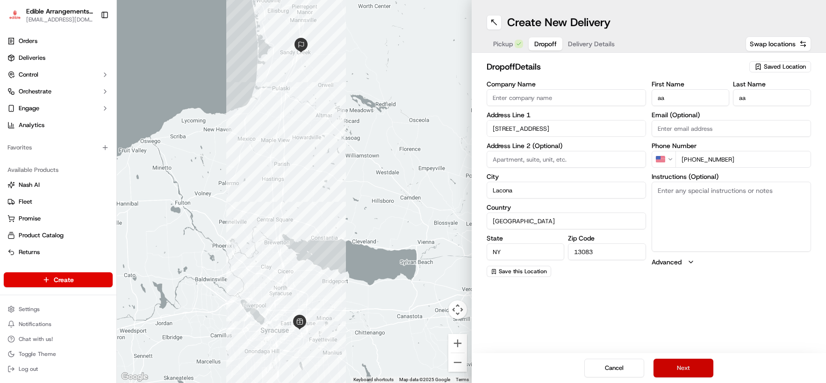
click at [682, 367] on button "Next" at bounding box center [684, 368] width 60 height 19
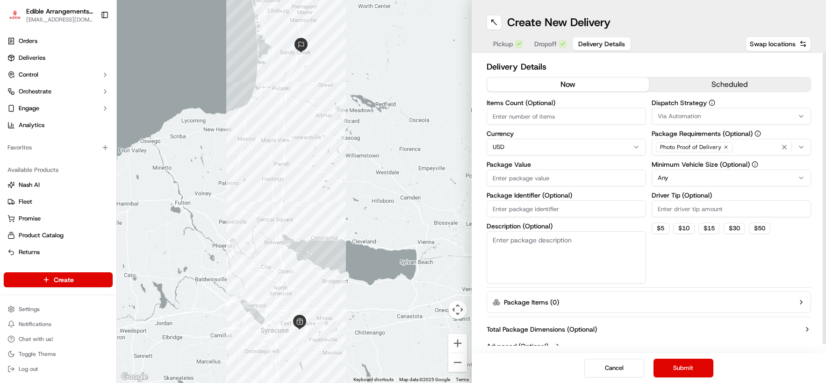
click at [525, 176] on input "Package Value" at bounding box center [566, 178] width 159 height 17
click at [684, 269] on div "Dispatch Strategy Via Automation Package Requirements (Optional) Photo Proof of…" at bounding box center [731, 192] width 159 height 184
click at [692, 369] on button "Submit" at bounding box center [684, 368] width 60 height 19
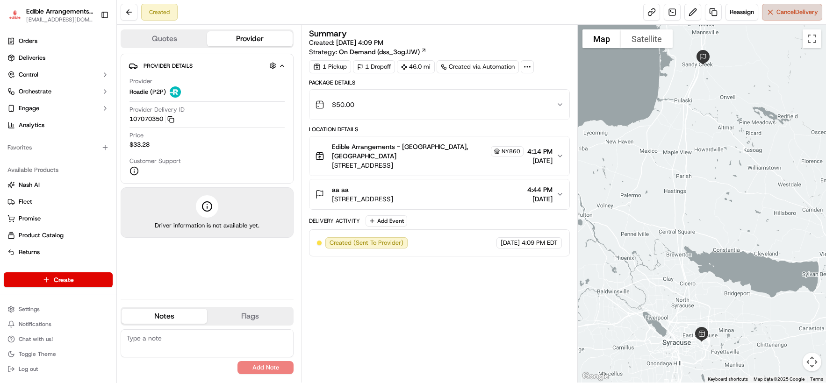
click at [692, 13] on span "Cancel Delivery" at bounding box center [797, 12] width 42 height 8
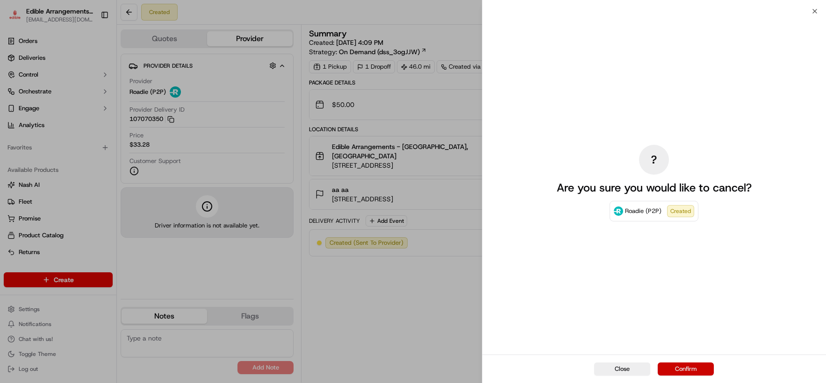
click at [690, 370] on button "Confirm" at bounding box center [686, 369] width 56 height 13
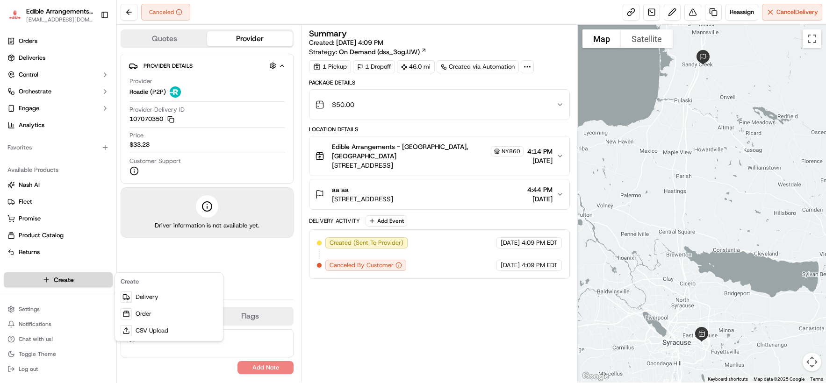
click at [77, 283] on html "Edible Arrangements - [GEOGRAPHIC_DATA][EMAIL_ADDRESS][DOMAIN_NAME] Toggle Side…" at bounding box center [413, 191] width 826 height 383
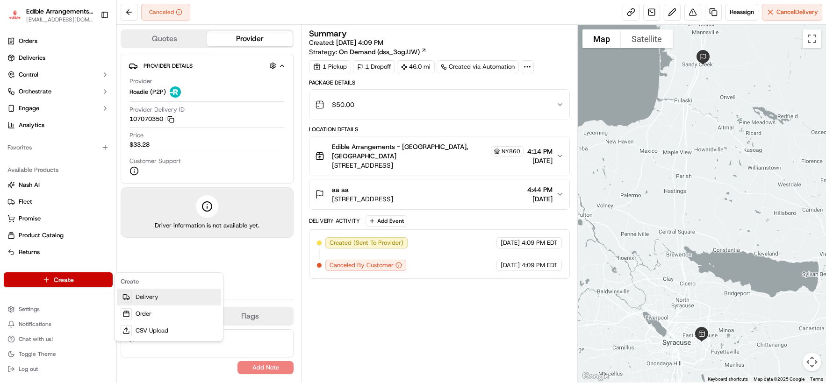
click at [149, 297] on link "Delivery" at bounding box center [169, 297] width 104 height 17
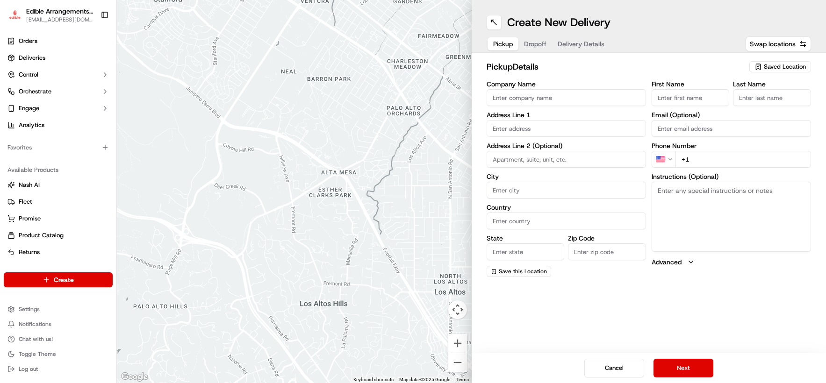
click at [692, 64] on span "Saved Location" at bounding box center [785, 67] width 42 height 8
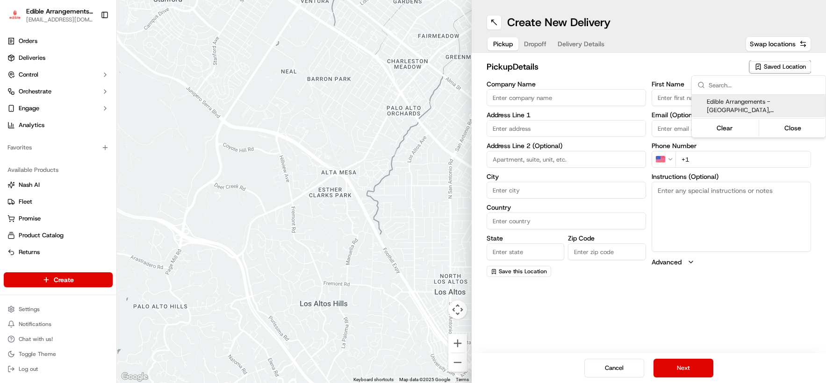
click at [692, 104] on span "Edible Arrangements - [GEOGRAPHIC_DATA], [GEOGRAPHIC_DATA] (NY860)" at bounding box center [764, 106] width 115 height 17
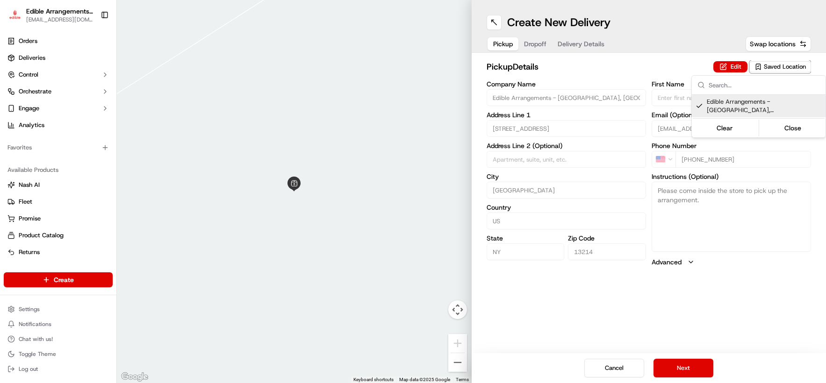
click at [692, 370] on html "Edible Arrangements - [GEOGRAPHIC_DATA][EMAIL_ADDRESS][DOMAIN_NAME] Toggle Side…" at bounding box center [413, 191] width 826 height 383
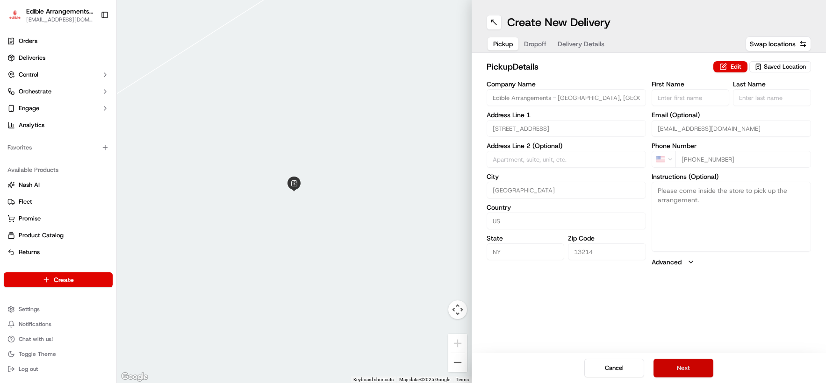
click at [692, 370] on button "Next" at bounding box center [684, 368] width 60 height 19
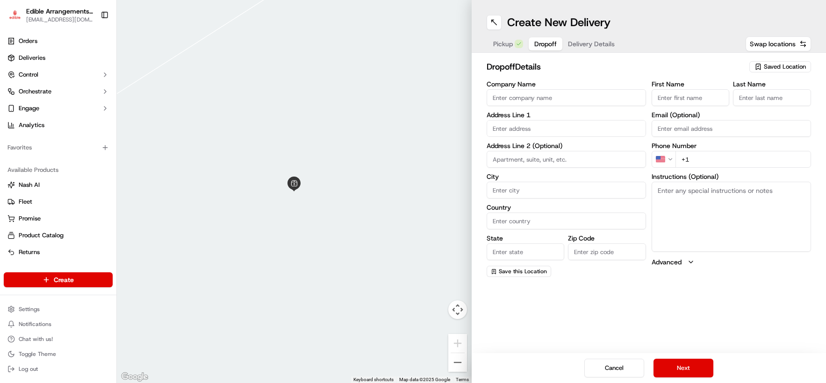
click at [692, 155] on input "+1" at bounding box center [743, 159] width 136 height 17
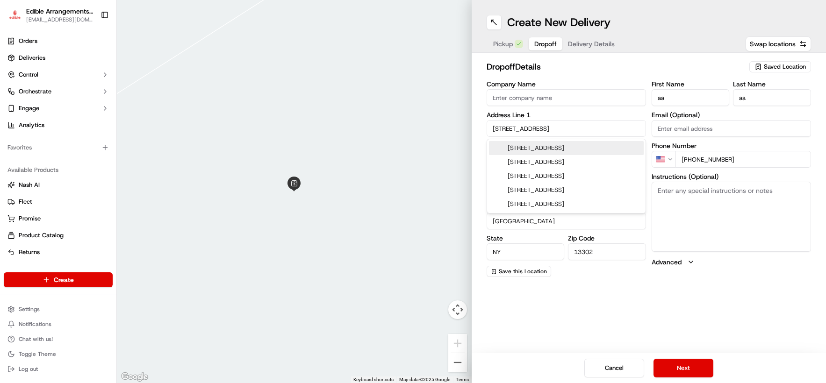
click at [692, 156] on input "[PHONE_NUMBER]" at bounding box center [743, 159] width 136 height 17
drag, startPoint x: 559, startPoint y: 130, endPoint x: 467, endPoint y: 114, distance: 92.5
click at [467, 114] on div "To navigate the map with touch gestures double-tap and hold your finger on the …" at bounding box center [471, 191] width 709 height 383
click at [596, 148] on div "[STREET_ADDRESS]" at bounding box center [566, 148] width 155 height 14
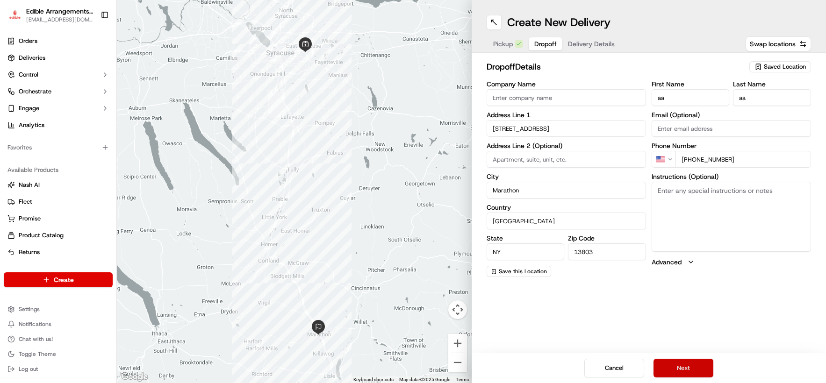
click at [692, 367] on button "Next" at bounding box center [684, 368] width 60 height 19
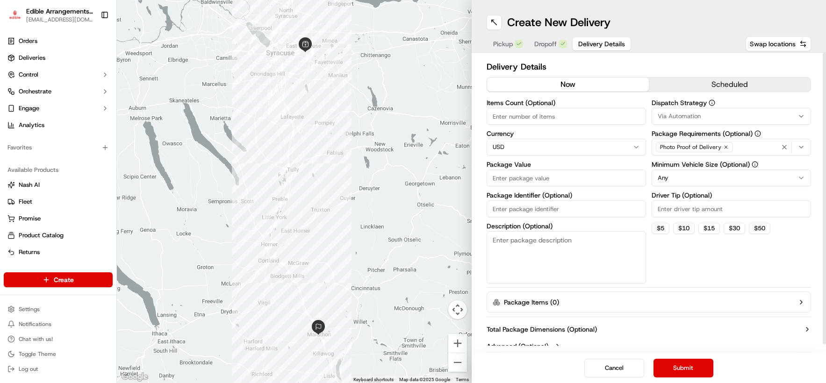
click at [554, 183] on input "Package Value" at bounding box center [566, 178] width 159 height 17
click at [692, 279] on div "Dispatch Strategy Via Automation Package Requirements (Optional) Photo Proof of…" at bounding box center [731, 192] width 159 height 184
click at [692, 365] on button "Submit" at bounding box center [684, 368] width 60 height 19
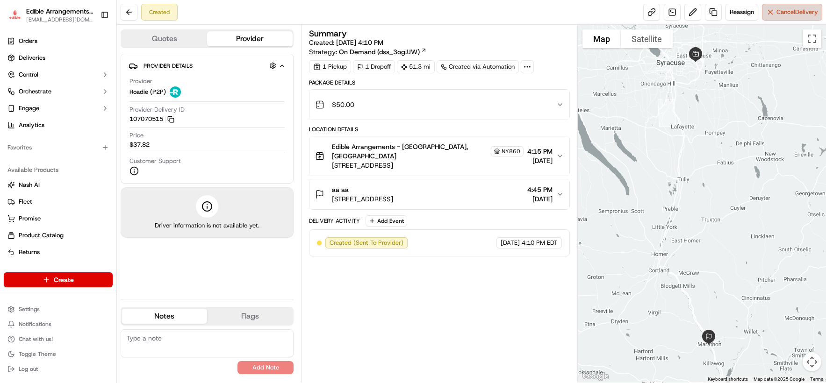
click at [692, 18] on button "Cancel Delivery" at bounding box center [792, 12] width 60 height 17
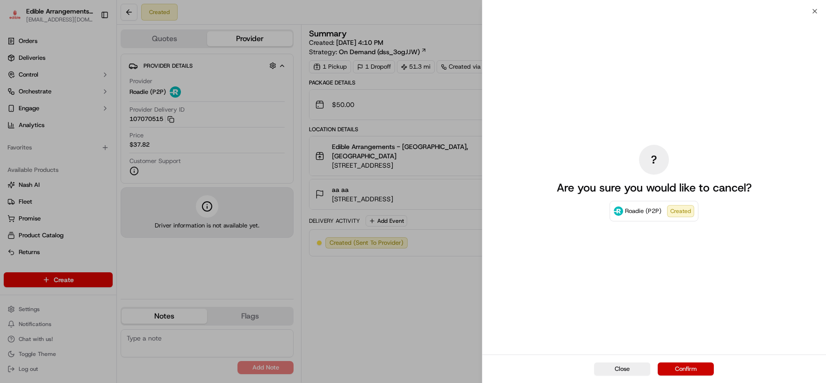
click at [684, 369] on button "Confirm" at bounding box center [686, 369] width 56 height 13
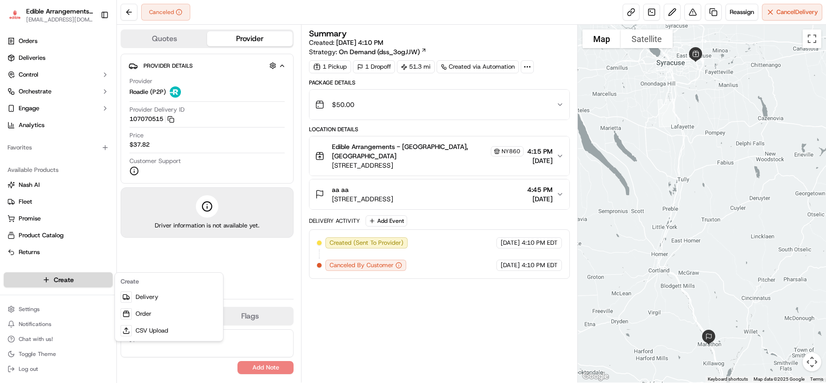
click at [64, 276] on html "Edible Arrangements - [GEOGRAPHIC_DATA][EMAIL_ADDRESS][DOMAIN_NAME] Toggle Side…" at bounding box center [413, 191] width 826 height 383
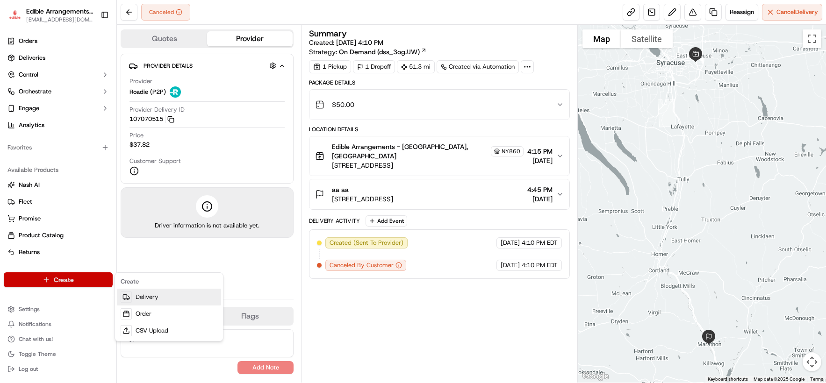
click at [138, 295] on link "Delivery" at bounding box center [169, 297] width 104 height 17
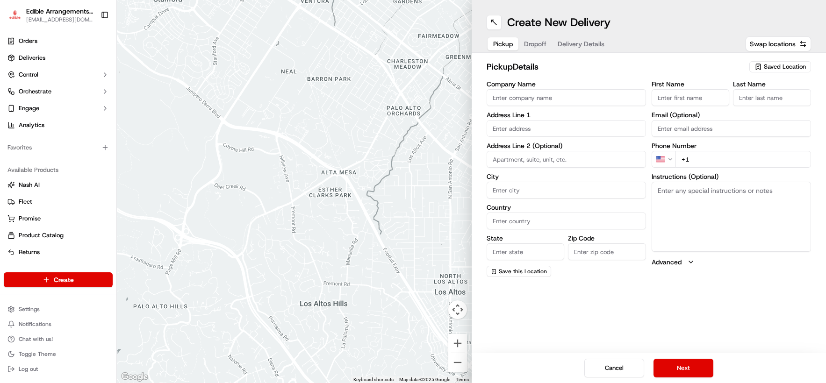
click at [692, 68] on span "Saved Location" at bounding box center [785, 67] width 42 height 8
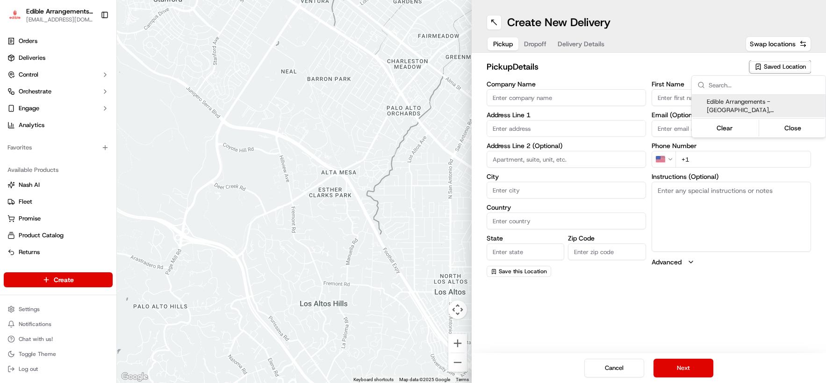
click at [692, 103] on span "Edible Arrangements - [GEOGRAPHIC_DATA], [GEOGRAPHIC_DATA] (NY860)" at bounding box center [764, 106] width 115 height 17
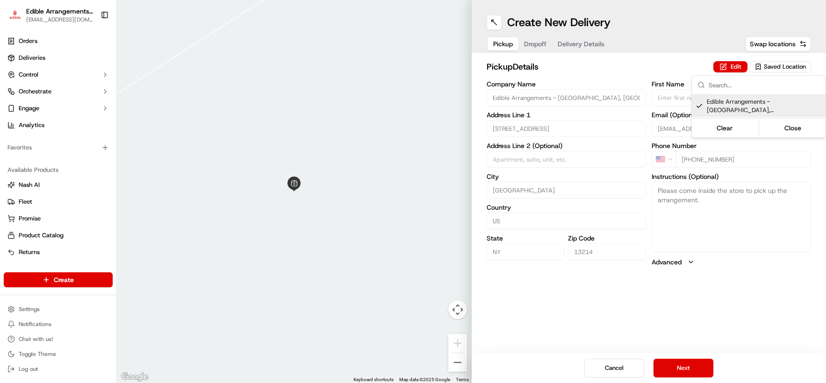
click at [692, 370] on html "Edible Arrangements - [GEOGRAPHIC_DATA][EMAIL_ADDRESS][DOMAIN_NAME] Toggle Side…" at bounding box center [413, 191] width 826 height 383
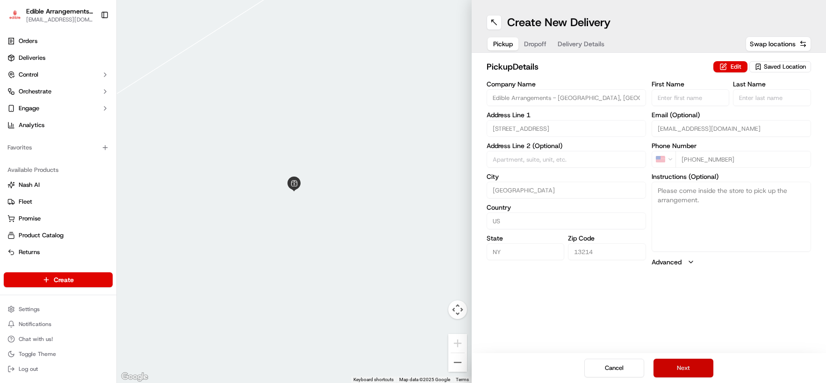
click at [692, 371] on button "Next" at bounding box center [684, 368] width 60 height 19
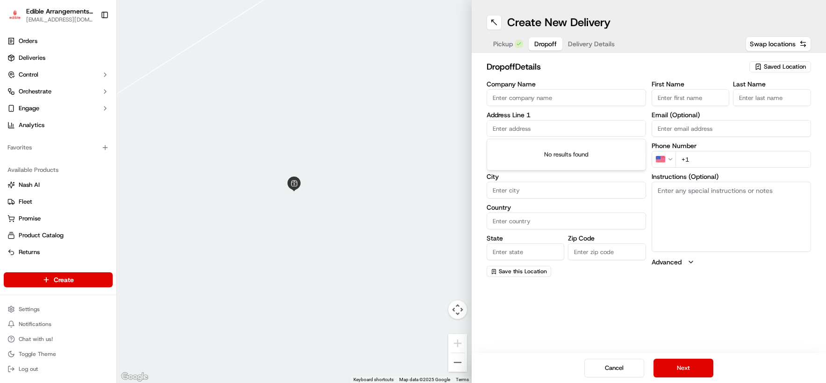
click at [524, 130] on input "text" at bounding box center [566, 128] width 159 height 17
click at [692, 156] on input "+1" at bounding box center [743, 159] width 136 height 17
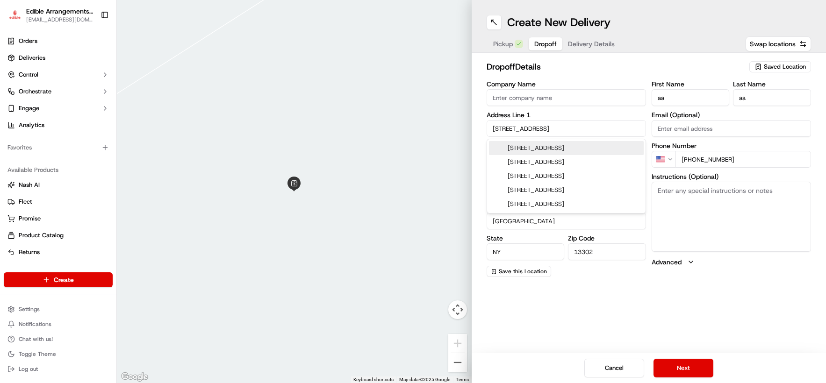
click at [692, 153] on input "[PHONE_NUMBER]" at bounding box center [743, 159] width 136 height 17
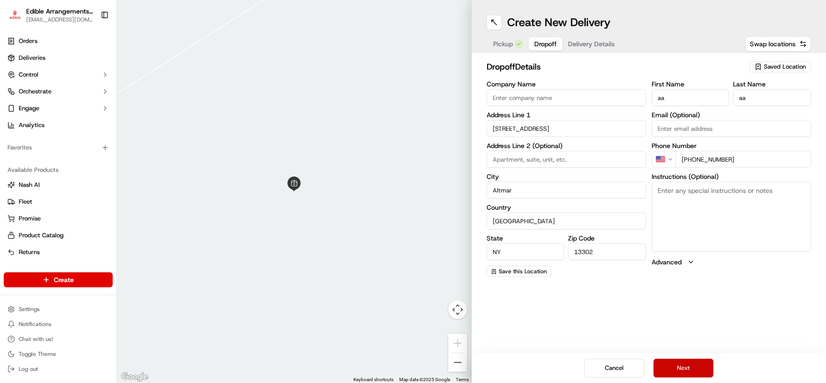
click at [692, 367] on button "Next" at bounding box center [684, 368] width 60 height 19
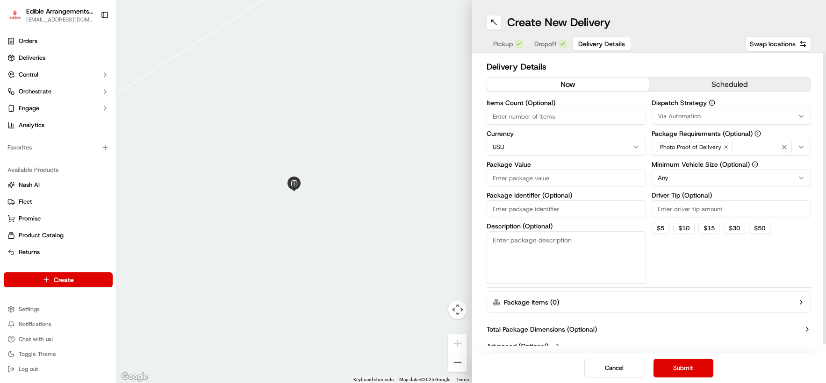
click at [542, 41] on span "Dropoff" at bounding box center [545, 43] width 22 height 9
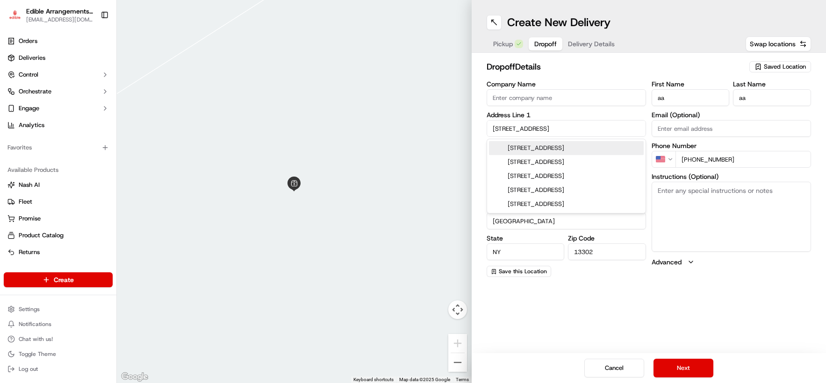
drag, startPoint x: 570, startPoint y: 127, endPoint x: 474, endPoint y: 127, distance: 96.8
click at [474, 127] on div "dropoff Details Saved Location Company Name Address Line [GEOGRAPHIC_DATA] Addr…" at bounding box center [649, 169] width 355 height 232
click at [564, 153] on div "[STREET_ADDRESS][PERSON_NAME]" at bounding box center [566, 148] width 155 height 14
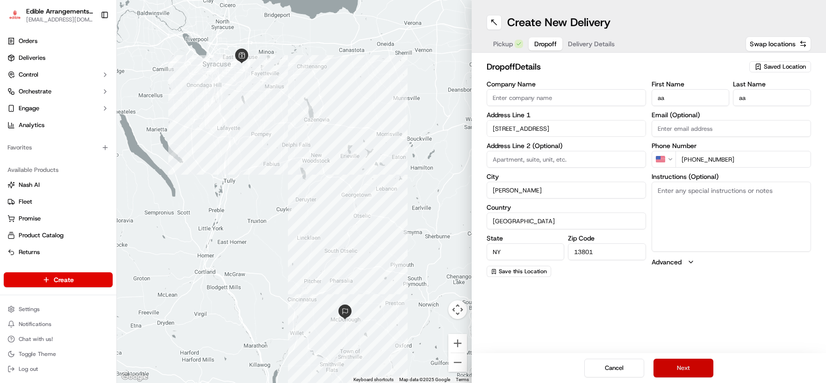
click at [692, 371] on button "Next" at bounding box center [684, 368] width 60 height 19
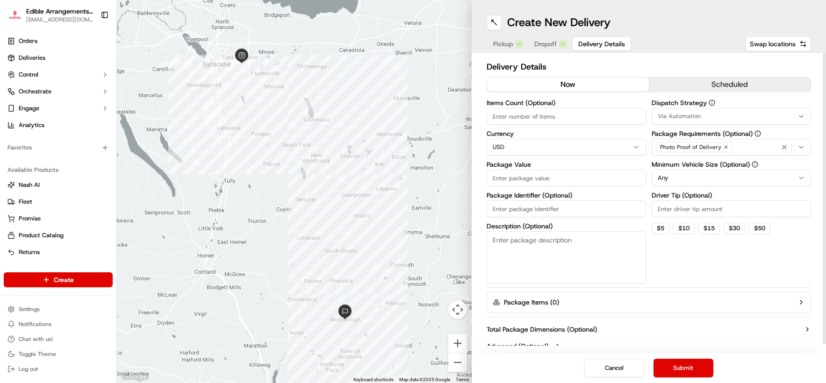
click at [543, 176] on input "Package Value" at bounding box center [566, 178] width 159 height 17
click at [692, 271] on div "Dispatch Strategy Via Automation Package Requirements (Optional) Photo Proof of…" at bounding box center [731, 192] width 159 height 184
click at [691, 367] on button "Submit" at bounding box center [684, 368] width 60 height 19
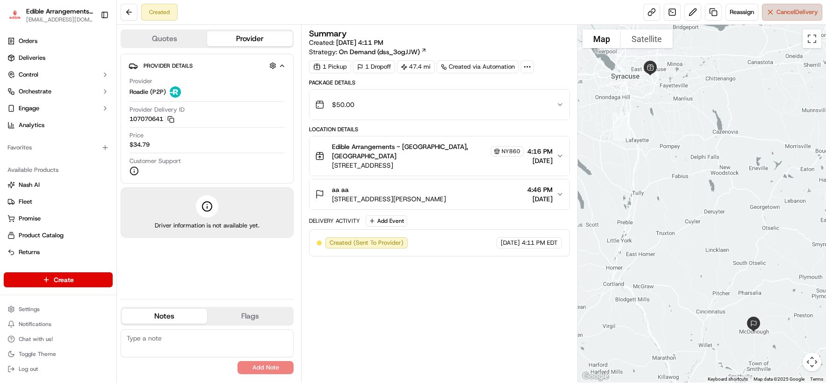
click at [692, 8] on button "Cancel Delivery" at bounding box center [792, 12] width 60 height 17
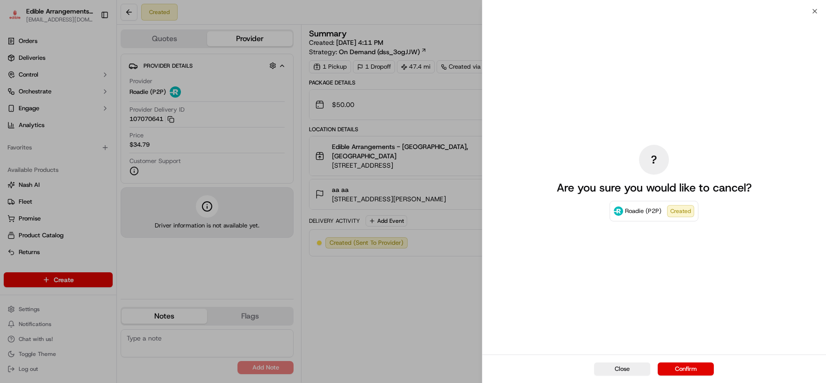
click at [688, 376] on div "Close Confirm" at bounding box center [654, 369] width 344 height 29
click at [689, 370] on button "Confirm" at bounding box center [686, 369] width 56 height 13
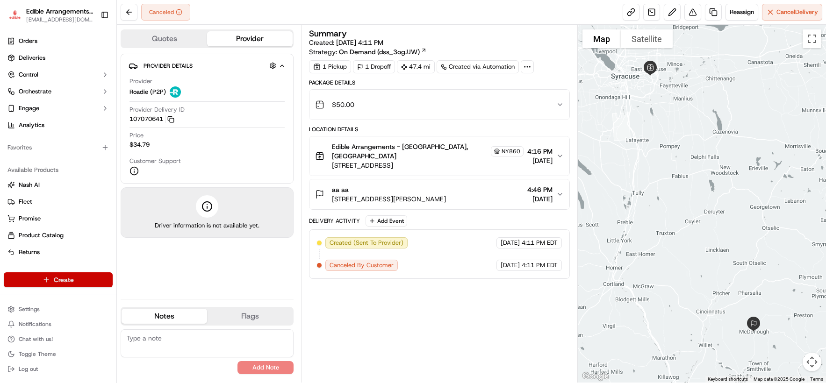
click at [86, 282] on html "Edible Arrangements - [GEOGRAPHIC_DATA][EMAIL_ADDRESS][DOMAIN_NAME] Toggle Side…" at bounding box center [413, 191] width 826 height 383
click at [156, 299] on link "Delivery" at bounding box center [169, 297] width 104 height 17
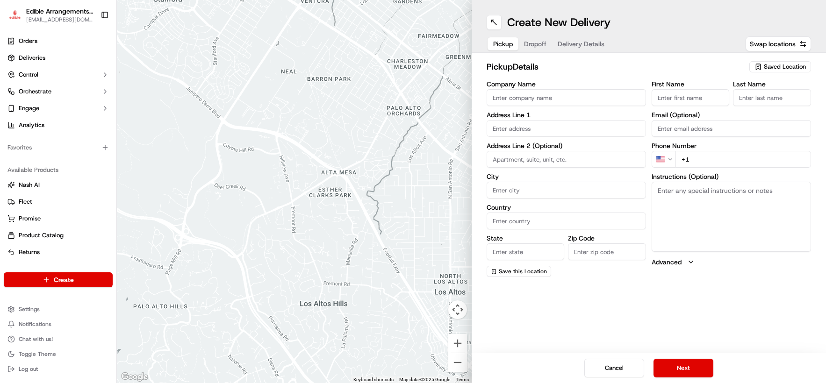
click at [692, 62] on div "Saved Location" at bounding box center [780, 66] width 62 height 11
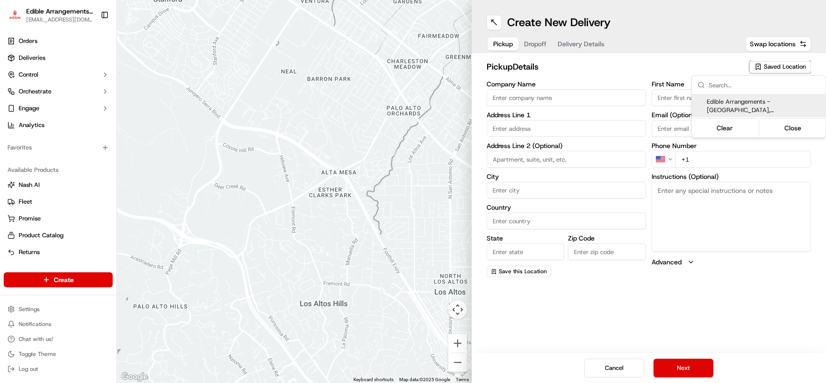
click at [692, 109] on span "Edible Arrangements - [GEOGRAPHIC_DATA], [GEOGRAPHIC_DATA] (NY860)" at bounding box center [764, 106] width 115 height 17
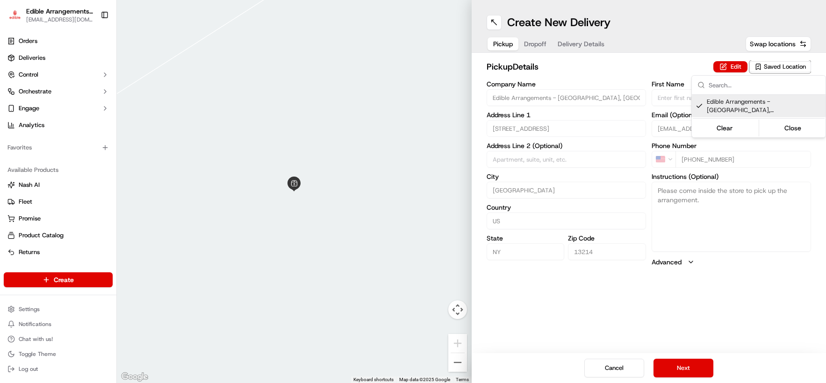
click at [692, 368] on html "Edible Arrangements - [GEOGRAPHIC_DATA][EMAIL_ADDRESS][DOMAIN_NAME] Toggle Side…" at bounding box center [413, 191] width 826 height 383
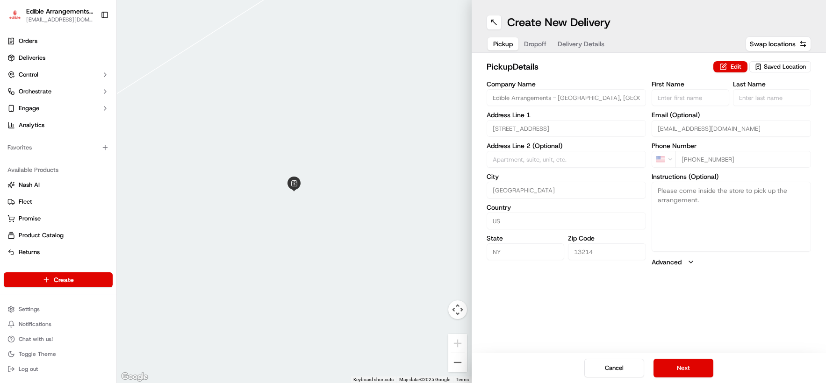
click at [692, 368] on button "Next" at bounding box center [684, 368] width 60 height 19
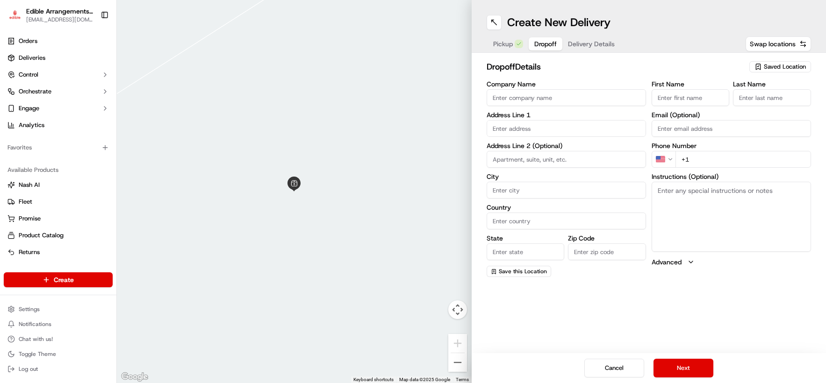
click at [692, 158] on input "+1" at bounding box center [743, 159] width 136 height 17
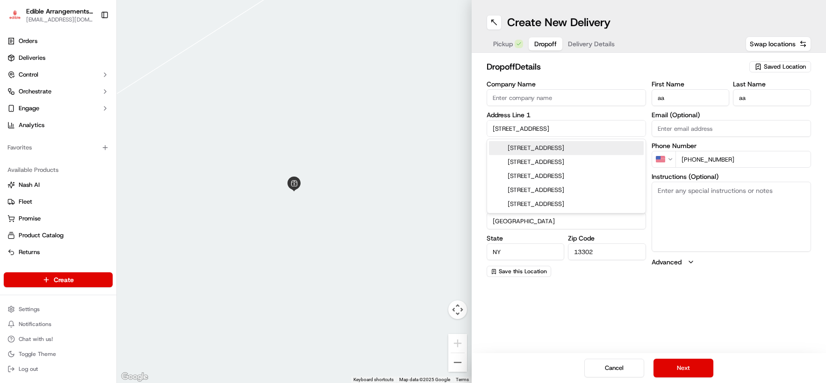
click at [692, 159] on input "[PHONE_NUMBER]" at bounding box center [743, 159] width 136 height 17
drag, startPoint x: 566, startPoint y: 127, endPoint x: 468, endPoint y: 127, distance: 97.2
click at [468, 127] on div "To navigate the map with touch gestures double-tap and hold your finger on the …" at bounding box center [471, 191] width 709 height 383
click at [528, 148] on div "[STREET_ADDRESS]" at bounding box center [566, 148] width 155 height 14
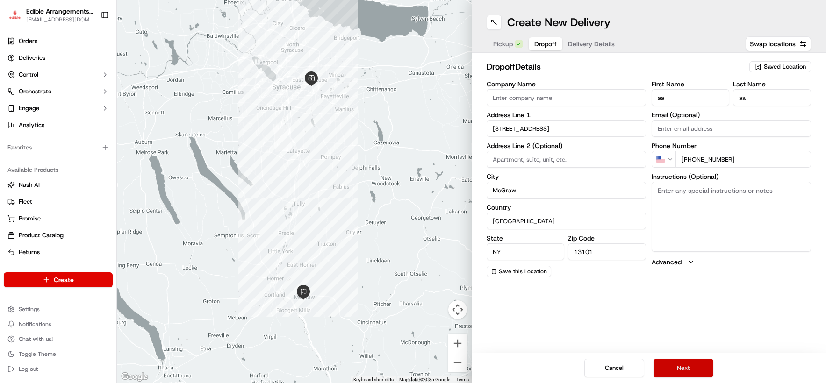
click at [669, 363] on button "Next" at bounding box center [684, 368] width 60 height 19
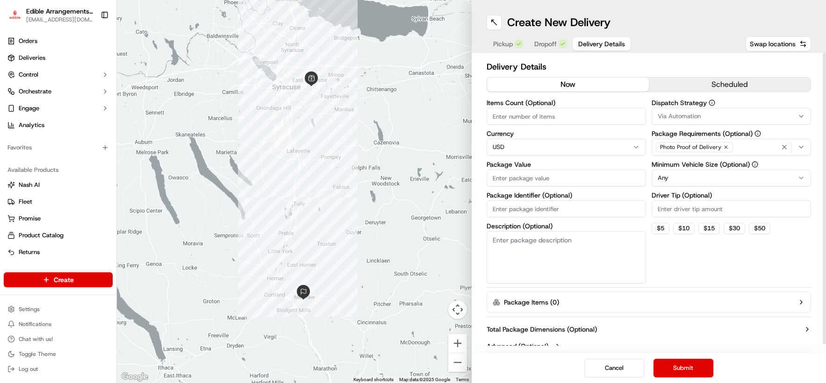
click at [537, 183] on input "Package Value" at bounding box center [566, 178] width 159 height 17
drag, startPoint x: 738, startPoint y: 278, endPoint x: 708, endPoint y: 314, distance: 47.5
click at [692, 278] on div "Dispatch Strategy Via Automation Package Requirements (Optional) Photo Proof of…" at bounding box center [731, 192] width 159 height 184
click at [683, 365] on button "Submit" at bounding box center [684, 368] width 60 height 19
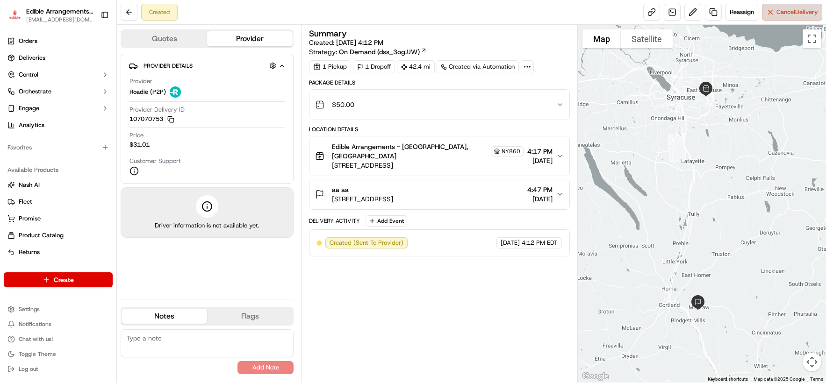
click at [692, 15] on button "Cancel Delivery" at bounding box center [792, 12] width 60 height 17
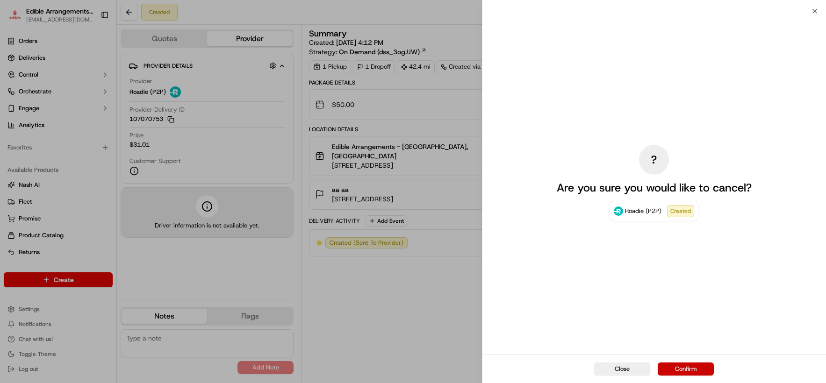
click at [692, 369] on button "Confirm" at bounding box center [686, 369] width 56 height 13
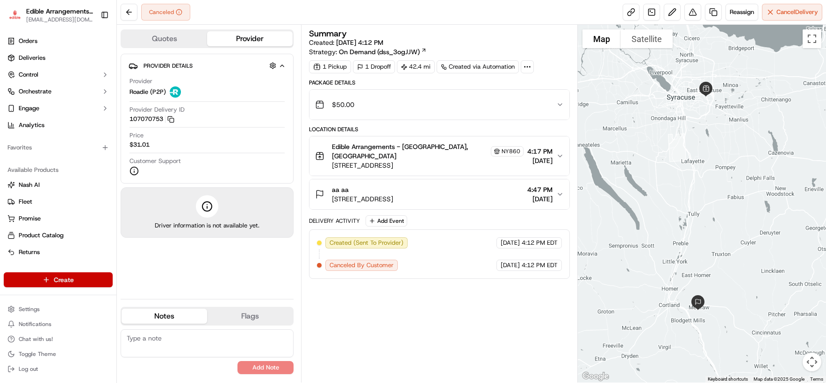
click at [104, 285] on div "Create" at bounding box center [58, 280] width 116 height 22
click at [104, 284] on html "Edible Arrangements - [GEOGRAPHIC_DATA][EMAIL_ADDRESS][DOMAIN_NAME] Toggle Side…" at bounding box center [413, 191] width 826 height 383
click at [141, 294] on link "Delivery" at bounding box center [169, 297] width 104 height 17
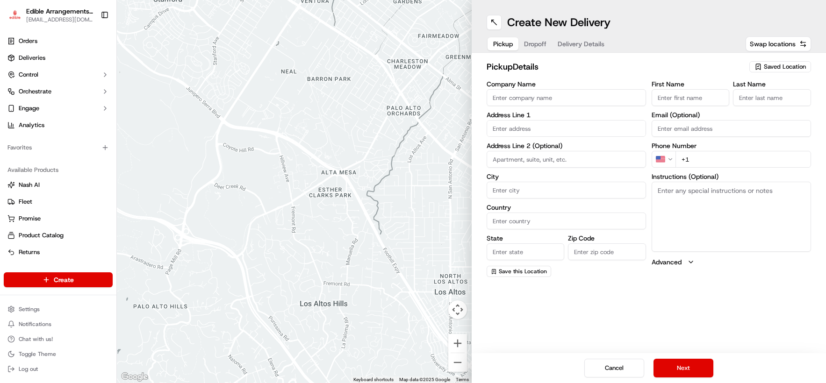
click at [692, 67] on icon "button" at bounding box center [757, 66] width 7 height 7
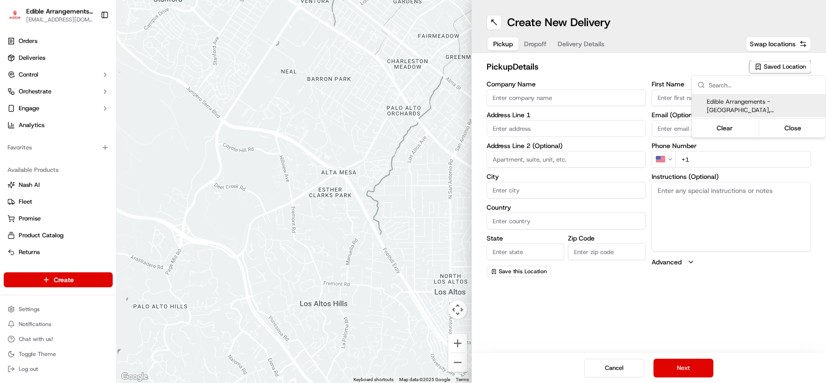
click at [692, 102] on span "Edible Arrangements - [GEOGRAPHIC_DATA], [GEOGRAPHIC_DATA] (NY860)" at bounding box center [764, 106] width 115 height 17
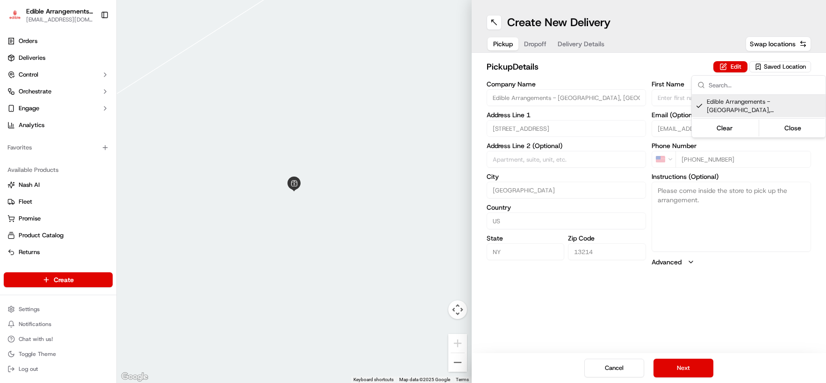
click at [692, 363] on html "Edible Arrangements - [GEOGRAPHIC_DATA][EMAIL_ADDRESS][DOMAIN_NAME] Toggle Side…" at bounding box center [413, 191] width 826 height 383
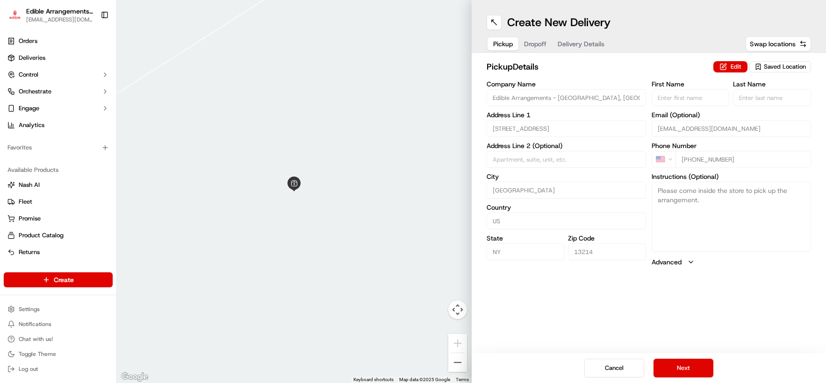
click at [692, 363] on button "Next" at bounding box center [684, 368] width 60 height 19
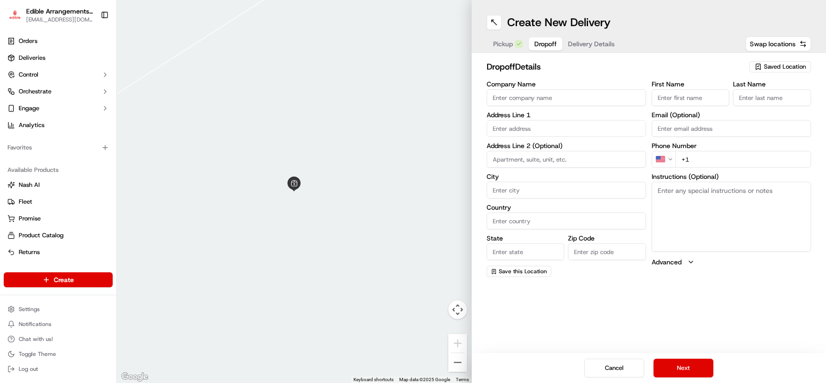
click at [692, 156] on input "+1" at bounding box center [743, 159] width 136 height 17
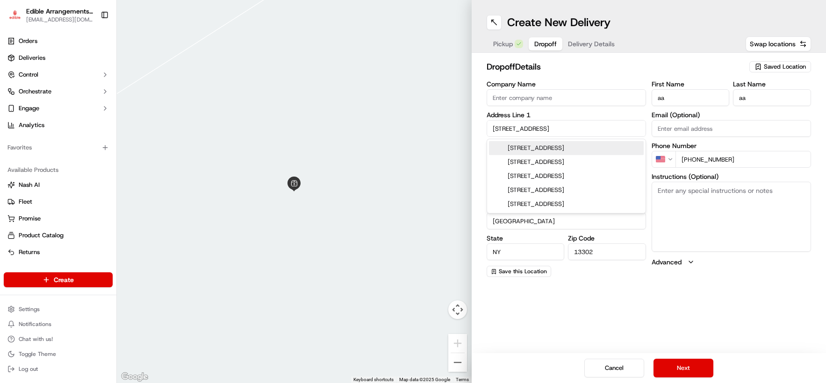
click at [692, 159] on input "[PHONE_NUMBER]" at bounding box center [743, 159] width 136 height 17
drag, startPoint x: 576, startPoint y: 131, endPoint x: 471, endPoint y: 116, distance: 106.2
click at [471, 116] on div "To navigate the map with touch gestures double-tap and hold your finger on the …" at bounding box center [471, 191] width 709 height 383
click at [539, 152] on div "[STREET_ADDRESS]" at bounding box center [566, 148] width 155 height 14
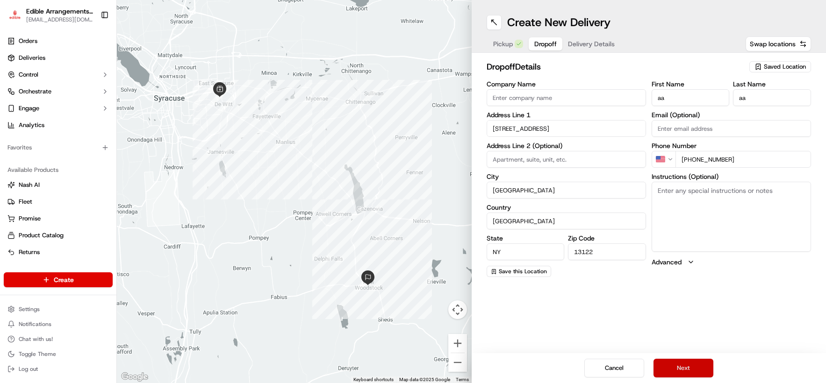
click at [690, 366] on button "Next" at bounding box center [684, 368] width 60 height 19
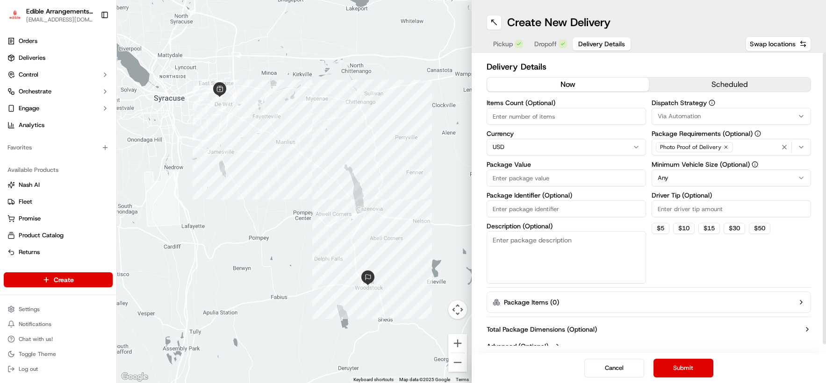
click at [550, 179] on input "Package Value" at bounding box center [566, 178] width 159 height 17
click at [692, 278] on div "Dispatch Strategy Via Automation Package Requirements (Optional) Photo Proof of…" at bounding box center [731, 192] width 159 height 184
click at [692, 366] on button "Submit" at bounding box center [684, 368] width 60 height 19
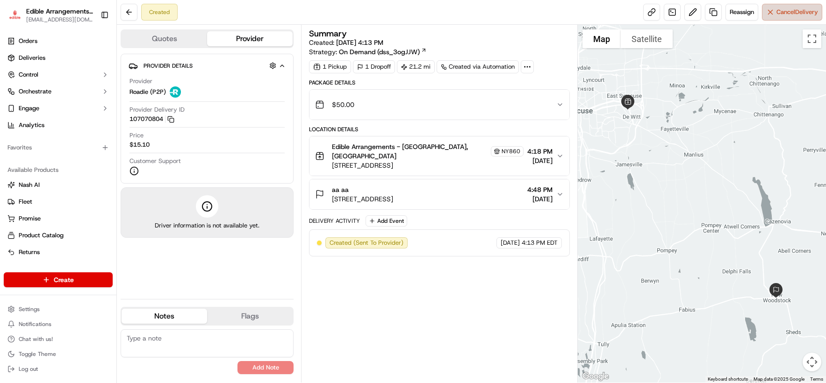
click at [692, 12] on span "Cancel Delivery" at bounding box center [797, 12] width 42 height 8
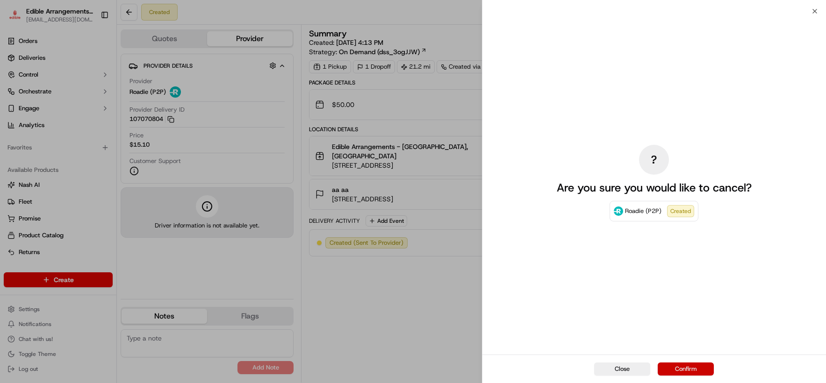
click at [692, 371] on button "Confirm" at bounding box center [686, 369] width 56 height 13
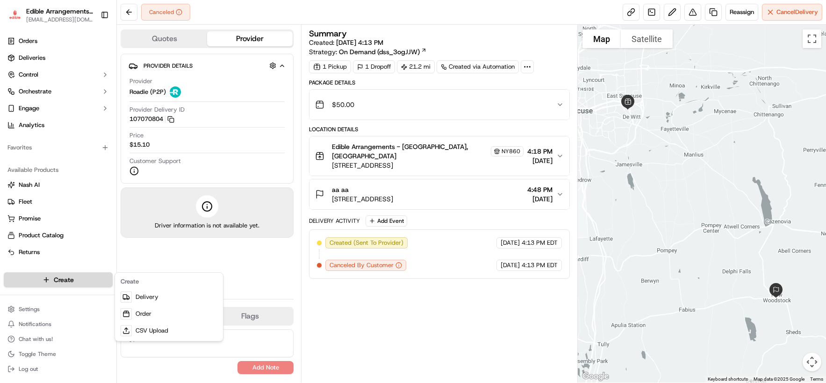
click at [82, 276] on html "Edible Arrangements - [GEOGRAPHIC_DATA][EMAIL_ADDRESS][DOMAIN_NAME] Toggle Side…" at bounding box center [413, 191] width 826 height 383
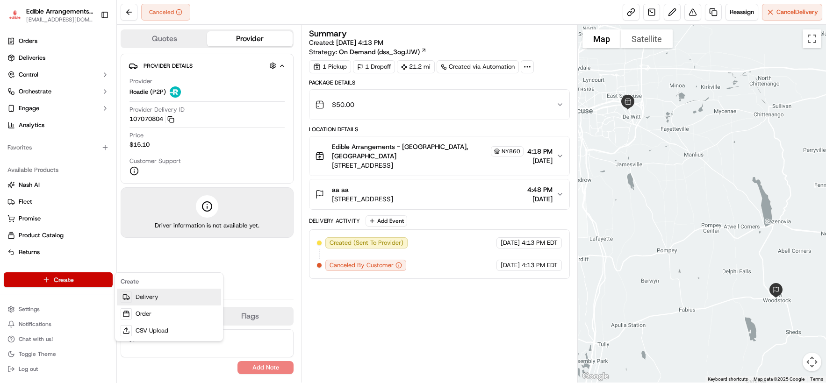
click at [188, 293] on link "Delivery" at bounding box center [169, 297] width 104 height 17
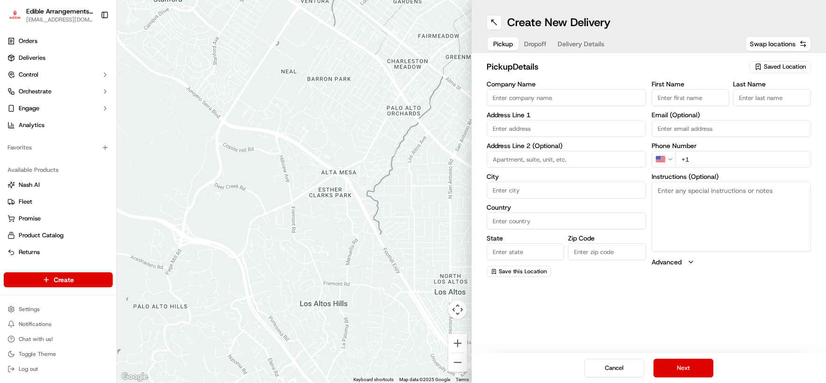
click at [692, 65] on icon "button" at bounding box center [757, 66] width 7 height 7
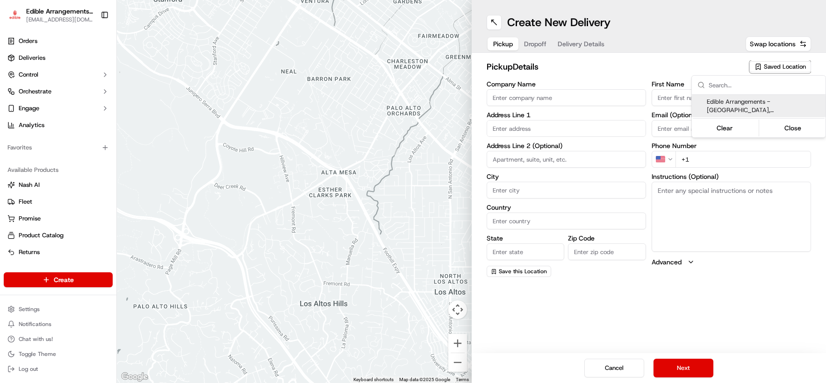
click at [692, 100] on span "Edible Arrangements - [GEOGRAPHIC_DATA], [GEOGRAPHIC_DATA] (NY860)" at bounding box center [764, 106] width 115 height 17
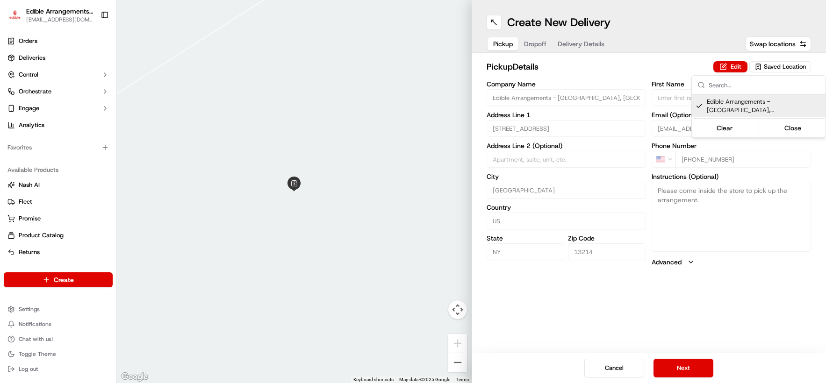
click at [604, 60] on html "Edible Arrangements - [GEOGRAPHIC_DATA][EMAIL_ADDRESS][DOMAIN_NAME] Toggle Side…" at bounding box center [413, 191] width 826 height 383
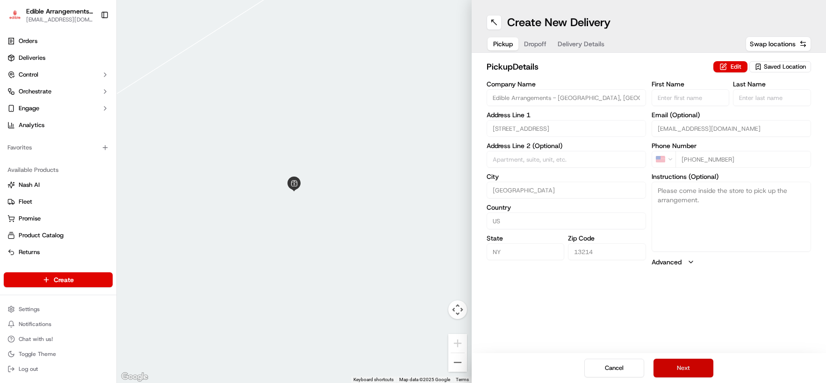
click at [692, 369] on button "Next" at bounding box center [684, 368] width 60 height 19
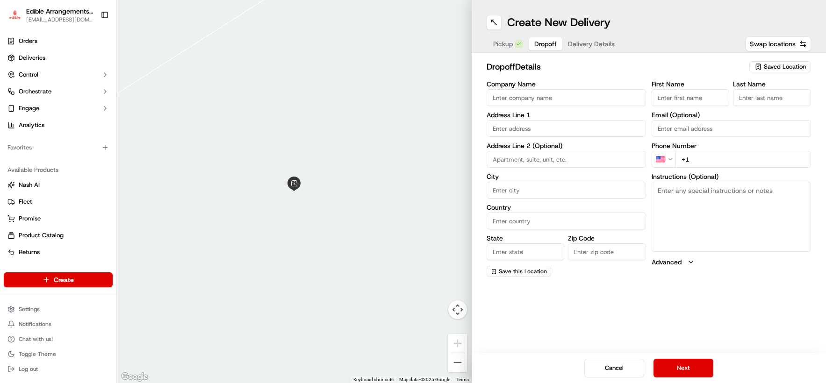
drag, startPoint x: 693, startPoint y: 157, endPoint x: 699, endPoint y: 162, distance: 7.7
click at [692, 158] on input "+1" at bounding box center [743, 159] width 136 height 17
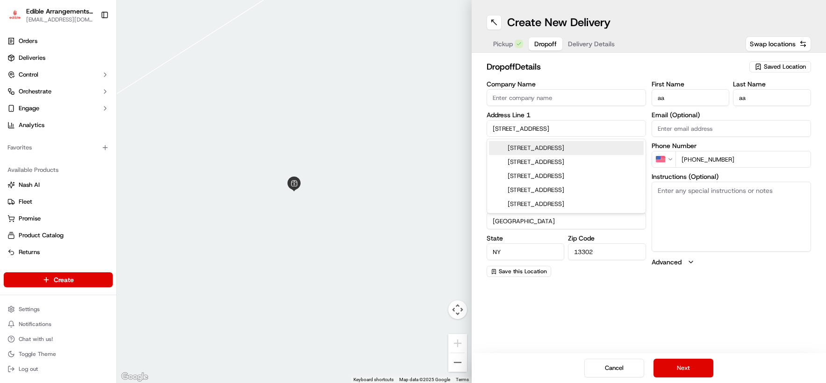
click at [692, 160] on input "[PHONE_NUMBER]" at bounding box center [743, 159] width 136 height 17
drag, startPoint x: 555, startPoint y: 126, endPoint x: 490, endPoint y: 120, distance: 65.3
click at [490, 120] on input "[STREET_ADDRESS]" at bounding box center [566, 128] width 159 height 17
click at [536, 144] on div "7044 NY-12, [GEOGRAPHIC_DATA], N.Y." at bounding box center [566, 148] width 155 height 14
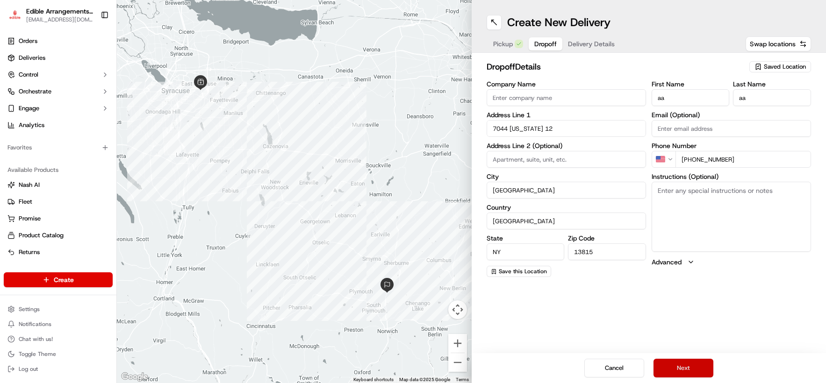
click at [690, 362] on button "Next" at bounding box center [684, 368] width 60 height 19
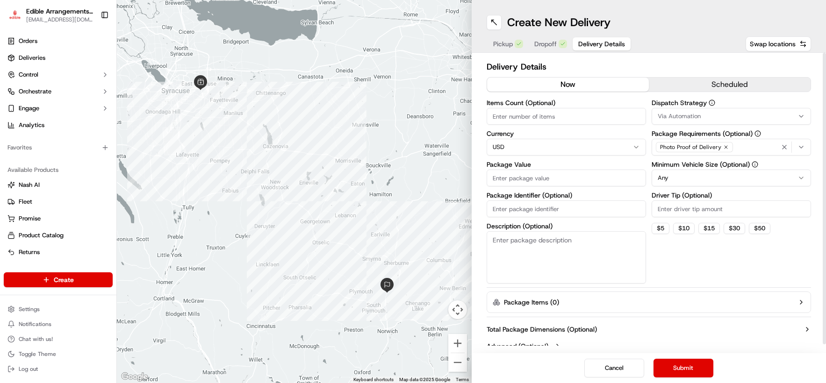
click at [538, 180] on input "Package Value" at bounding box center [566, 178] width 159 height 17
click at [692, 278] on div "Dispatch Strategy Via Automation Package Requirements (Optional) Photo Proof of…" at bounding box center [731, 192] width 159 height 184
click at [681, 366] on button "Submit" at bounding box center [684, 368] width 60 height 19
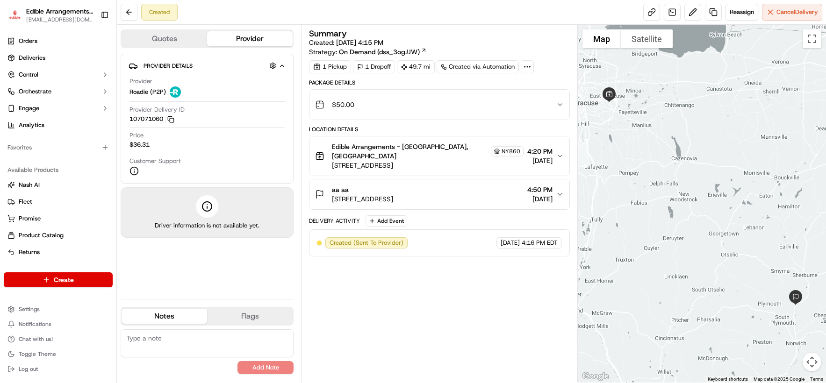
click at [692, 21] on div "Created Reassign Cancel Delivery" at bounding box center [471, 12] width 709 height 25
click at [692, 18] on button "Cancel Delivery" at bounding box center [792, 12] width 60 height 17
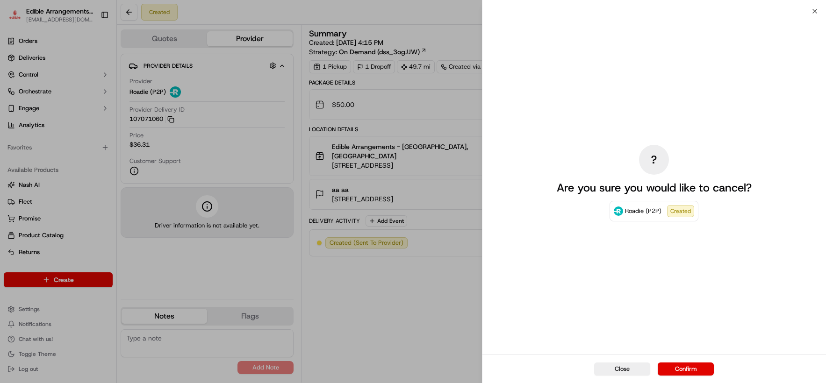
click at [673, 364] on button "Confirm" at bounding box center [686, 369] width 56 height 13
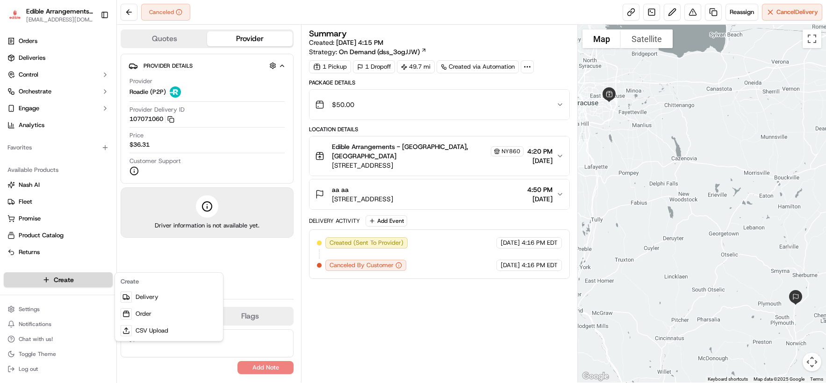
click at [81, 280] on html "Edible Arrangements - [GEOGRAPHIC_DATA][EMAIL_ADDRESS][DOMAIN_NAME] Toggle Side…" at bounding box center [413, 191] width 826 height 383
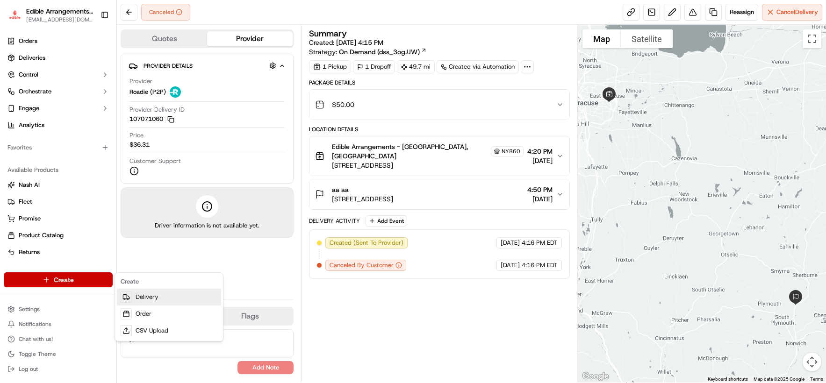
click at [153, 298] on link "Delivery" at bounding box center [169, 297] width 104 height 17
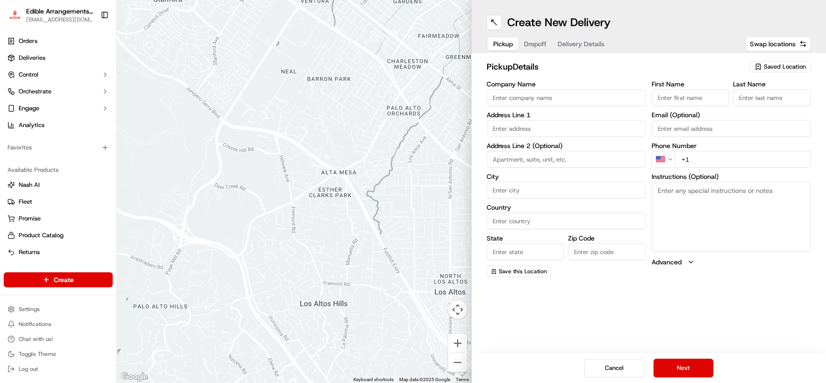
click at [692, 65] on span "Saved Location" at bounding box center [785, 67] width 42 height 8
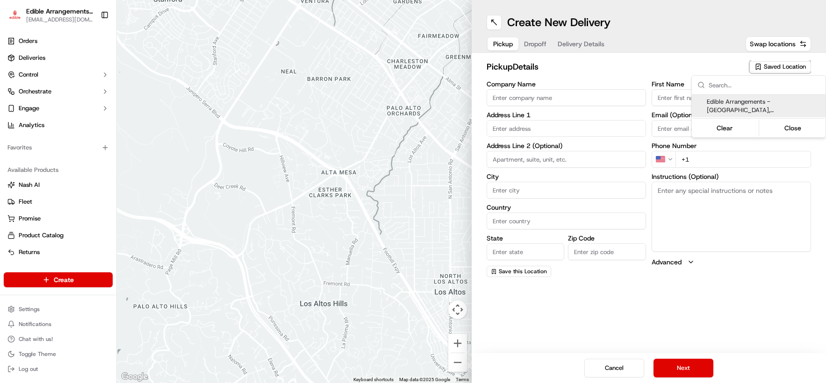
click at [692, 105] on span "Edible Arrangements - [GEOGRAPHIC_DATA], [GEOGRAPHIC_DATA] (NY860)" at bounding box center [764, 106] width 115 height 17
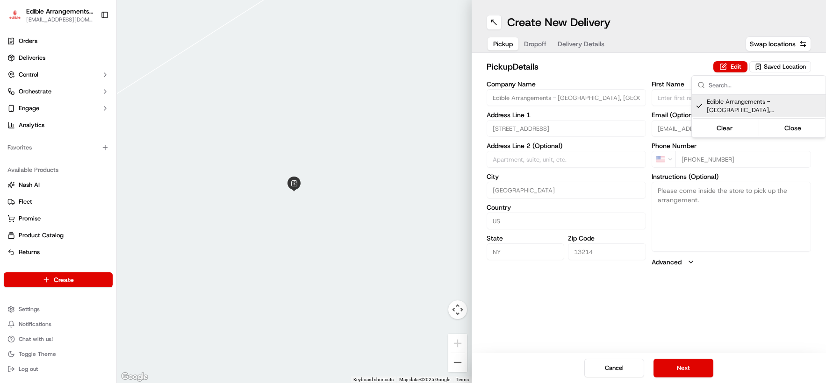
click at [680, 369] on html "Edible Arrangements - [GEOGRAPHIC_DATA][EMAIL_ADDRESS][DOMAIN_NAME] Toggle Side…" at bounding box center [413, 191] width 826 height 383
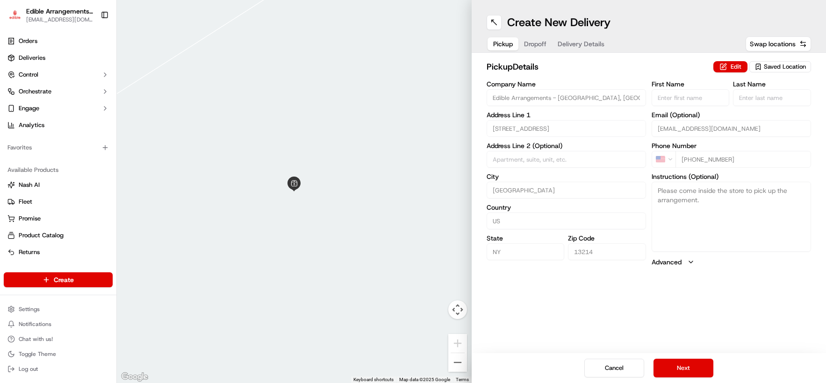
click at [680, 369] on button "Next" at bounding box center [684, 368] width 60 height 19
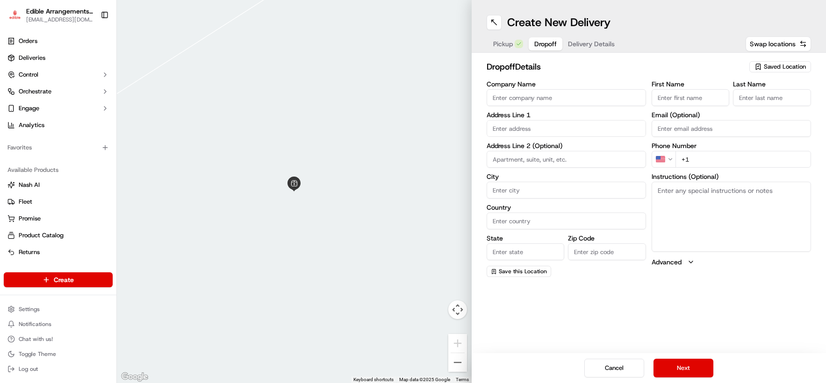
click at [519, 129] on input "text" at bounding box center [566, 128] width 159 height 17
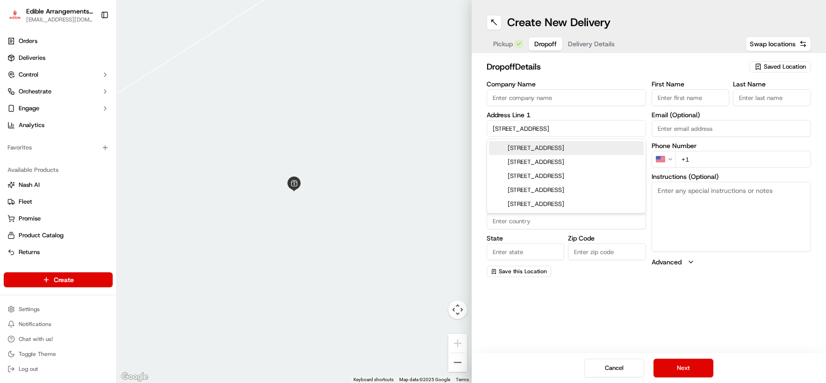
click at [533, 142] on div "[STREET_ADDRESS]" at bounding box center [566, 148] width 155 height 14
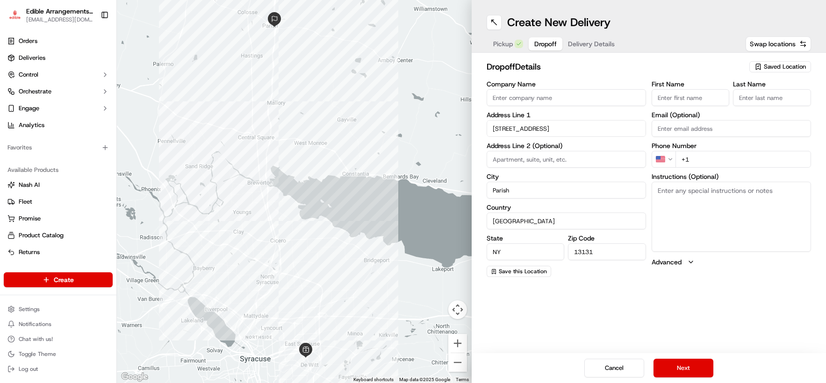
click at [692, 160] on input "+1" at bounding box center [743, 159] width 136 height 17
click at [692, 163] on input "[PHONE_NUMBER]" at bounding box center [743, 159] width 136 height 17
click at [675, 330] on div "Create New Delivery Pickup Dropoff Delivery Details Swap locations dropoff Deta…" at bounding box center [649, 191] width 355 height 383
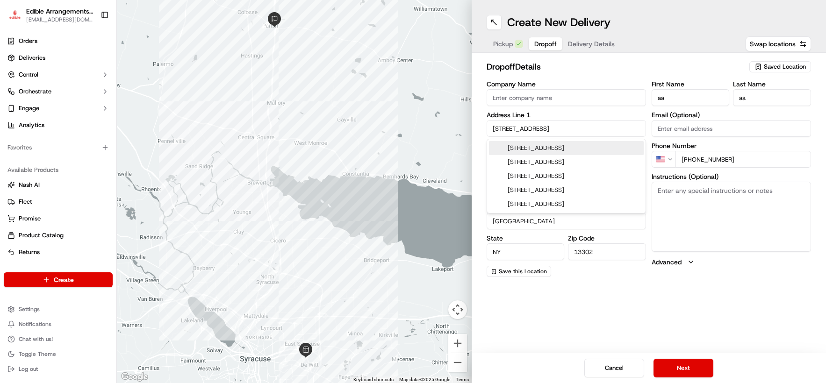
drag, startPoint x: 571, startPoint y: 127, endPoint x: 517, endPoint y: 132, distance: 54.1
click at [484, 137] on div "dropoff Details Saved Location Company Name Address Line 1 [STREET_ADDRESS] Add…" at bounding box center [649, 169] width 355 height 232
drag, startPoint x: 517, startPoint y: 131, endPoint x: 577, endPoint y: 110, distance: 63.6
click at [577, 110] on div "Company Name Address Line 1 [STREET_ADDRESS] Address Line 2 (Optional) City [GE…" at bounding box center [566, 179] width 159 height 196
click at [556, 130] on input "[STREET_ADDRESS]" at bounding box center [566, 128] width 159 height 17
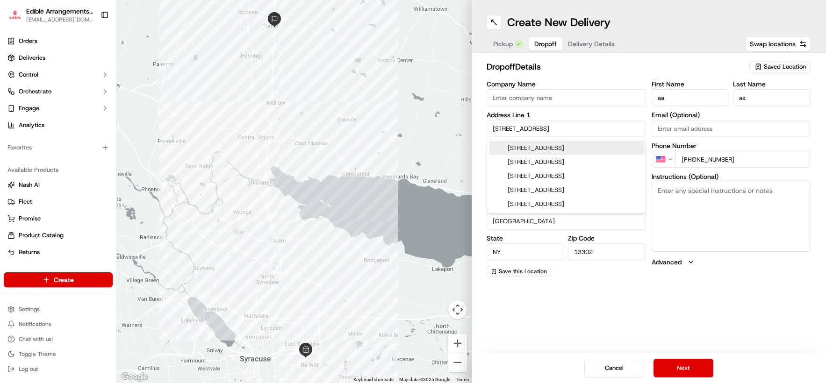
click at [561, 146] on div "[STREET_ADDRESS]" at bounding box center [566, 148] width 155 height 14
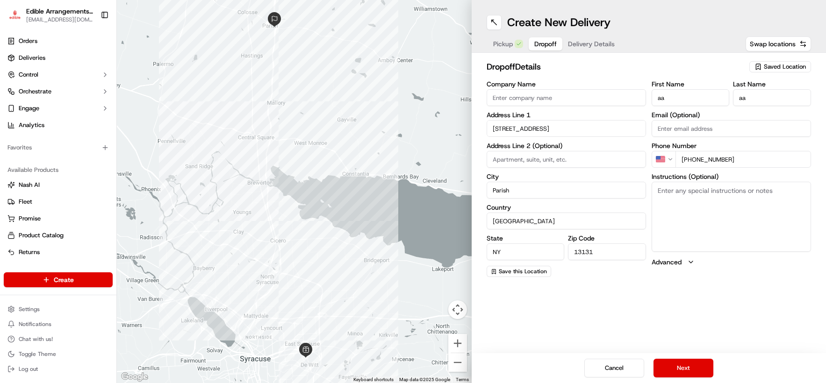
click at [610, 290] on div "Create New Delivery Pickup Dropoff Delivery Details Swap locations dropoff Deta…" at bounding box center [649, 191] width 355 height 383
click at [675, 368] on button "Next" at bounding box center [684, 368] width 60 height 19
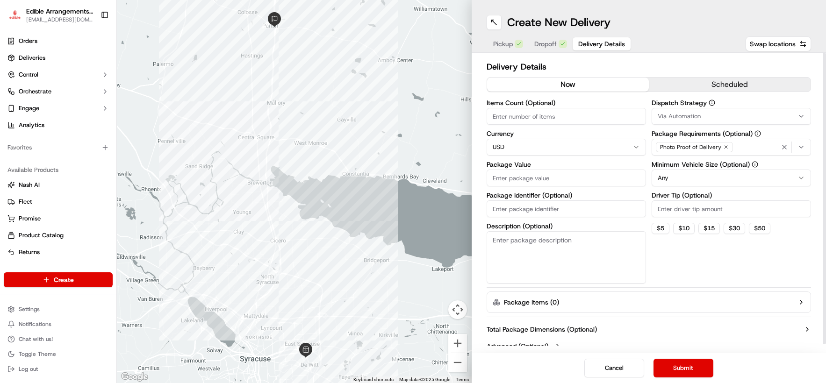
click at [538, 174] on input "Package Value" at bounding box center [566, 178] width 159 height 17
click at [681, 278] on div "Dispatch Strategy Via Automation Package Requirements (Optional) Photo Proof of…" at bounding box center [731, 192] width 159 height 184
click at [682, 366] on button "Submit" at bounding box center [684, 368] width 60 height 19
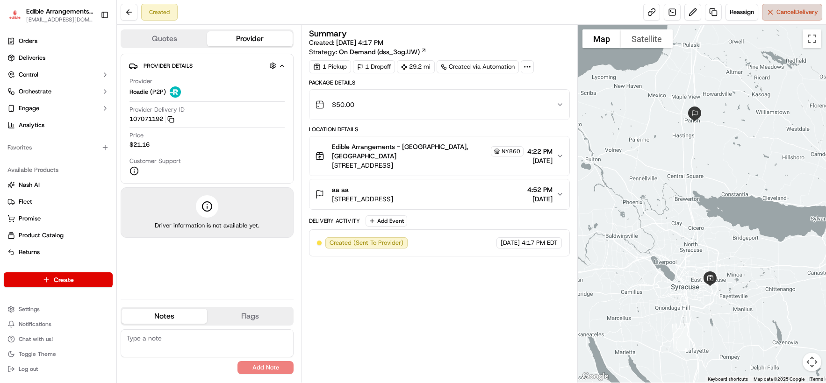
click at [692, 13] on span "Cancel Delivery" at bounding box center [797, 12] width 42 height 8
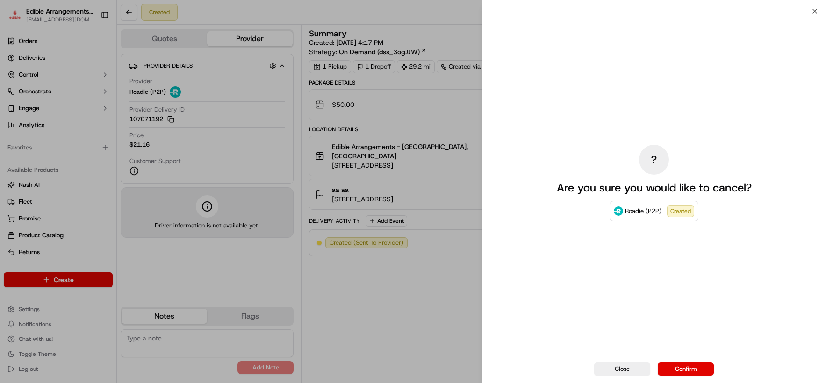
click at [692, 362] on div "Close Confirm" at bounding box center [654, 369] width 344 height 29
click at [692, 369] on button "Confirm" at bounding box center [686, 369] width 56 height 13
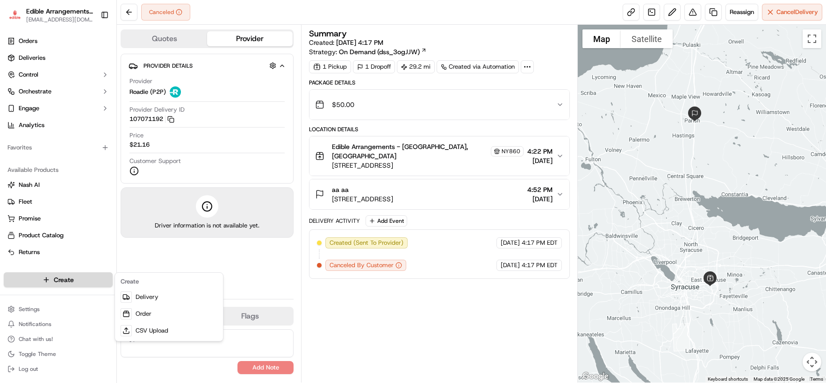
click at [77, 279] on html "Edible Arrangements - [GEOGRAPHIC_DATA][EMAIL_ADDRESS][DOMAIN_NAME] Toggle Side…" at bounding box center [413, 191] width 826 height 383
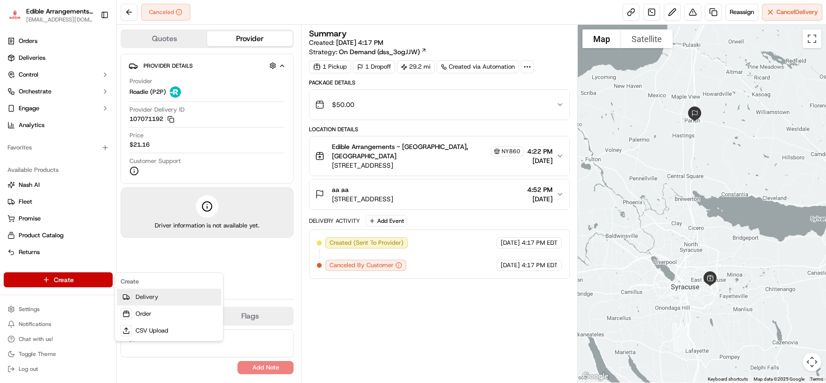
click at [151, 295] on link "Delivery" at bounding box center [169, 297] width 104 height 17
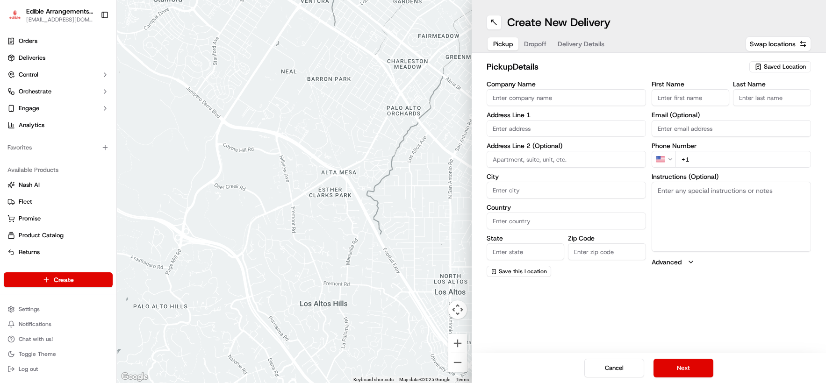
click at [692, 61] on div "Saved Location" at bounding box center [780, 66] width 62 height 11
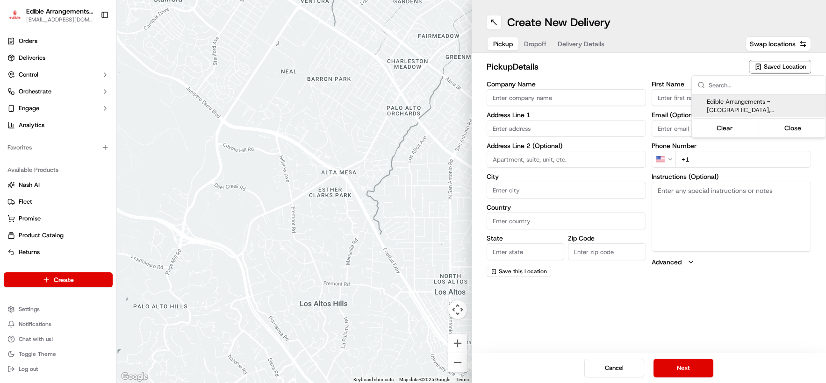
click at [692, 99] on span "Edible Arrangements - [GEOGRAPHIC_DATA], [GEOGRAPHIC_DATA] (NY860)" at bounding box center [764, 106] width 115 height 17
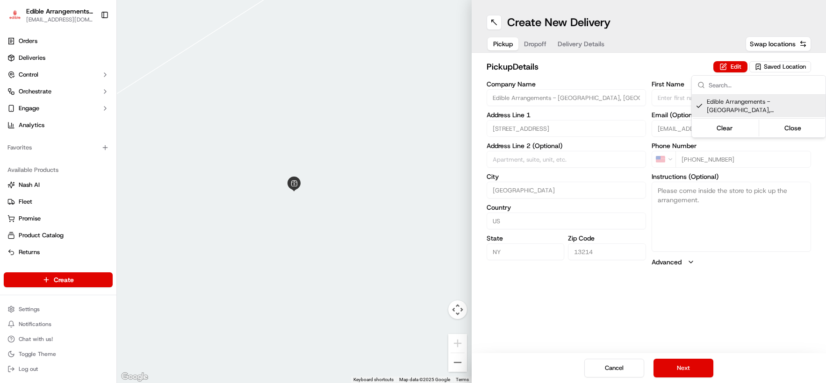
click at [690, 364] on html "Edible Arrangements - [GEOGRAPHIC_DATA][EMAIL_ADDRESS][DOMAIN_NAME] Toggle Side…" at bounding box center [413, 191] width 826 height 383
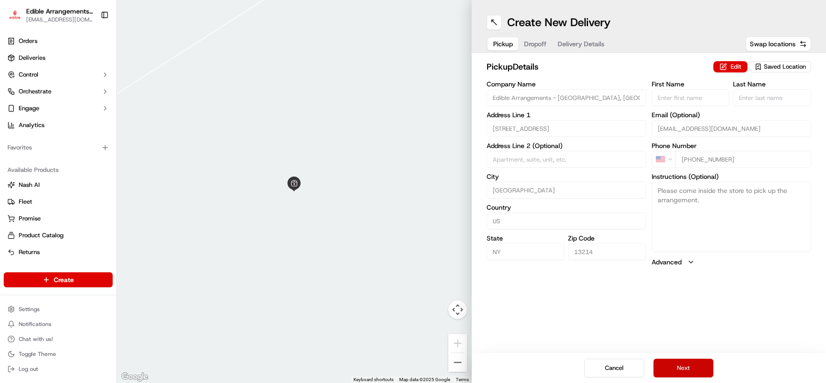
click at [686, 372] on button "Next" at bounding box center [684, 368] width 60 height 19
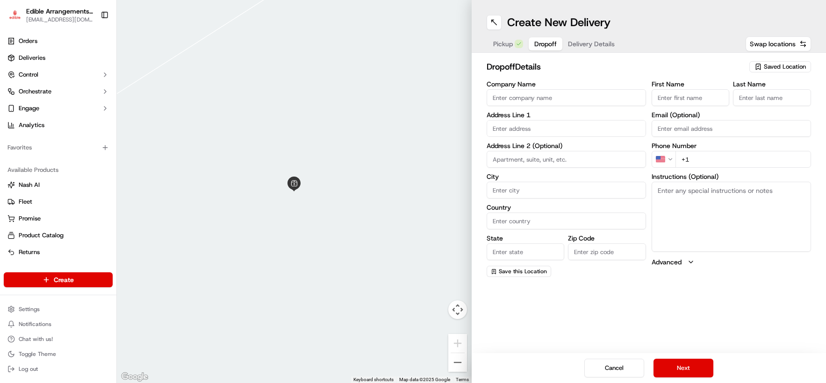
click at [503, 131] on input "text" at bounding box center [566, 128] width 159 height 17
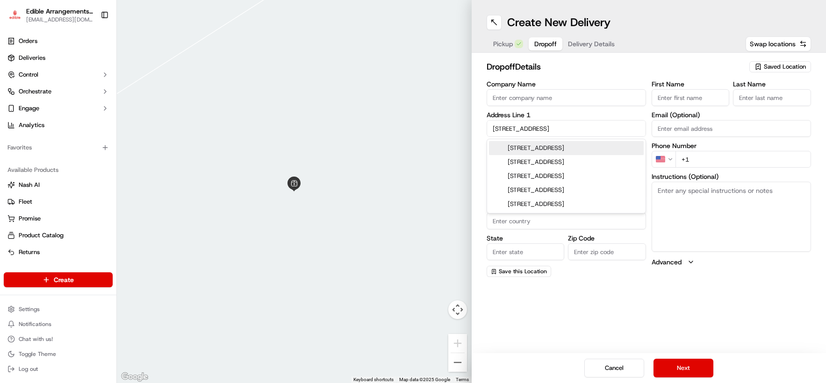
click at [544, 151] on div "[STREET_ADDRESS]" at bounding box center [566, 148] width 155 height 14
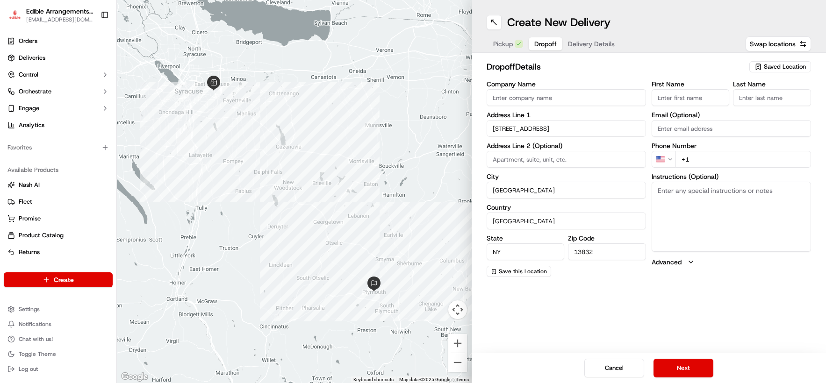
click at [692, 160] on input "+1" at bounding box center [743, 159] width 136 height 17
click at [692, 163] on input "[PHONE_NUMBER]" at bounding box center [743, 159] width 136 height 17
click at [538, 128] on input "[STREET_ADDRESS]" at bounding box center [566, 128] width 159 height 17
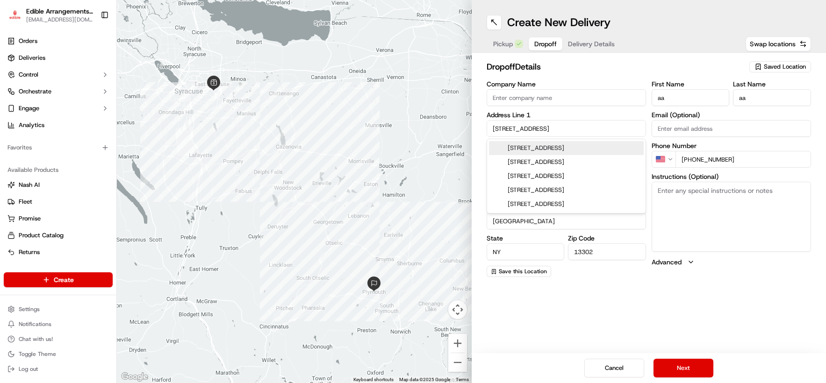
click at [564, 128] on input "[STREET_ADDRESS]" at bounding box center [566, 128] width 159 height 17
click at [569, 149] on div "[STREET_ADDRESS]" at bounding box center [566, 148] width 155 height 14
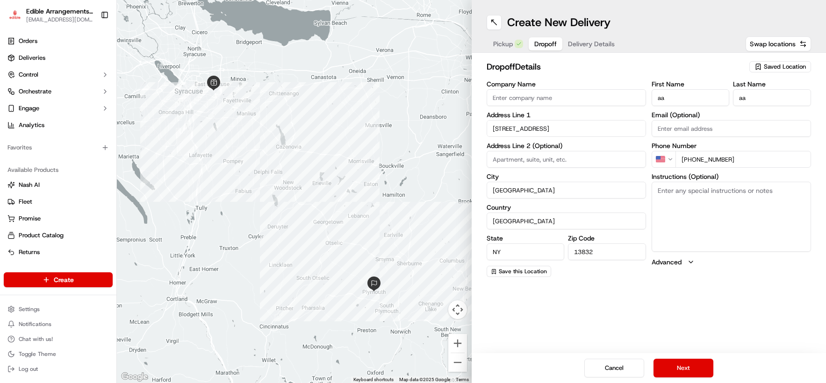
click at [692, 299] on div "Create New Delivery Pickup Dropoff Delivery Details Swap locations dropoff Deta…" at bounding box center [649, 191] width 355 height 383
click at [690, 372] on button "Next" at bounding box center [684, 368] width 60 height 19
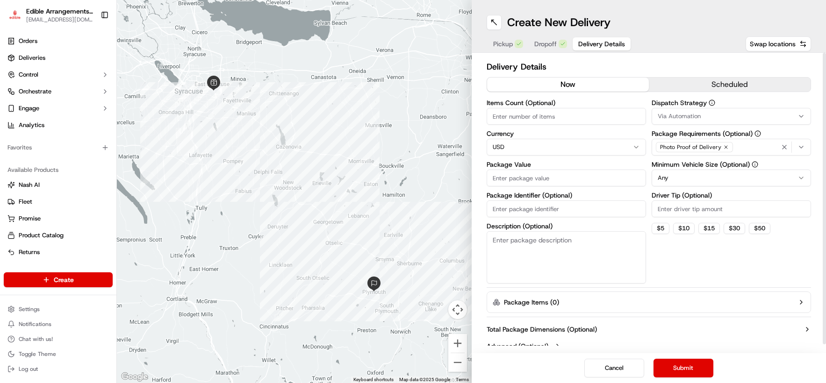
click at [536, 180] on input "Package Value" at bounding box center [566, 178] width 159 height 17
click at [692, 266] on div "Dispatch Strategy Via Automation Package Requirements (Optional) Photo Proof of…" at bounding box center [731, 192] width 159 height 184
click at [690, 371] on button "Submit" at bounding box center [684, 368] width 60 height 19
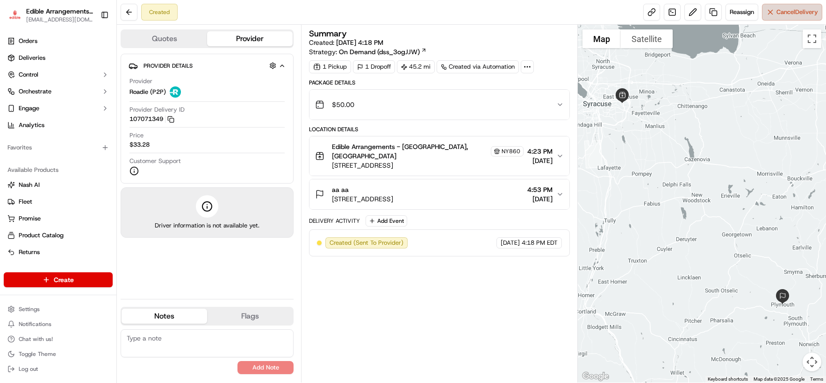
click at [692, 13] on span "Cancel Delivery" at bounding box center [797, 12] width 42 height 8
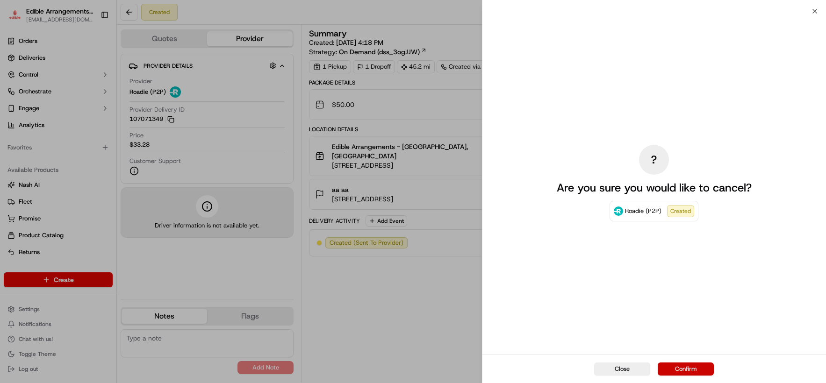
click at [689, 373] on button "Confirm" at bounding box center [686, 369] width 56 height 13
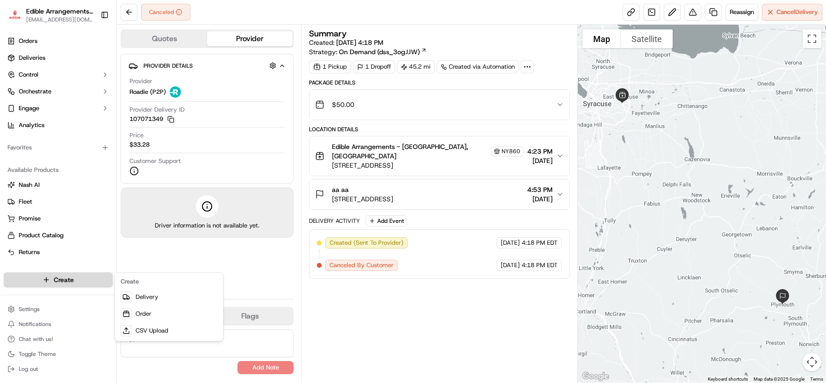
click at [84, 281] on html "Edible Arrangements - [GEOGRAPHIC_DATA][EMAIL_ADDRESS][DOMAIN_NAME] Toggle Side…" at bounding box center [413, 191] width 826 height 383
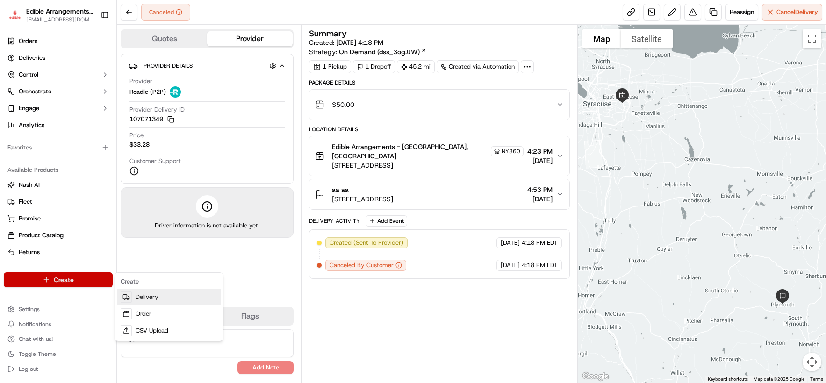
click at [176, 295] on link "Delivery" at bounding box center [169, 297] width 104 height 17
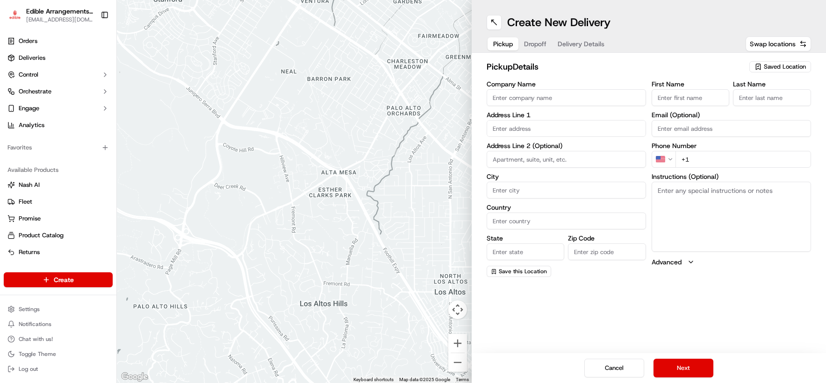
click at [692, 64] on span "Saved Location" at bounding box center [785, 67] width 42 height 8
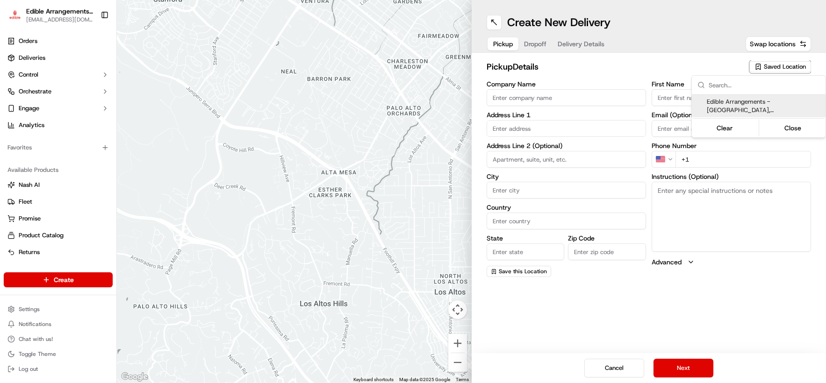
click at [692, 107] on span "Edible Arrangements - [GEOGRAPHIC_DATA], [GEOGRAPHIC_DATA] (NY860)" at bounding box center [764, 106] width 115 height 17
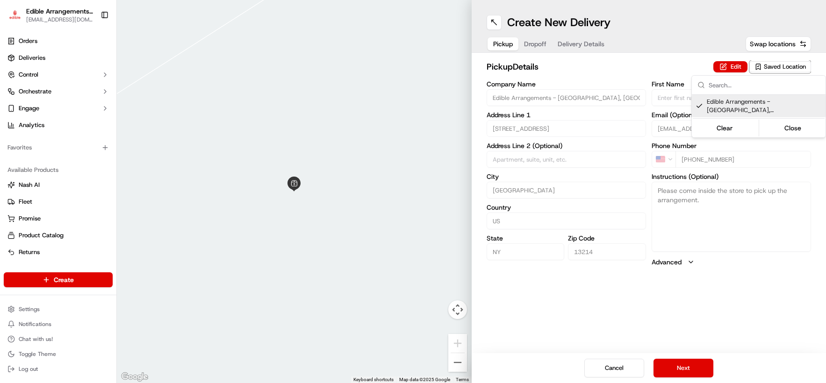
drag, startPoint x: 690, startPoint y: 359, endPoint x: 691, endPoint y: 366, distance: 6.7
click at [690, 361] on html "Edible Arrangements - [GEOGRAPHIC_DATA][EMAIL_ADDRESS][DOMAIN_NAME] Toggle Side…" at bounding box center [413, 191] width 826 height 383
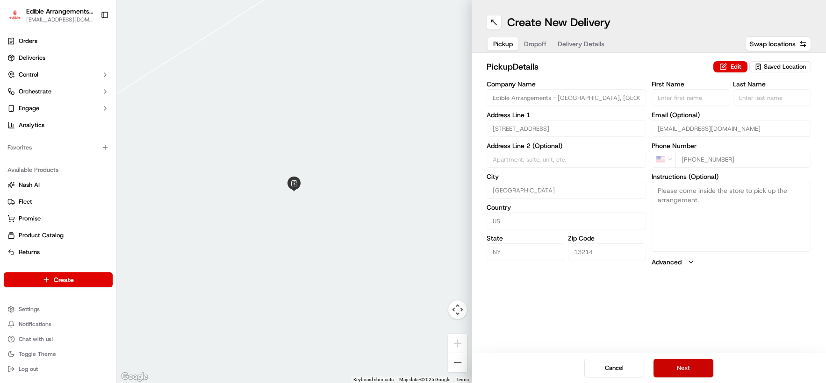
click at [692, 367] on button "Next" at bounding box center [684, 368] width 60 height 19
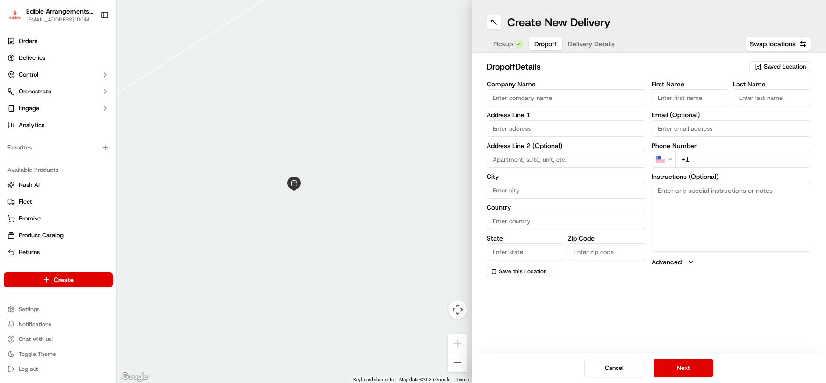
click at [520, 129] on input "text" at bounding box center [566, 128] width 159 height 17
click at [692, 165] on input "+1" at bounding box center [743, 159] width 136 height 17
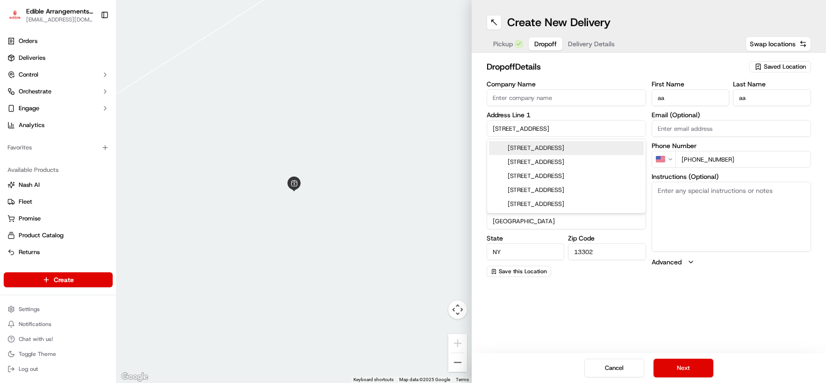
click at [692, 159] on input "[PHONE_NUMBER]" at bounding box center [743, 159] width 136 height 17
drag, startPoint x: 569, startPoint y: 132, endPoint x: 459, endPoint y: 139, distance: 110.1
click at [459, 139] on div "To navigate the map with touch gestures double-tap and hold your finger on the …" at bounding box center [471, 191] width 709 height 383
click at [535, 147] on div "[STREET_ADDRESS]" at bounding box center [566, 148] width 155 height 14
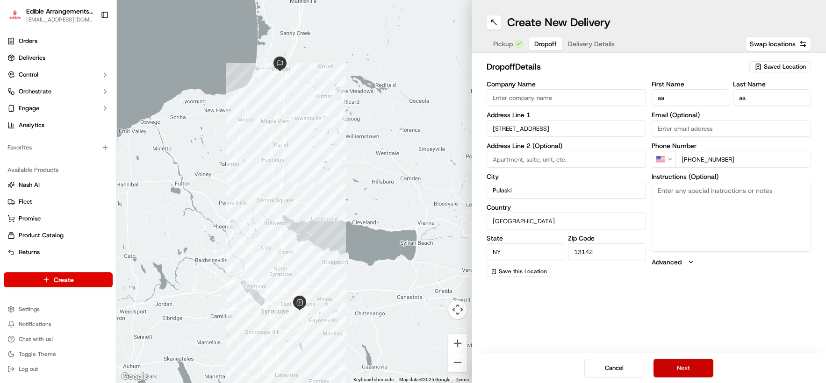
click at [681, 368] on button "Next" at bounding box center [684, 368] width 60 height 19
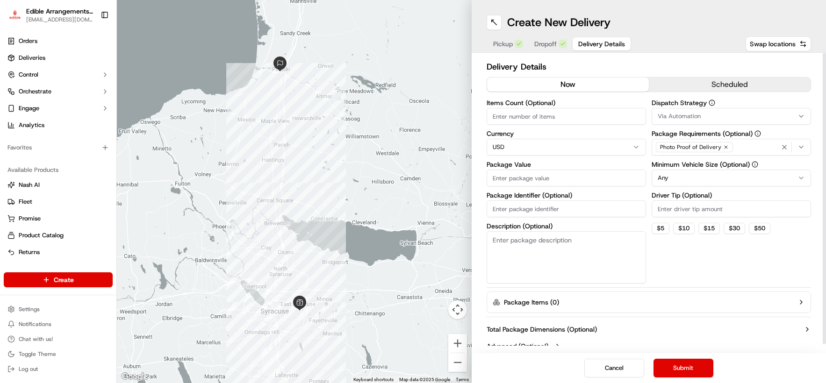
click at [547, 179] on input "Package Value" at bounding box center [566, 178] width 159 height 17
click at [692, 285] on div "Delivery Details now scheduled Items Count (Optional) Currency USD Package Valu…" at bounding box center [649, 207] width 325 height 295
click at [687, 366] on button "Submit" at bounding box center [684, 368] width 60 height 19
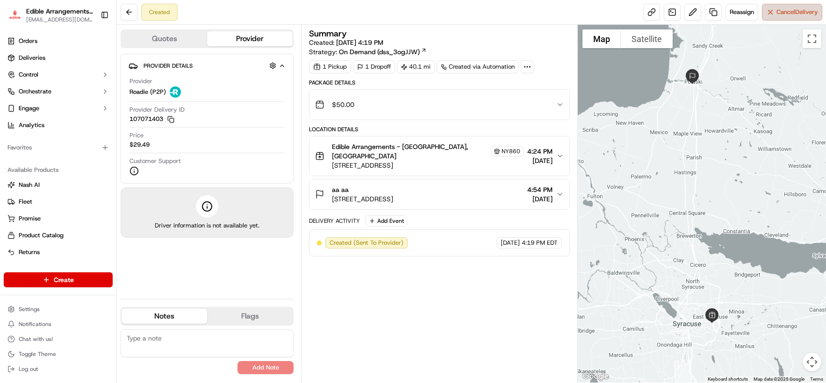
click at [692, 15] on span "Cancel Delivery" at bounding box center [797, 12] width 42 height 8
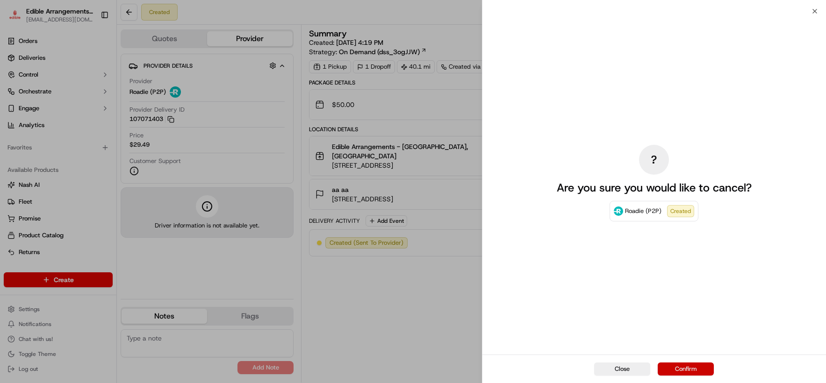
click at [692, 371] on button "Confirm" at bounding box center [686, 369] width 56 height 13
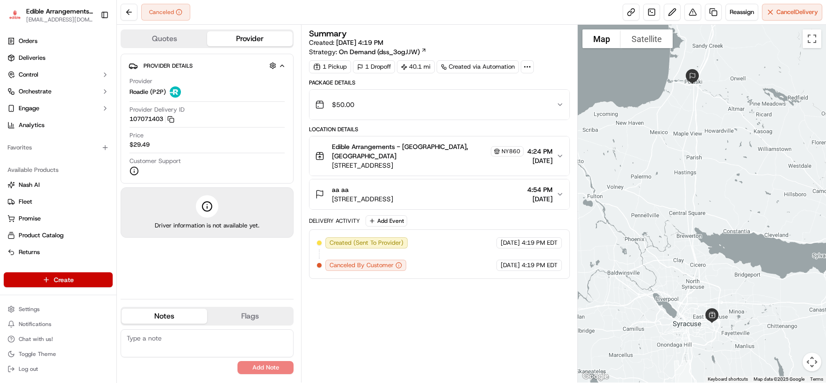
click at [85, 280] on html "Edible Arrangements - [GEOGRAPHIC_DATA][EMAIL_ADDRESS][DOMAIN_NAME] Toggle Side…" at bounding box center [413, 191] width 826 height 383
click at [165, 302] on link "Delivery" at bounding box center [169, 297] width 104 height 17
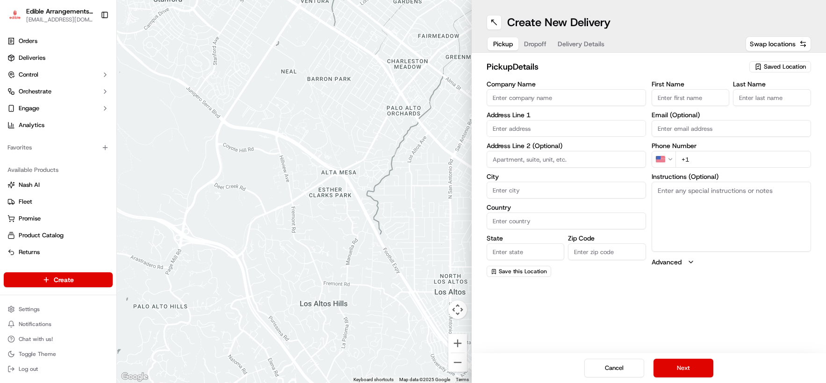
click at [692, 71] on span "Saved Location" at bounding box center [785, 67] width 42 height 8
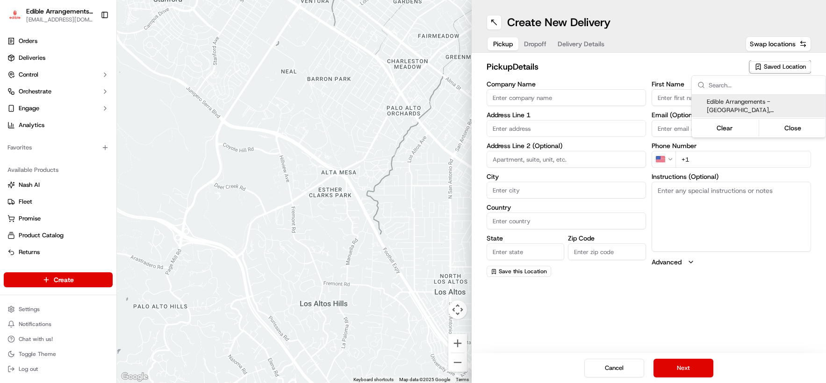
click at [692, 103] on span "Edible Arrangements - [GEOGRAPHIC_DATA], [GEOGRAPHIC_DATA] (NY860)" at bounding box center [764, 106] width 115 height 17
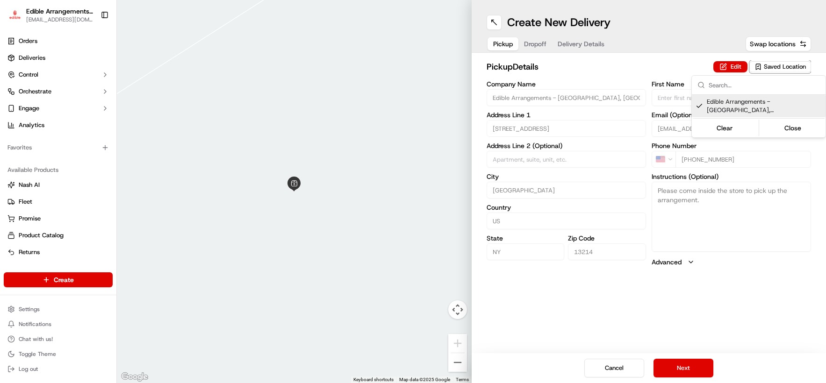
click at [692, 365] on html "Edible Arrangements - [GEOGRAPHIC_DATA][EMAIL_ADDRESS][DOMAIN_NAME] Toggle Side…" at bounding box center [413, 191] width 826 height 383
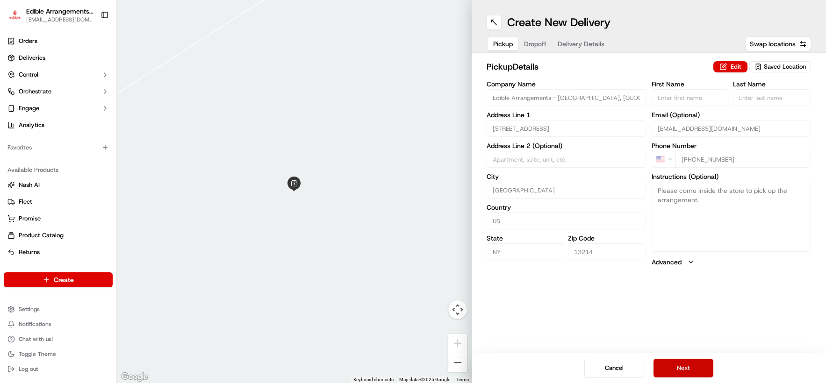
click at [692, 366] on button "Next" at bounding box center [684, 368] width 60 height 19
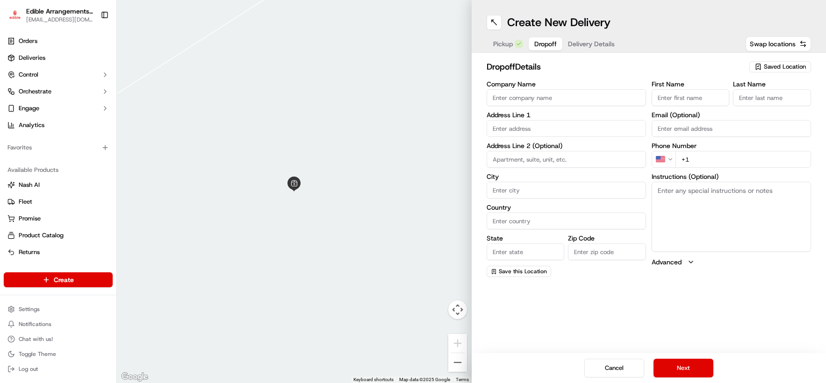
click at [692, 161] on input "+1" at bounding box center [743, 159] width 136 height 17
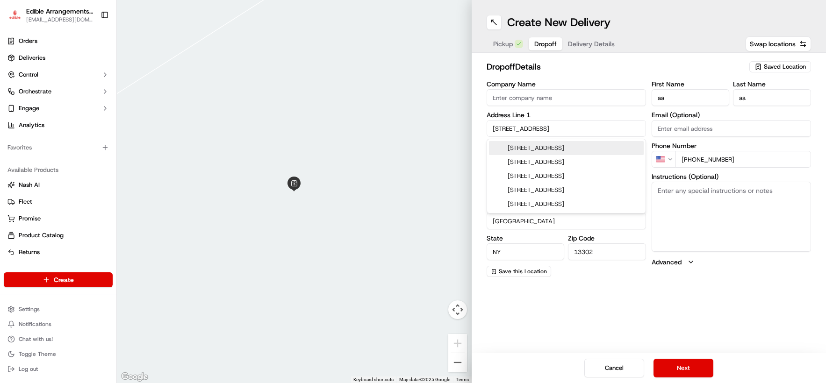
click at [692, 162] on input "[PHONE_NUMBER]" at bounding box center [743, 159] width 136 height 17
drag, startPoint x: 550, startPoint y: 134, endPoint x: 489, endPoint y: 127, distance: 61.2
click at [489, 127] on input "[STREET_ADDRESS]" at bounding box center [566, 128] width 159 height 17
click at [542, 151] on div "[STREET_ADDRESS]" at bounding box center [566, 148] width 155 height 14
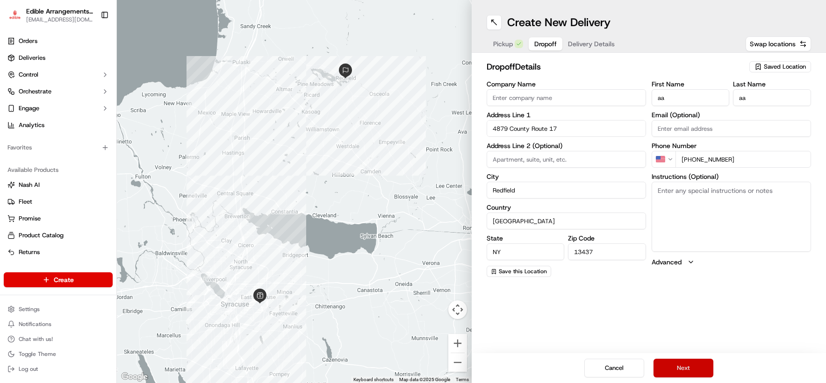
click at [685, 370] on button "Next" at bounding box center [684, 368] width 60 height 19
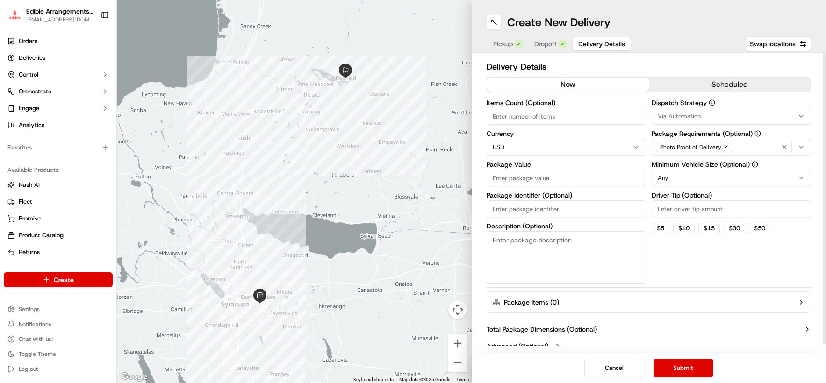
click at [535, 177] on input "Package Value" at bounding box center [566, 178] width 159 height 17
click at [684, 266] on div "Dispatch Strategy Via Automation Package Requirements (Optional) Photo Proof of…" at bounding box center [731, 192] width 159 height 184
click at [684, 369] on button "Submit" at bounding box center [684, 368] width 60 height 19
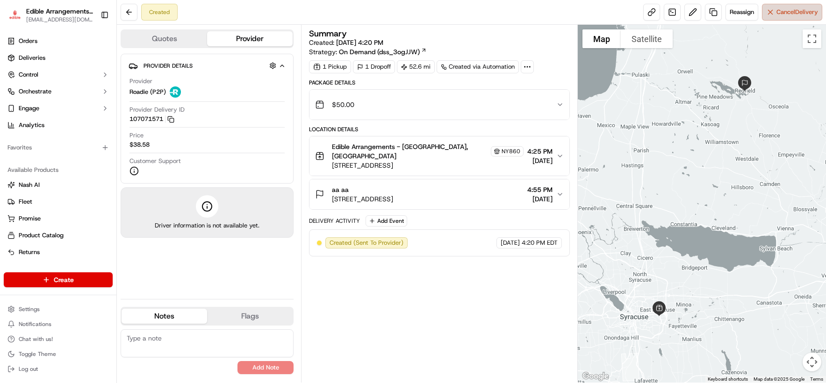
click at [692, 9] on span "Cancel Delivery" at bounding box center [797, 12] width 42 height 8
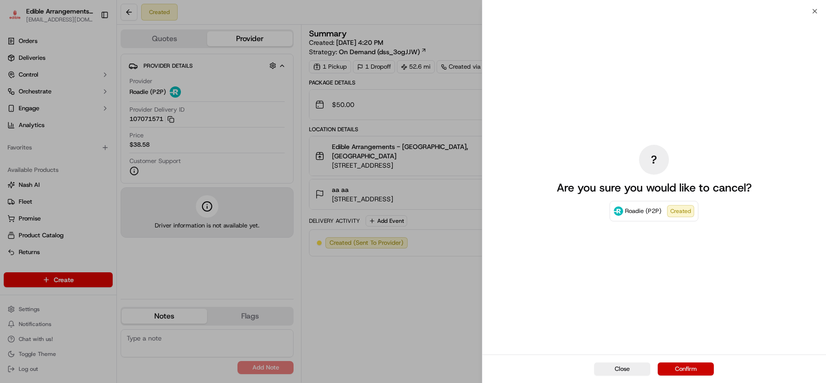
click at [680, 364] on button "Confirm" at bounding box center [686, 369] width 56 height 13
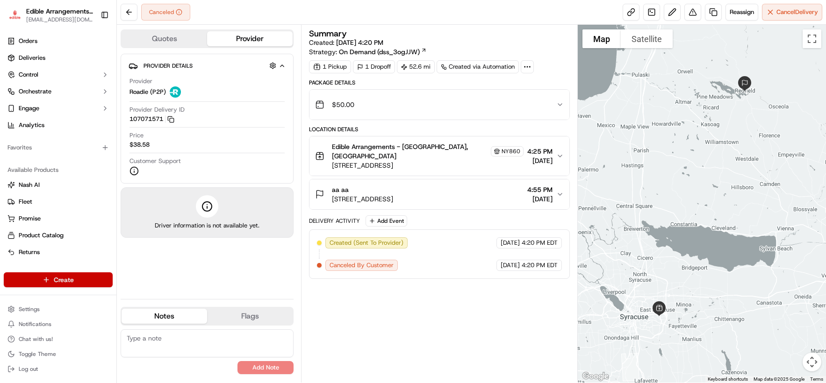
click at [87, 285] on html "Edible Arrangements - [GEOGRAPHIC_DATA][EMAIL_ADDRESS][DOMAIN_NAME] Toggle Side…" at bounding box center [413, 191] width 826 height 383
drag, startPoint x: 165, startPoint y: 295, endPoint x: 182, endPoint y: 287, distance: 18.2
click at [165, 294] on link "Delivery" at bounding box center [169, 297] width 104 height 17
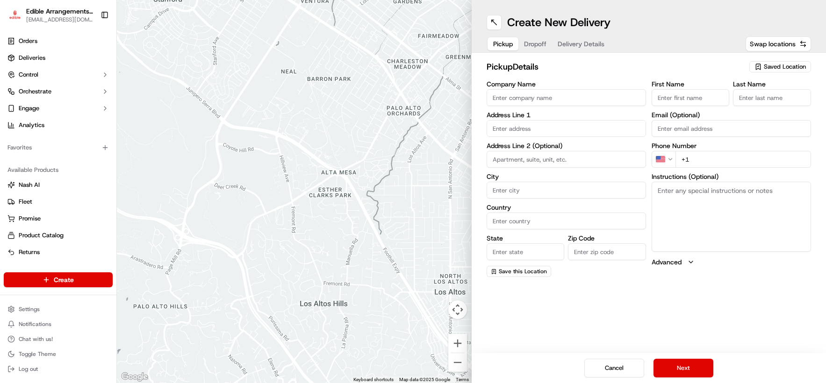
click at [692, 68] on span "Saved Location" at bounding box center [785, 67] width 42 height 8
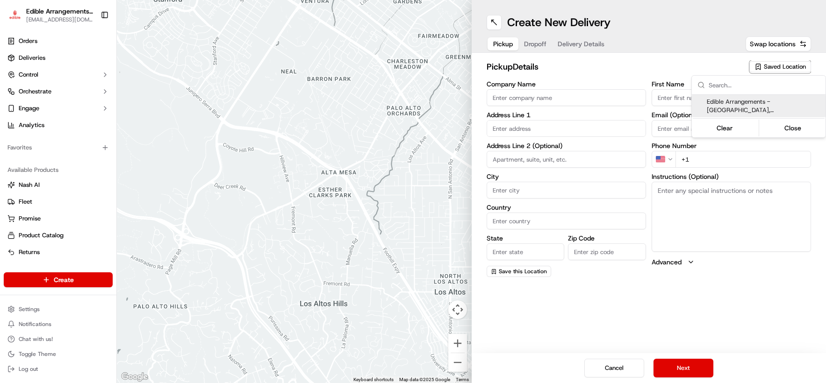
click at [692, 105] on span "Edible Arrangements - [GEOGRAPHIC_DATA], [GEOGRAPHIC_DATA] (NY860)" at bounding box center [764, 106] width 115 height 17
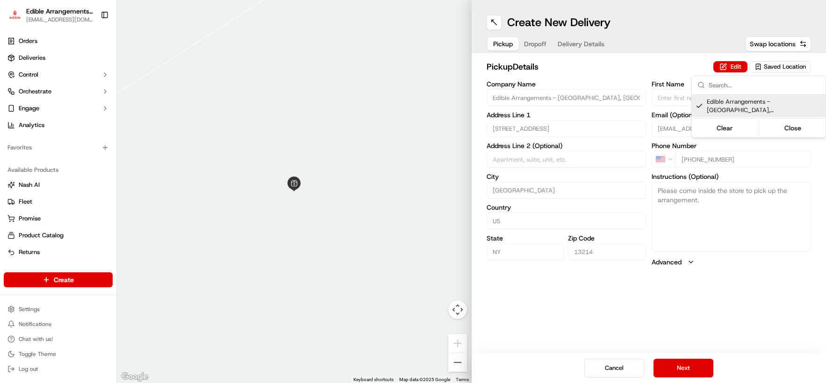
click at [681, 368] on html "Edible Arrangements - [GEOGRAPHIC_DATA][EMAIL_ADDRESS][DOMAIN_NAME] Toggle Side…" at bounding box center [413, 191] width 826 height 383
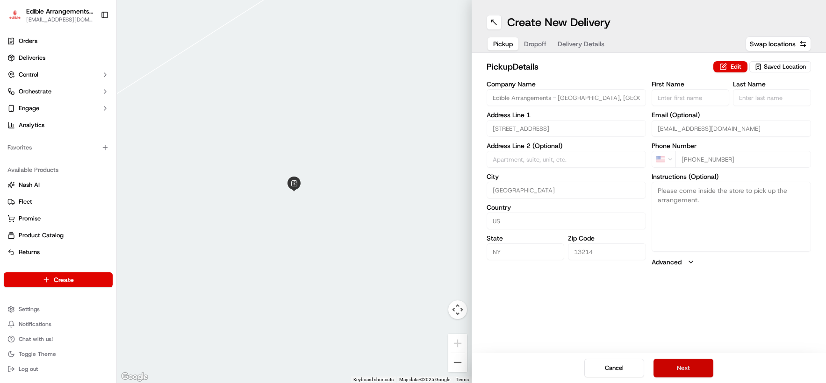
click at [684, 364] on button "Next" at bounding box center [684, 368] width 60 height 19
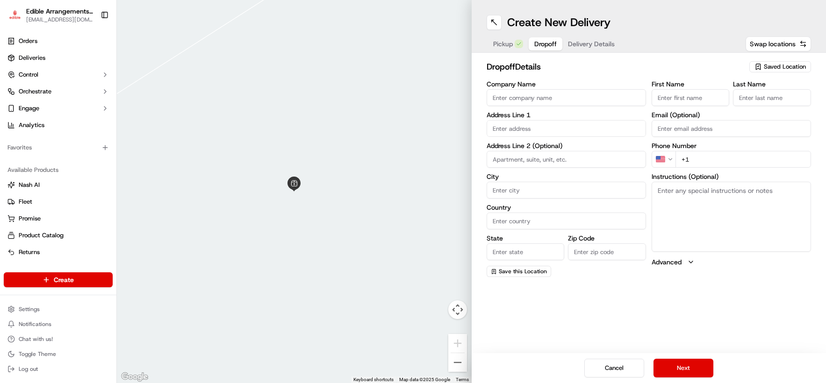
click at [692, 159] on input "+1" at bounding box center [743, 159] width 136 height 17
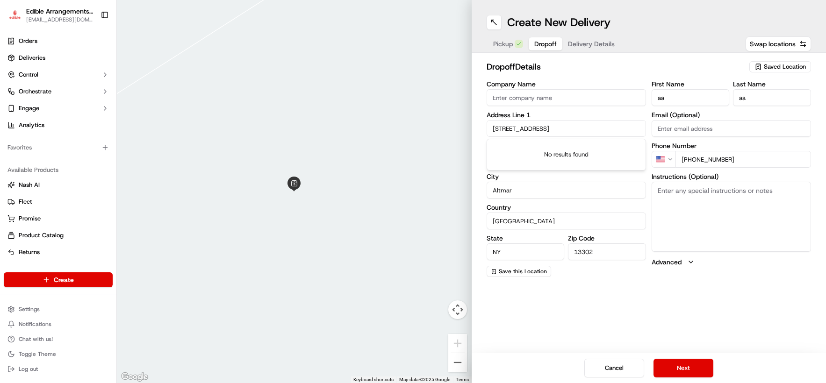
click at [692, 158] on input "[PHONE_NUMBER]" at bounding box center [743, 159] width 136 height 17
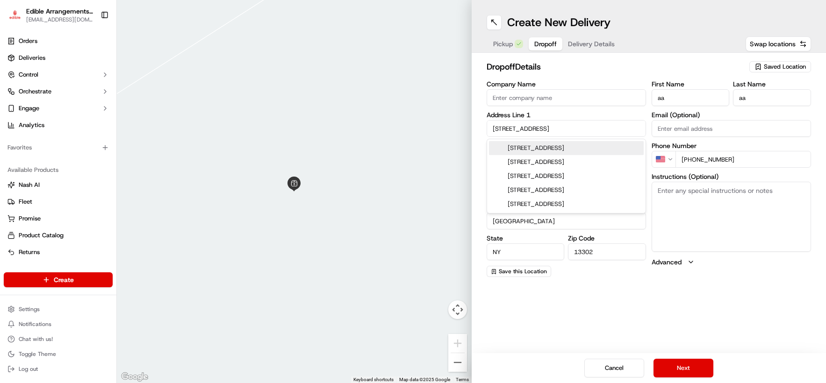
drag, startPoint x: 567, startPoint y: 129, endPoint x: 473, endPoint y: 127, distance: 94.0
click at [473, 127] on div "dropoff Details Saved Location Company Name Address Line [GEOGRAPHIC_DATA] Addr…" at bounding box center [649, 169] width 355 height 232
click at [514, 161] on div "[STREET_ADDRESS]" at bounding box center [566, 162] width 155 height 14
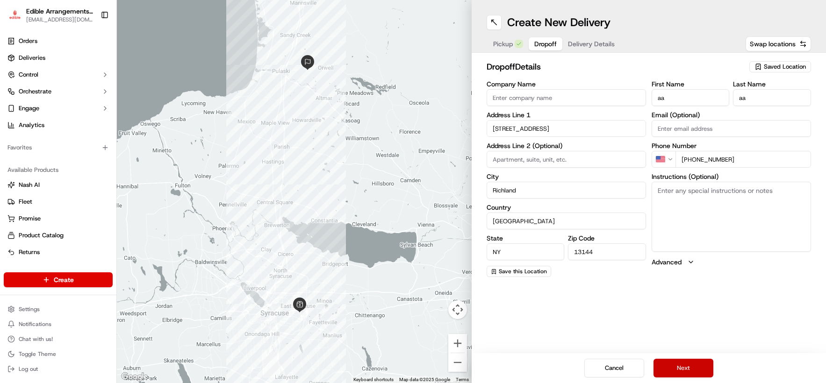
click at [682, 366] on button "Next" at bounding box center [684, 368] width 60 height 19
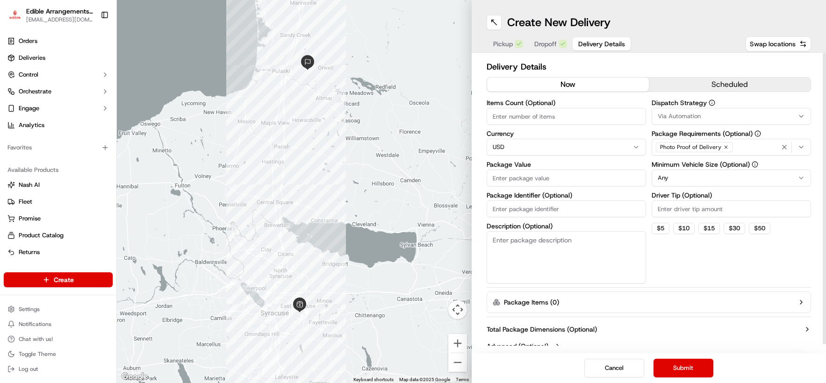
click at [561, 176] on input "Package Value" at bounding box center [566, 178] width 159 height 17
click at [692, 266] on div "Dispatch Strategy Via Automation Package Requirements (Optional) Photo Proof of…" at bounding box center [731, 192] width 159 height 184
click at [692, 368] on button "Submit" at bounding box center [684, 368] width 60 height 19
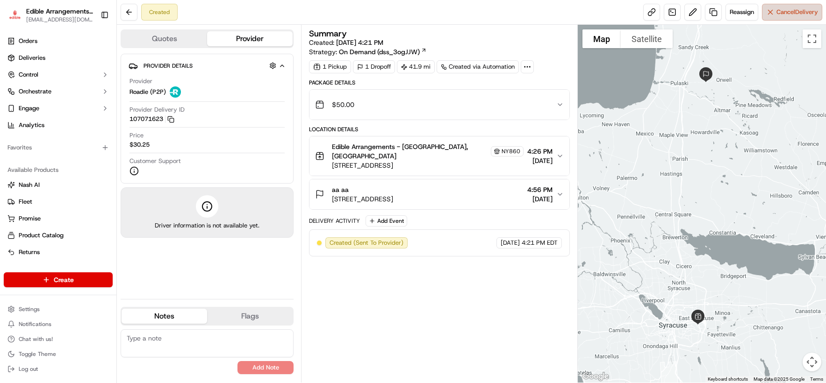
click at [692, 18] on button "Cancel Delivery" at bounding box center [792, 12] width 60 height 17
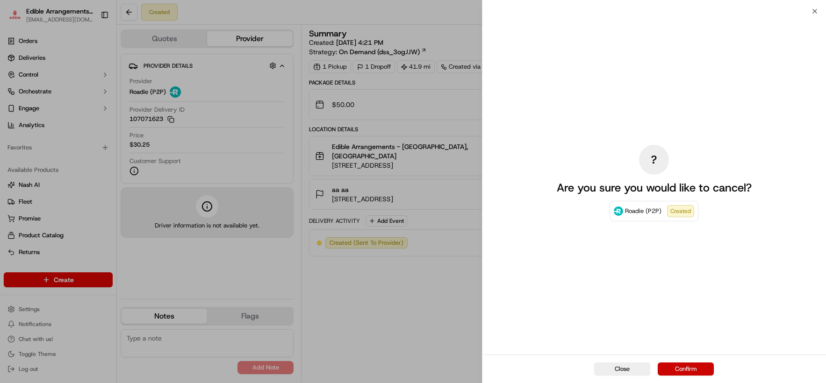
click at [690, 367] on button "Confirm" at bounding box center [686, 369] width 56 height 13
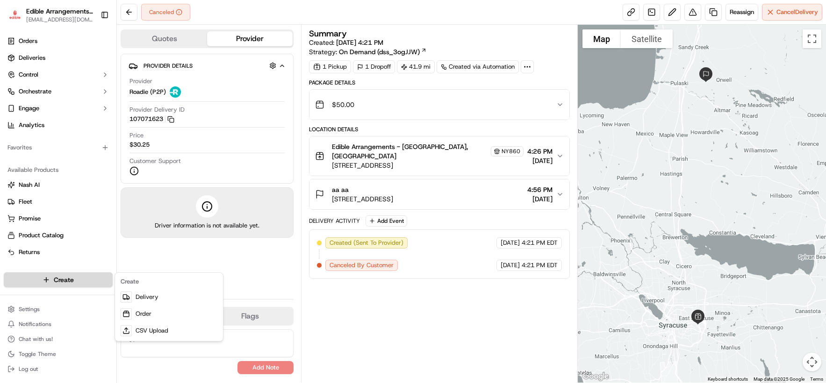
click at [89, 279] on html "Edible Arrangements - [GEOGRAPHIC_DATA][EMAIL_ADDRESS][DOMAIN_NAME] Toggle Side…" at bounding box center [413, 191] width 826 height 383
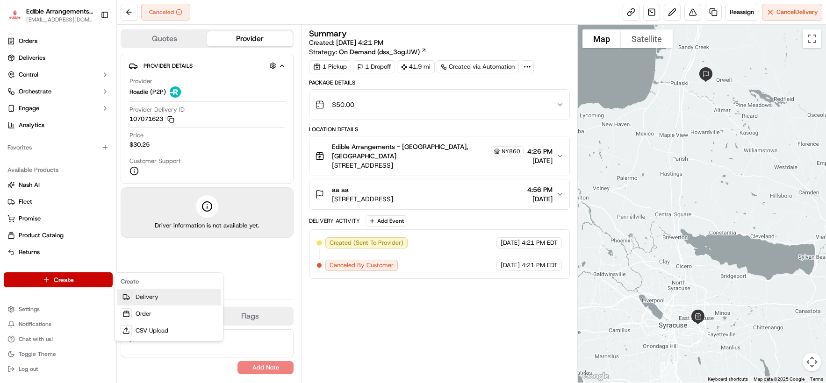
click at [140, 290] on link "Delivery" at bounding box center [169, 297] width 104 height 17
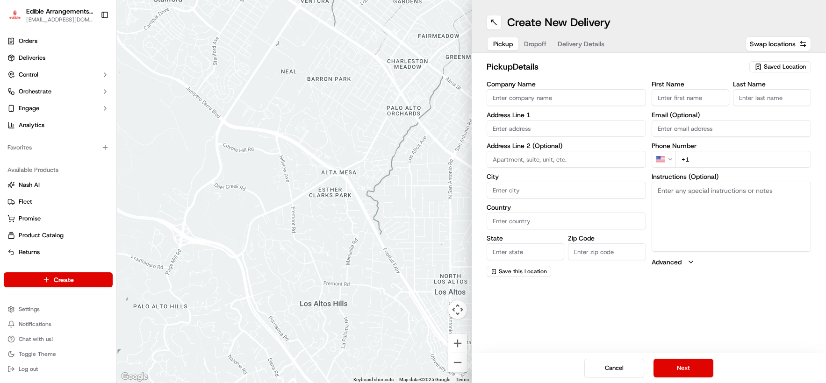
click at [692, 68] on span "Saved Location" at bounding box center [785, 67] width 42 height 8
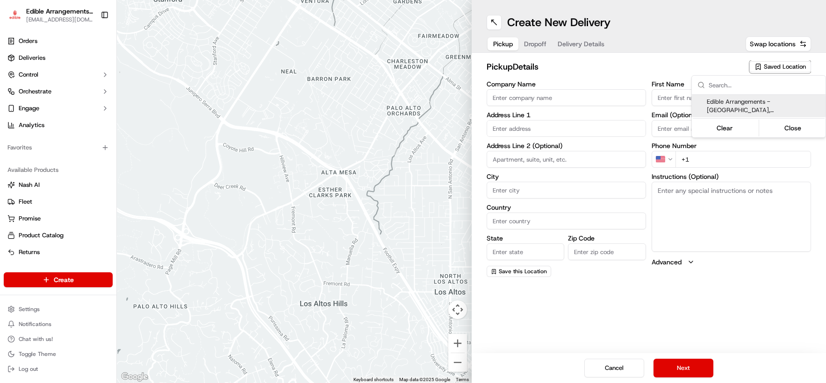
click at [692, 105] on span "Edible Arrangements - [GEOGRAPHIC_DATA], [GEOGRAPHIC_DATA] (NY860)" at bounding box center [764, 106] width 115 height 17
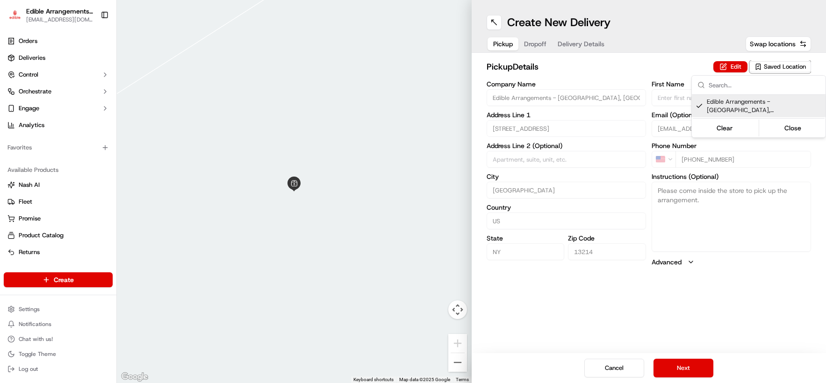
click at [692, 368] on html "Edible Arrangements - [GEOGRAPHIC_DATA][EMAIL_ADDRESS][DOMAIN_NAME] Toggle Side…" at bounding box center [413, 191] width 826 height 383
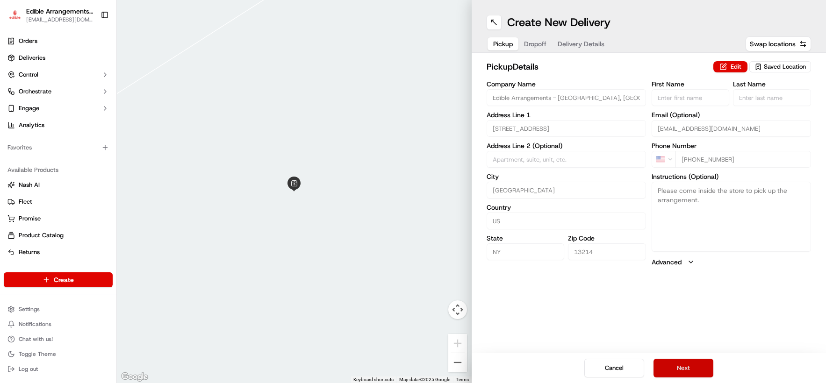
click at [692, 367] on button "Next" at bounding box center [684, 368] width 60 height 19
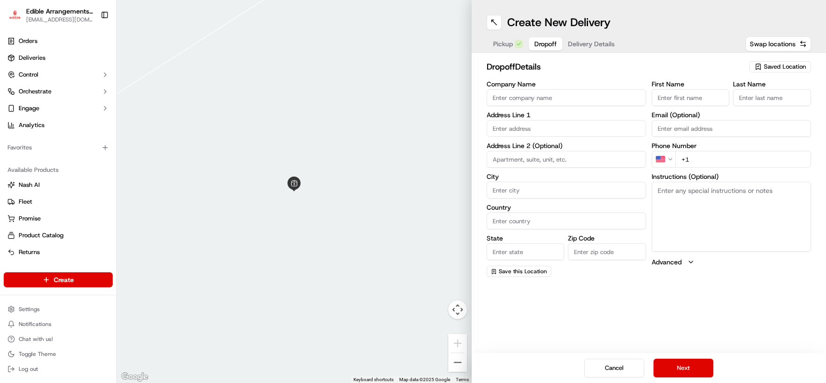
click at [692, 157] on input "+1" at bounding box center [743, 159] width 136 height 17
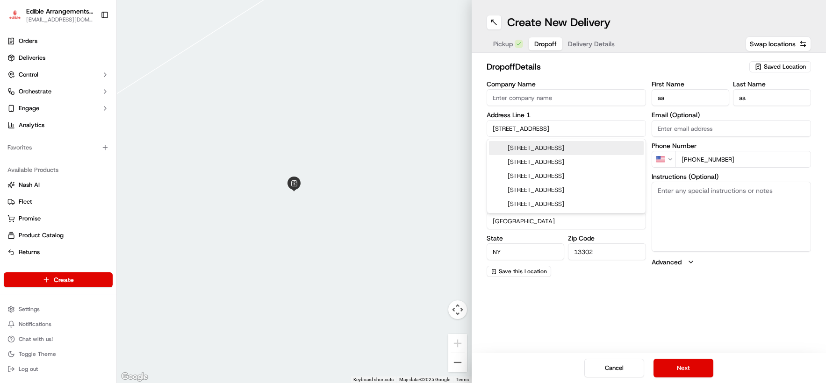
click at [692, 162] on input "[PHONE_NUMBER]" at bounding box center [743, 159] width 136 height 17
drag, startPoint x: 572, startPoint y: 126, endPoint x: 458, endPoint y: 102, distance: 116.5
click at [458, 102] on div "To navigate the map with touch gestures double-tap and hold your finger on the …" at bounding box center [471, 191] width 709 height 383
click at [613, 144] on div "[STREET_ADDRESS][PERSON_NAME]" at bounding box center [566, 148] width 155 height 14
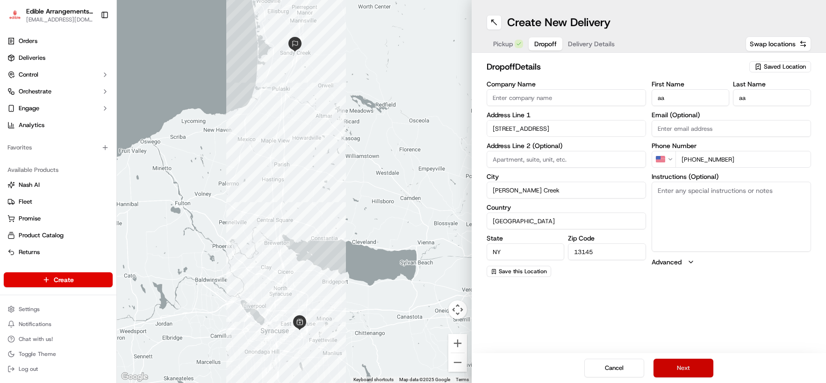
click at [692, 373] on button "Next" at bounding box center [684, 368] width 60 height 19
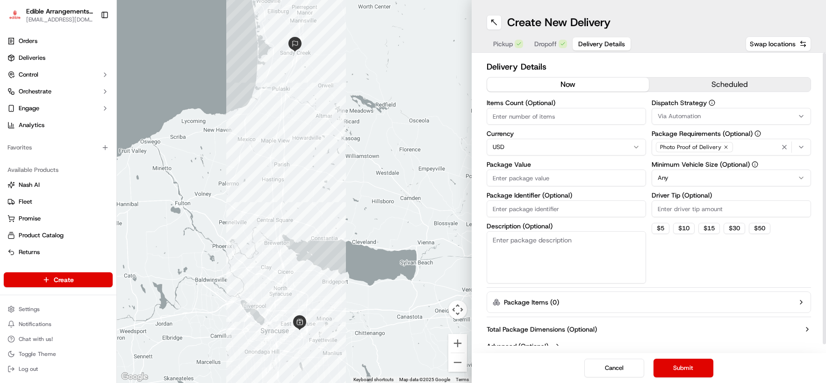
click at [520, 178] on input "Package Value" at bounding box center [566, 178] width 159 height 17
click at [692, 270] on div "Dispatch Strategy Via Automation Package Requirements (Optional) Photo Proof of…" at bounding box center [731, 192] width 159 height 184
click at [684, 367] on button "Submit" at bounding box center [684, 368] width 60 height 19
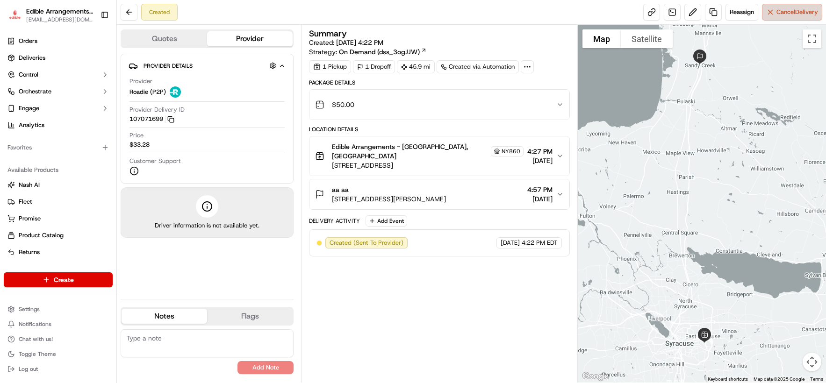
click at [692, 14] on span "Cancel Delivery" at bounding box center [797, 12] width 42 height 8
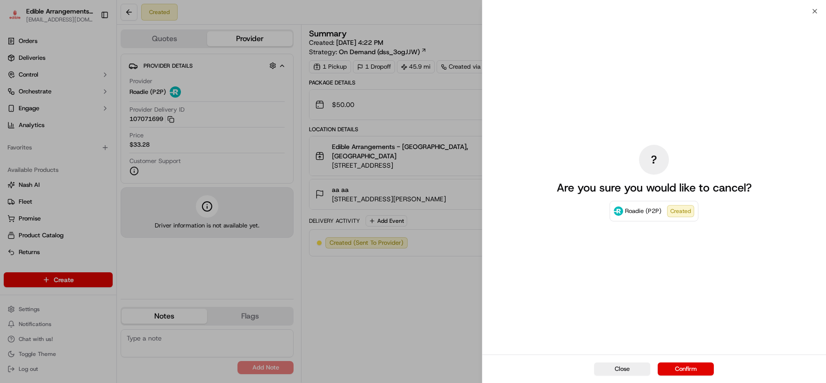
click at [685, 361] on div "Close Confirm" at bounding box center [654, 369] width 344 height 29
click at [687, 368] on button "Confirm" at bounding box center [686, 369] width 56 height 13
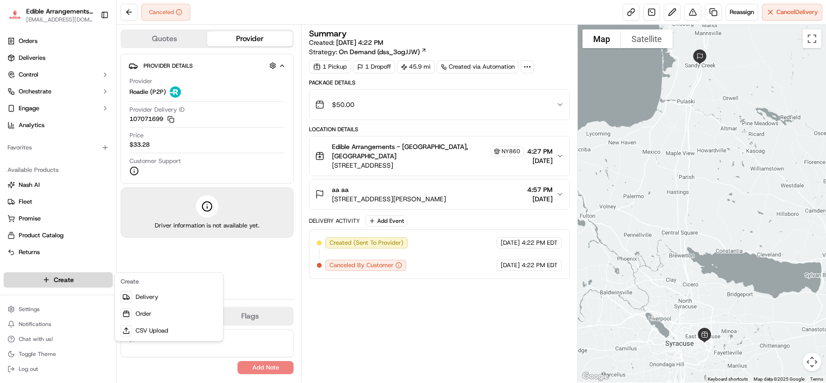
click at [92, 281] on html "Edible Arrangements - [GEOGRAPHIC_DATA][EMAIL_ADDRESS][DOMAIN_NAME] Toggle Side…" at bounding box center [413, 191] width 826 height 383
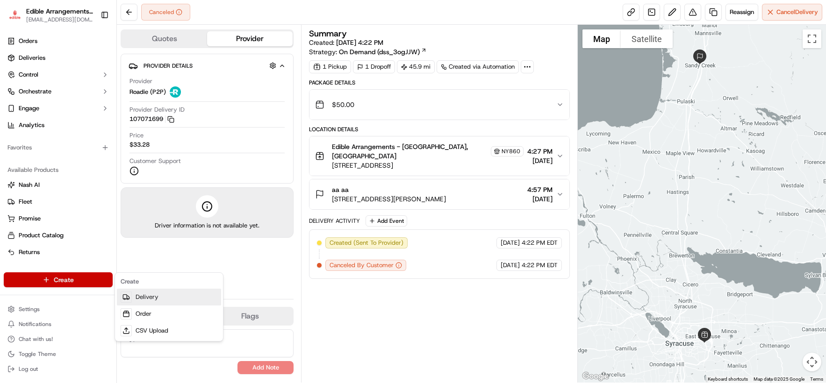
click at [162, 295] on link "Delivery" at bounding box center [169, 297] width 104 height 17
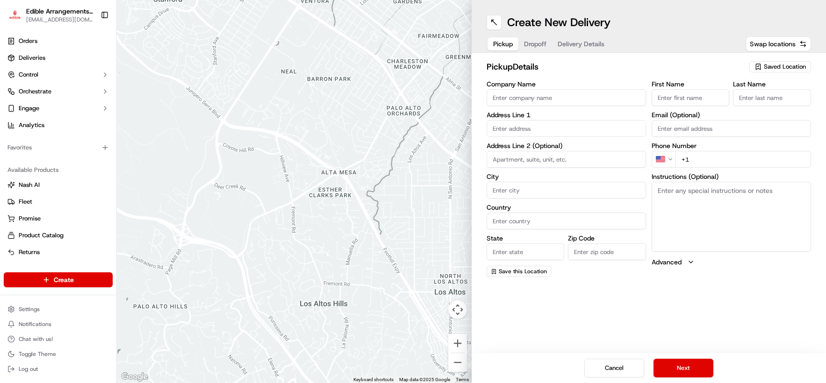
click at [692, 70] on span "Saved Location" at bounding box center [785, 67] width 42 height 8
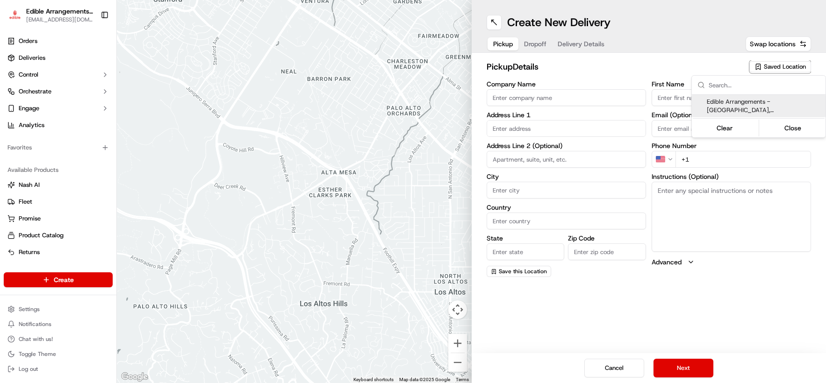
click at [692, 104] on span "Edible Arrangements - [GEOGRAPHIC_DATA], [GEOGRAPHIC_DATA] (NY860)" at bounding box center [764, 106] width 115 height 17
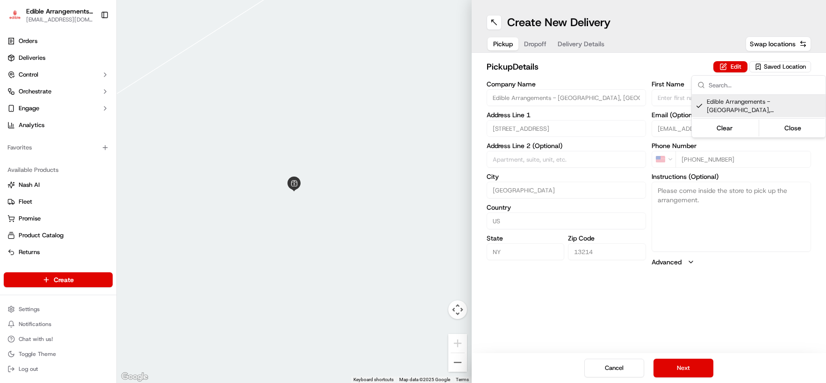
click at [676, 366] on html "Edible Arrangements - [GEOGRAPHIC_DATA][EMAIL_ADDRESS][DOMAIN_NAME] Toggle Side…" at bounding box center [413, 191] width 826 height 383
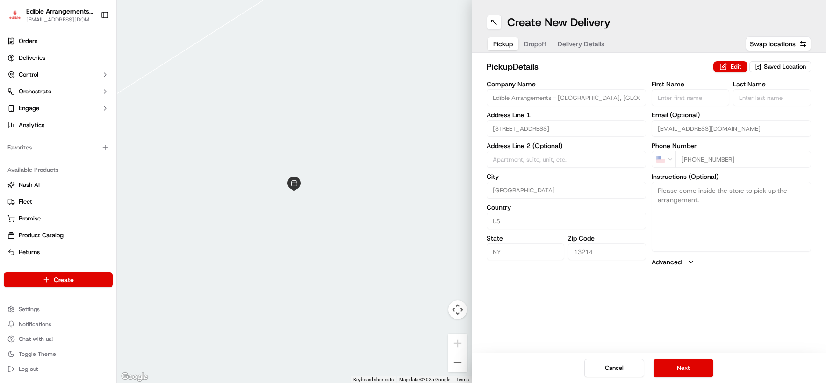
click at [676, 366] on button "Next" at bounding box center [684, 368] width 60 height 19
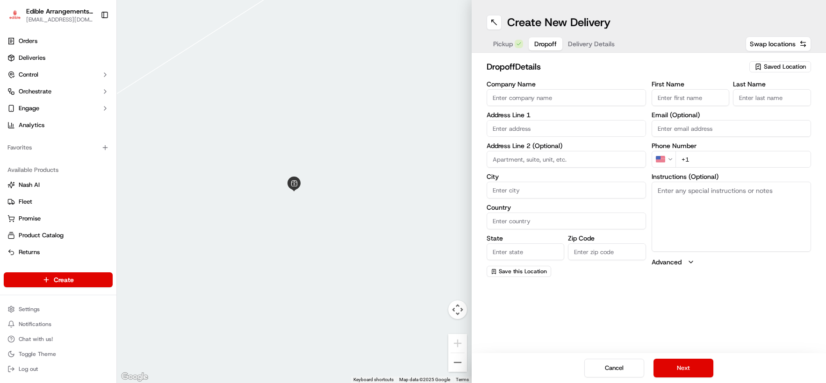
click at [692, 161] on input "+1" at bounding box center [743, 159] width 136 height 17
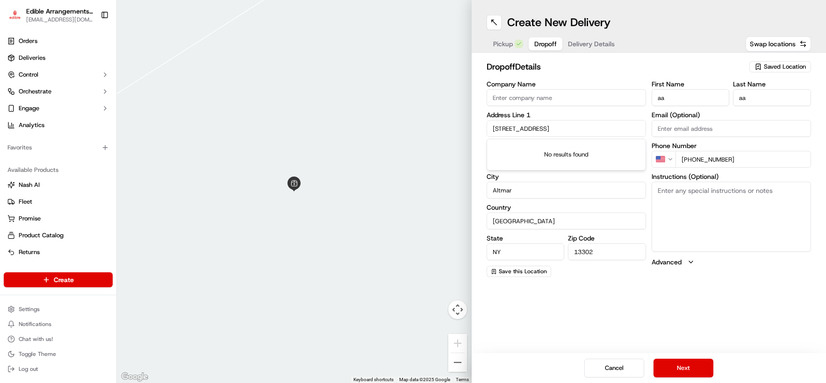
click at [692, 162] on input "[PHONE_NUMBER]" at bounding box center [743, 159] width 136 height 17
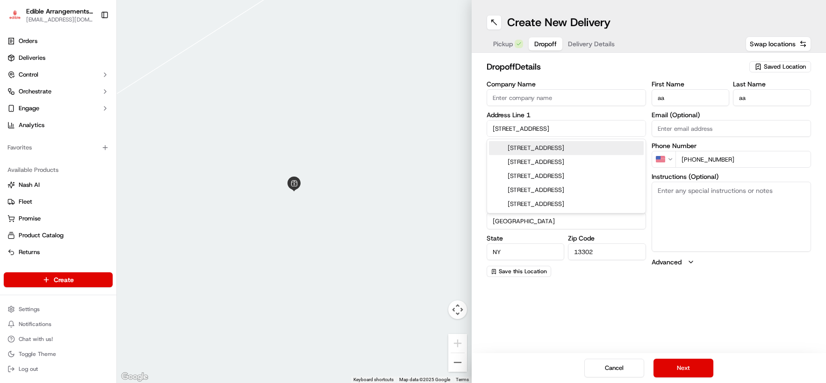
drag, startPoint x: 563, startPoint y: 134, endPoint x: 479, endPoint y: 124, distance: 84.8
click at [479, 124] on div "dropoff Details Saved Location Company Name Address Line [GEOGRAPHIC_DATA] Addr…" at bounding box center [649, 169] width 355 height 232
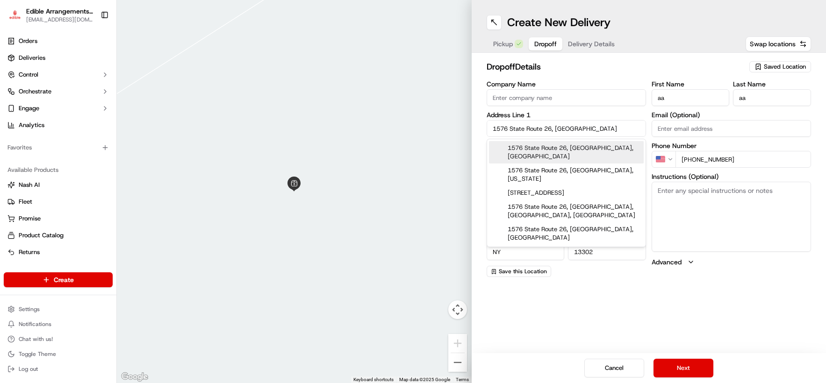
click at [503, 145] on div "1576 State Route 26, [GEOGRAPHIC_DATA], [GEOGRAPHIC_DATA]" at bounding box center [566, 152] width 155 height 22
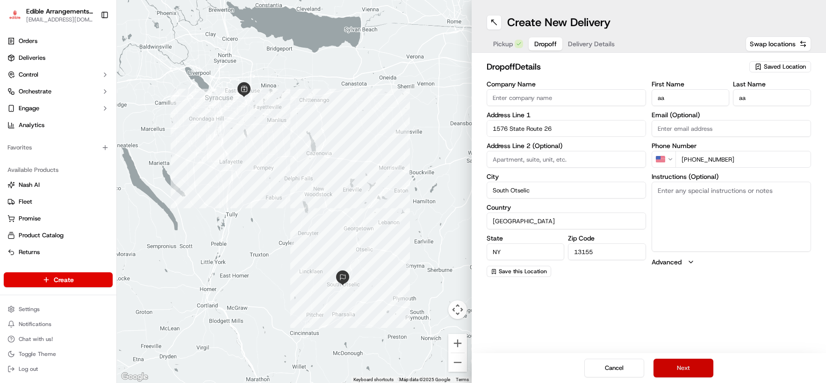
click at [685, 365] on button "Next" at bounding box center [684, 368] width 60 height 19
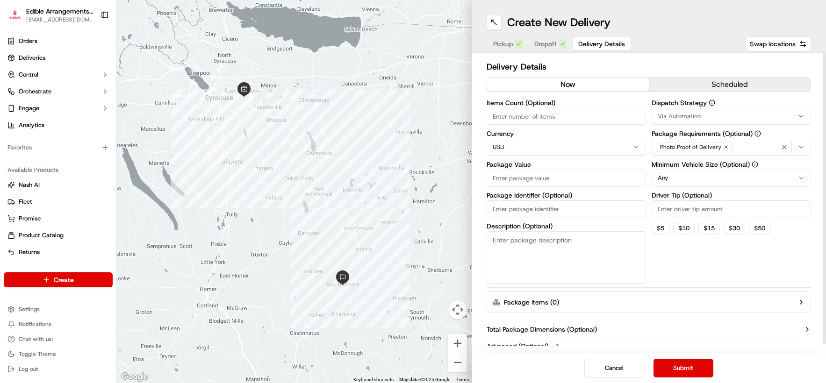
click at [513, 181] on input "Package Value" at bounding box center [566, 178] width 159 height 17
click at [680, 273] on div "Dispatch Strategy Via Automation Package Requirements (Optional) Photo Proof of…" at bounding box center [731, 192] width 159 height 184
click at [691, 366] on button "Submit" at bounding box center [684, 368] width 60 height 19
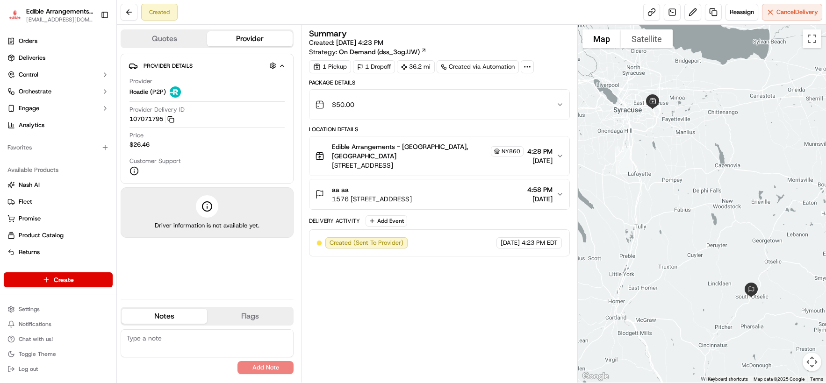
click at [692, 3] on div "Created Reassign Cancel Delivery" at bounding box center [471, 12] width 709 height 25
click at [692, 10] on button "Cancel Delivery" at bounding box center [792, 12] width 60 height 17
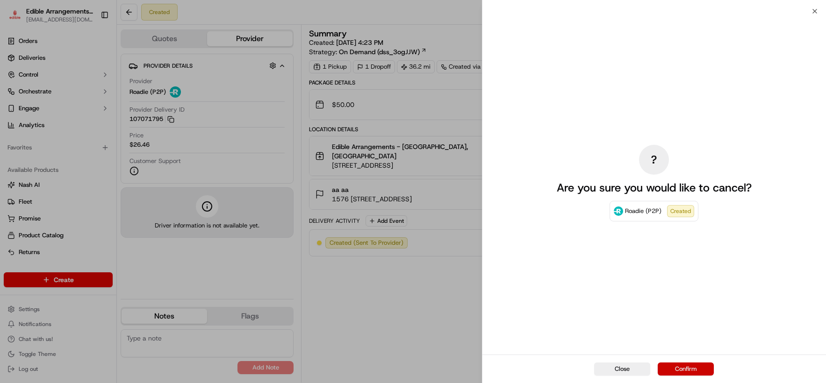
click at [692, 368] on button "Confirm" at bounding box center [686, 369] width 56 height 13
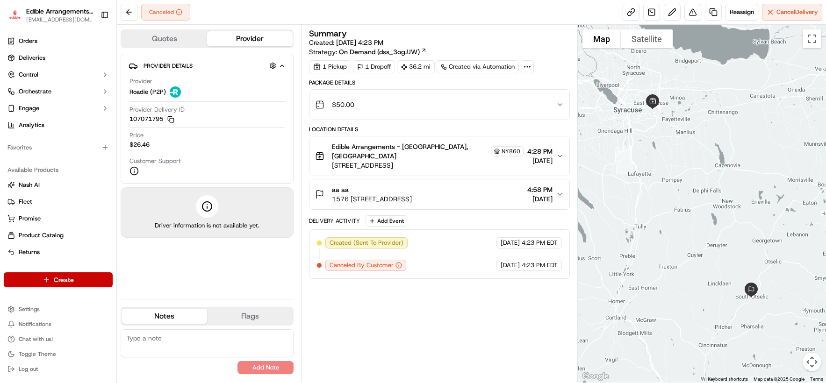
click at [71, 281] on html "Edible Arrangements - [GEOGRAPHIC_DATA][EMAIL_ADDRESS][DOMAIN_NAME] Toggle Side…" at bounding box center [413, 191] width 826 height 383
click at [164, 297] on link "Delivery" at bounding box center [169, 297] width 104 height 17
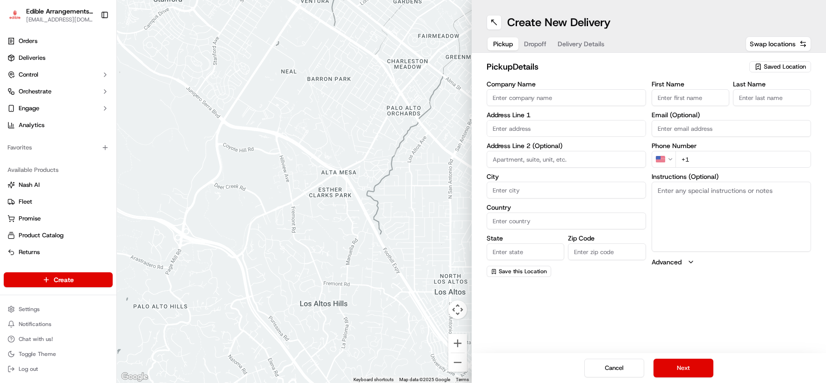
click at [692, 65] on span "Saved Location" at bounding box center [785, 67] width 42 height 8
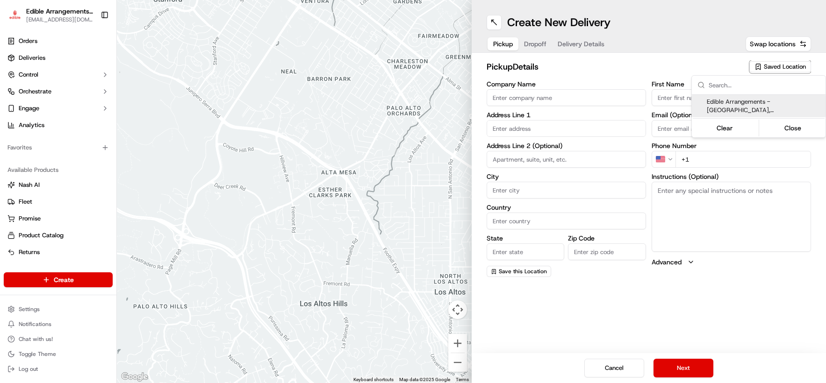
click at [692, 112] on span "Edible Arrangements - [GEOGRAPHIC_DATA], [GEOGRAPHIC_DATA] (NY860)" at bounding box center [764, 106] width 115 height 17
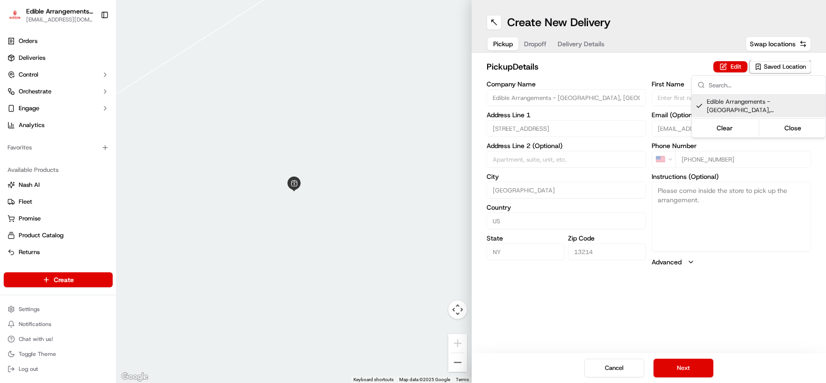
click at [686, 365] on html "Edible Arrangements - [GEOGRAPHIC_DATA][EMAIL_ADDRESS][DOMAIN_NAME] Toggle Side…" at bounding box center [413, 191] width 826 height 383
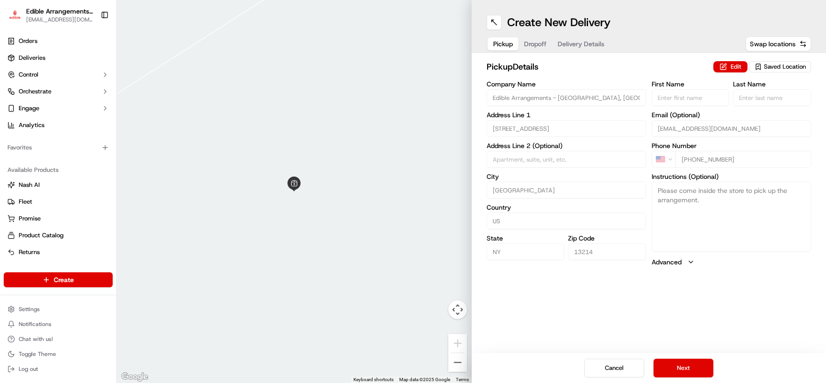
click at [686, 365] on button "Next" at bounding box center [684, 368] width 60 height 19
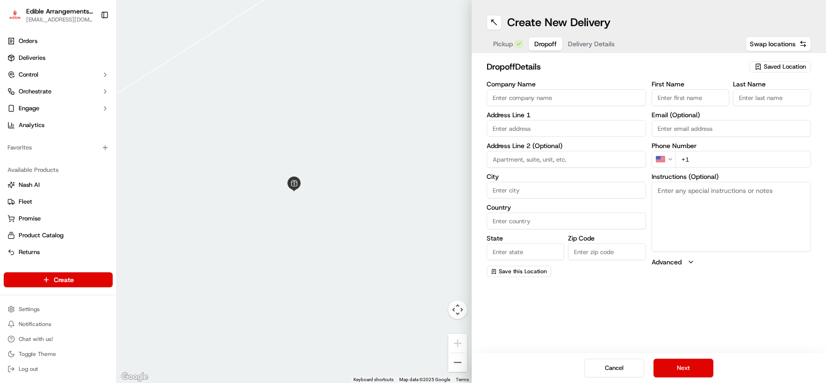
click at [692, 154] on input "+1" at bounding box center [743, 159] width 136 height 17
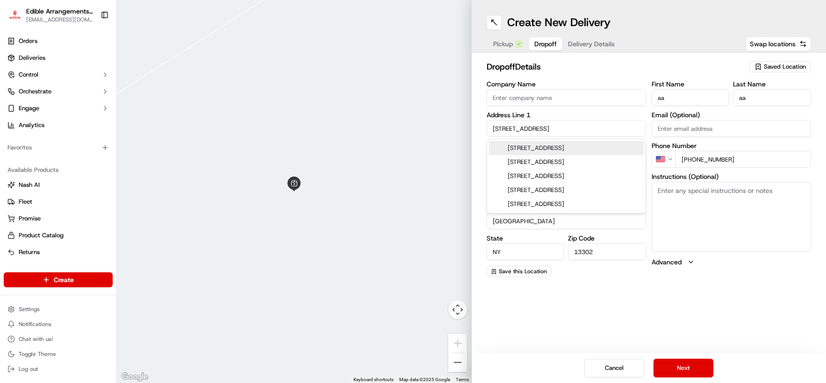
click at [692, 163] on input "[PHONE_NUMBER]" at bounding box center [743, 159] width 136 height 17
drag, startPoint x: 545, startPoint y: 126, endPoint x: 487, endPoint y: 119, distance: 58.4
click at [487, 119] on div "Address Line [STREET_ADDRESS]" at bounding box center [566, 124] width 159 height 25
click at [524, 148] on div "[STREET_ADDRESS]" at bounding box center [566, 148] width 155 height 14
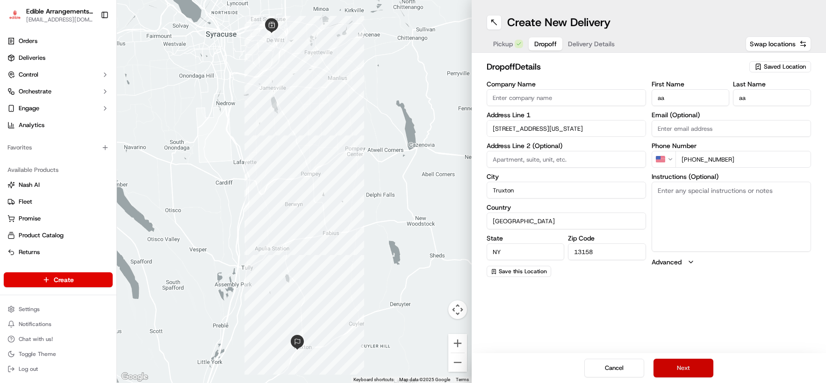
click at [688, 364] on button "Next" at bounding box center [684, 368] width 60 height 19
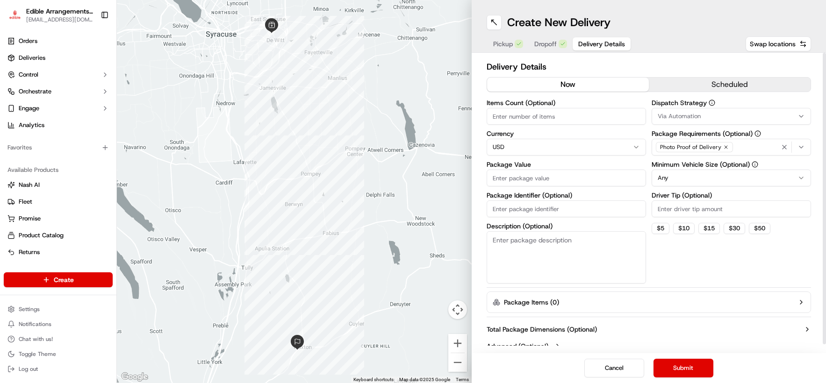
click at [544, 179] on input "Package Value" at bounding box center [566, 178] width 159 height 17
click at [692, 273] on div "Dispatch Strategy Via Automation Package Requirements (Optional) Photo Proof of…" at bounding box center [731, 192] width 159 height 184
click at [684, 363] on button "Submit" at bounding box center [684, 368] width 60 height 19
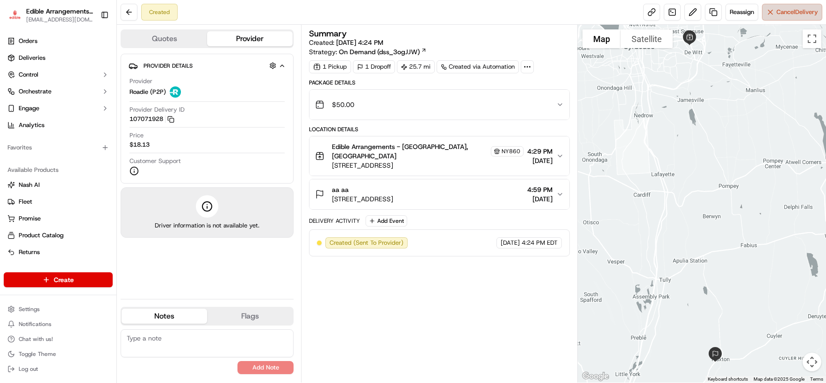
click at [692, 10] on span "Cancel Delivery" at bounding box center [797, 12] width 42 height 8
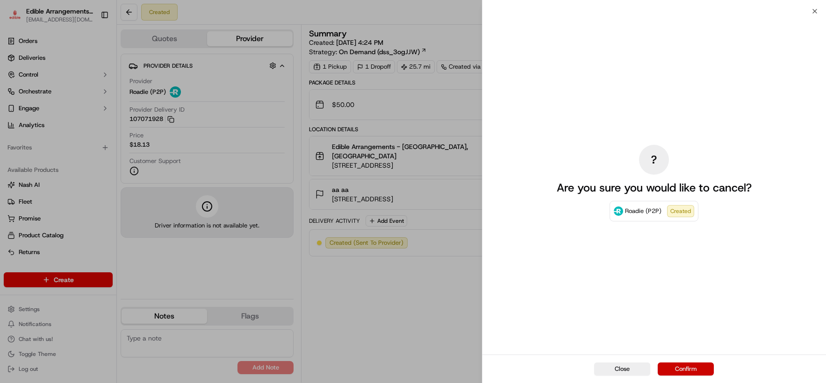
click at [690, 363] on button "Confirm" at bounding box center [686, 369] width 56 height 13
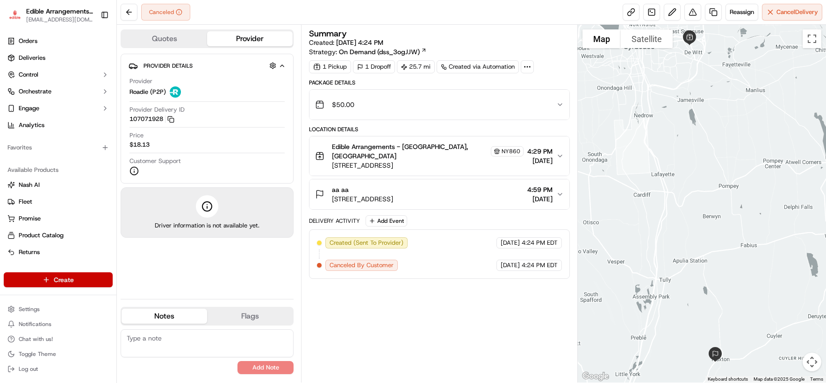
click at [87, 279] on html "Edible Arrangements - [GEOGRAPHIC_DATA][EMAIL_ADDRESS][DOMAIN_NAME] Toggle Side…" at bounding box center [413, 191] width 826 height 383
click at [166, 298] on link "Delivery" at bounding box center [169, 297] width 104 height 17
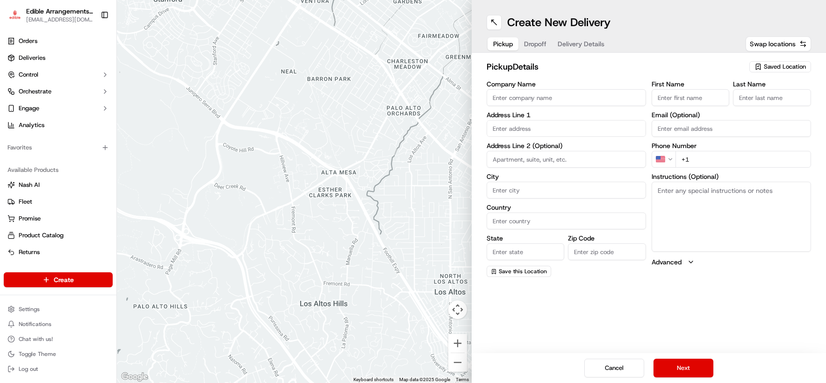
click at [692, 72] on div "Saved Location" at bounding box center [780, 66] width 62 height 11
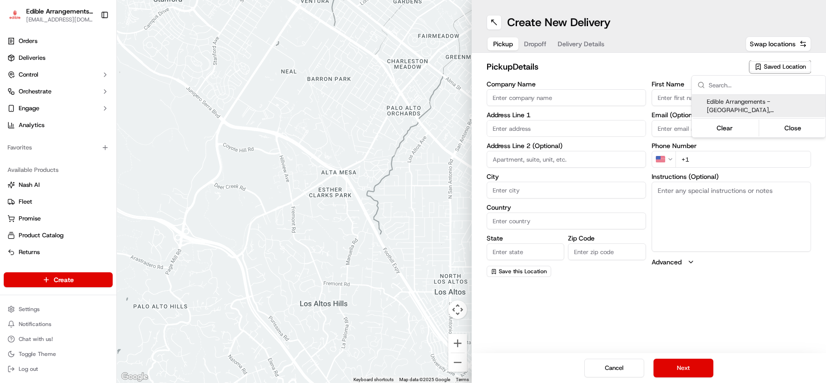
click at [692, 99] on span "Edible Arrangements - [GEOGRAPHIC_DATA], [GEOGRAPHIC_DATA] (NY860)" at bounding box center [764, 106] width 115 height 17
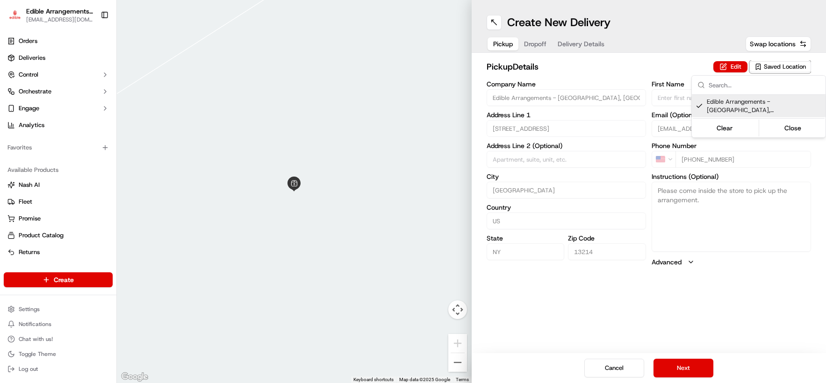
click at [688, 368] on html "Edible Arrangements - [GEOGRAPHIC_DATA][EMAIL_ADDRESS][DOMAIN_NAME] Toggle Side…" at bounding box center [413, 191] width 826 height 383
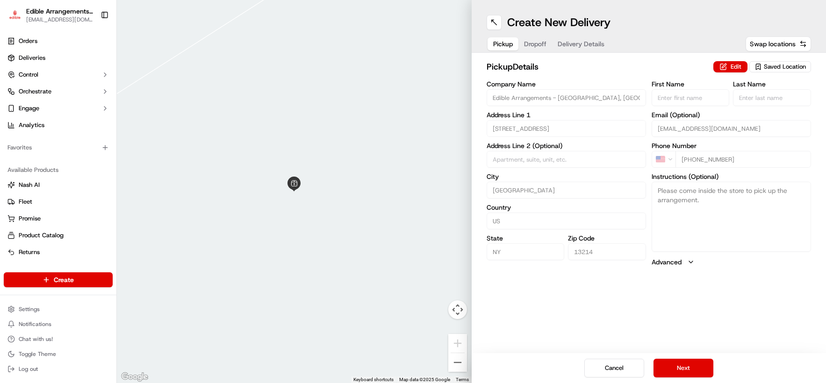
click at [688, 368] on button "Next" at bounding box center [684, 368] width 60 height 19
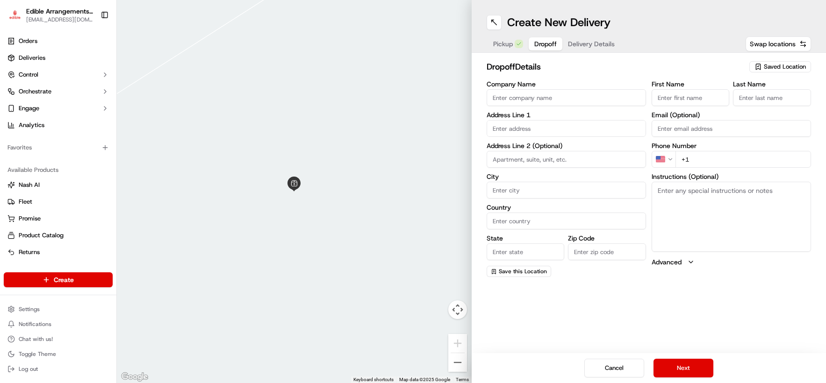
click at [692, 158] on input "+1" at bounding box center [743, 159] width 136 height 17
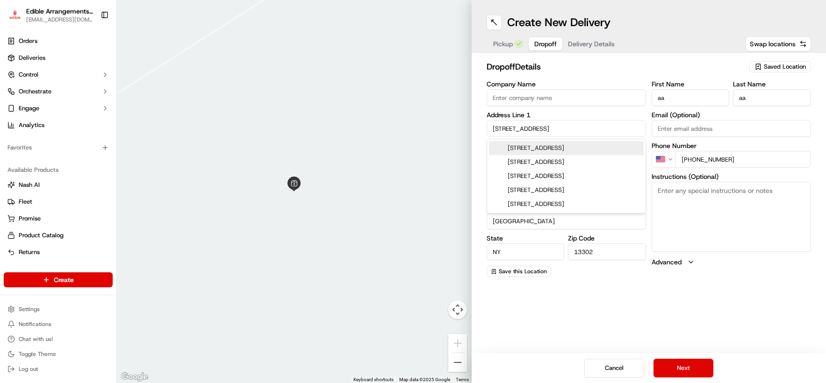
click at [692, 164] on input "[PHONE_NUMBER]" at bounding box center [743, 159] width 136 height 17
drag, startPoint x: 552, startPoint y: 131, endPoint x: 469, endPoint y: 128, distance: 82.8
click at [469, 128] on div "To navigate the map with touch gestures double-tap and hold your finger on the …" at bounding box center [471, 191] width 709 height 383
click at [531, 145] on div "[STREET_ADDRESS]" at bounding box center [566, 148] width 155 height 14
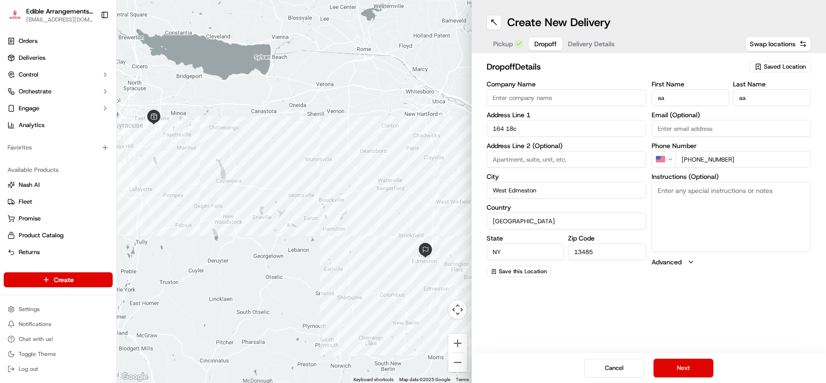
drag, startPoint x: 686, startPoint y: 366, endPoint x: 660, endPoint y: 346, distance: 32.3
click at [684, 364] on button "Next" at bounding box center [684, 368] width 60 height 19
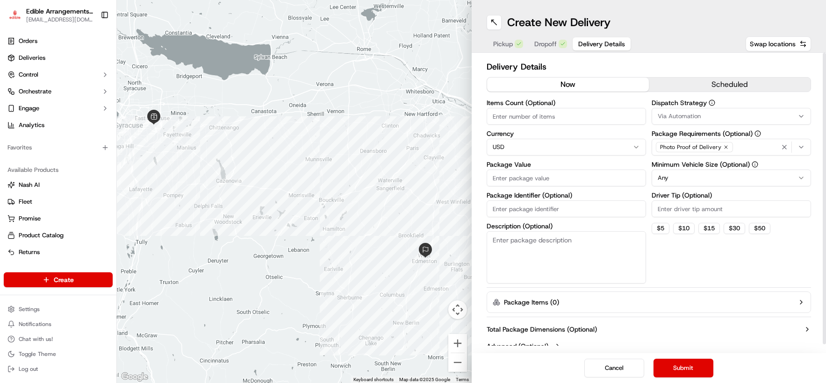
click at [535, 177] on input "Package Value" at bounding box center [566, 178] width 159 height 17
click at [689, 371] on button "Submit" at bounding box center [684, 368] width 60 height 19
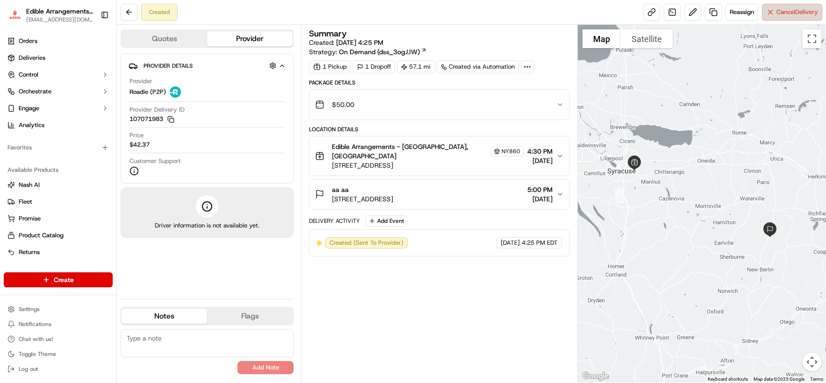
click at [692, 7] on button "Cancel Delivery" at bounding box center [792, 12] width 60 height 17
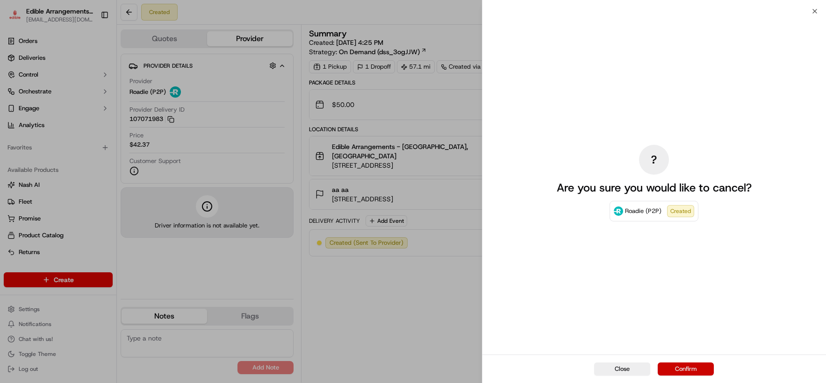
click at [692, 372] on button "Confirm" at bounding box center [686, 369] width 56 height 13
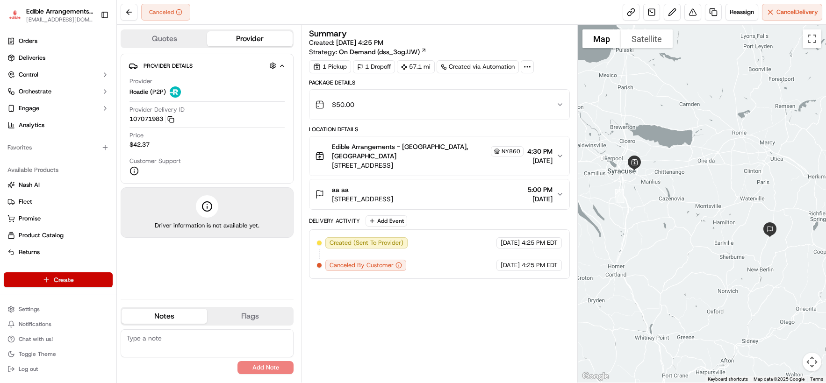
click at [91, 278] on html "Edible Arrangements - [GEOGRAPHIC_DATA][EMAIL_ADDRESS][DOMAIN_NAME] Toggle Side…" at bounding box center [413, 191] width 826 height 383
click at [154, 304] on link "Delivery" at bounding box center [169, 297] width 104 height 17
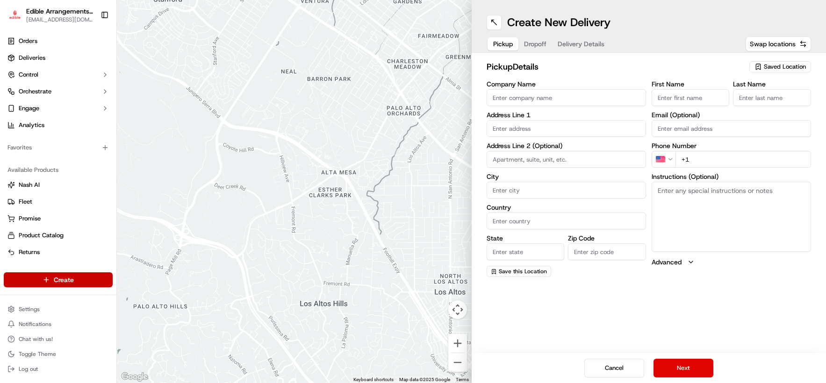
click at [71, 280] on html "Edible Arrangements - [GEOGRAPHIC_DATA][EMAIL_ADDRESS][DOMAIN_NAME] Toggle Side…" at bounding box center [413, 191] width 826 height 383
click at [160, 302] on link "Delivery" at bounding box center [169, 297] width 104 height 17
click at [692, 66] on span "Saved Location" at bounding box center [785, 67] width 42 height 8
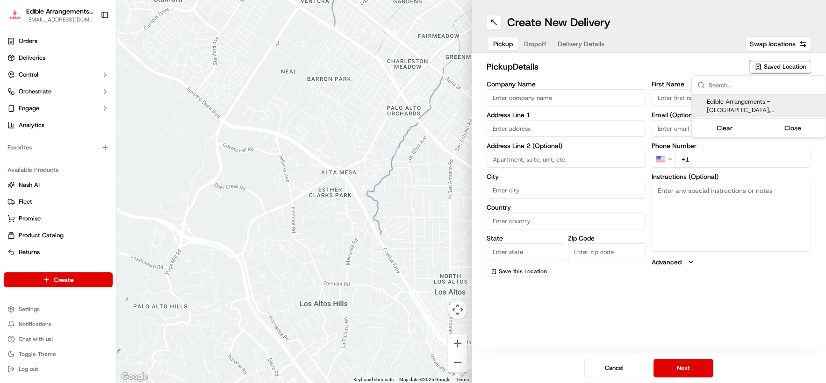
click at [692, 105] on span "Edible Arrangements - [GEOGRAPHIC_DATA], [GEOGRAPHIC_DATA] (NY860)" at bounding box center [764, 106] width 115 height 17
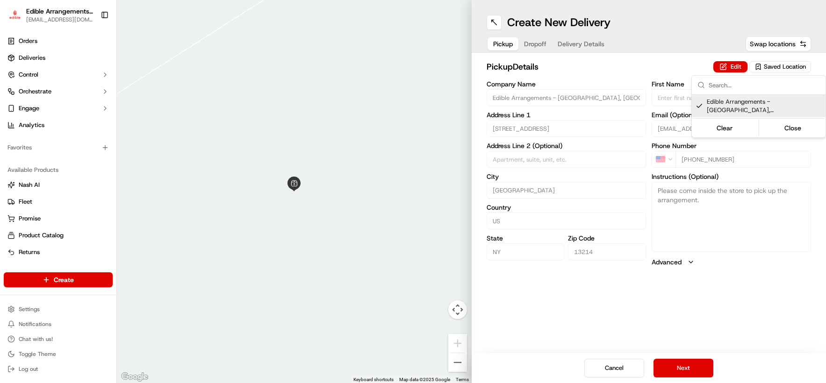
click at [674, 365] on html "Edible Arrangements - [GEOGRAPHIC_DATA][EMAIL_ADDRESS][DOMAIN_NAME] Toggle Side…" at bounding box center [413, 191] width 826 height 383
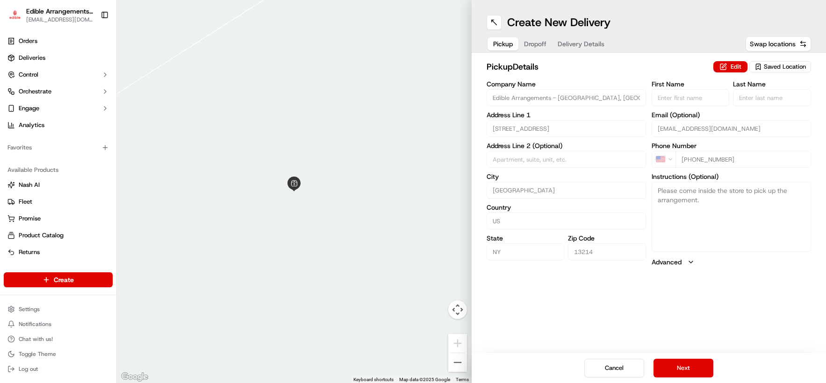
click at [674, 365] on button "Next" at bounding box center [684, 368] width 60 height 19
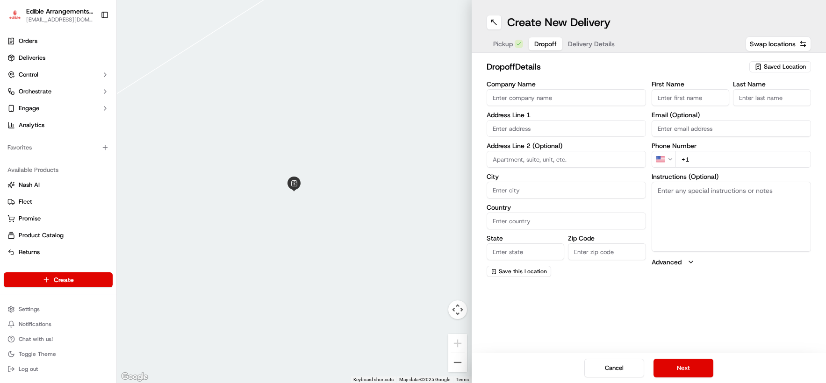
click at [692, 159] on input "+1" at bounding box center [743, 159] width 136 height 17
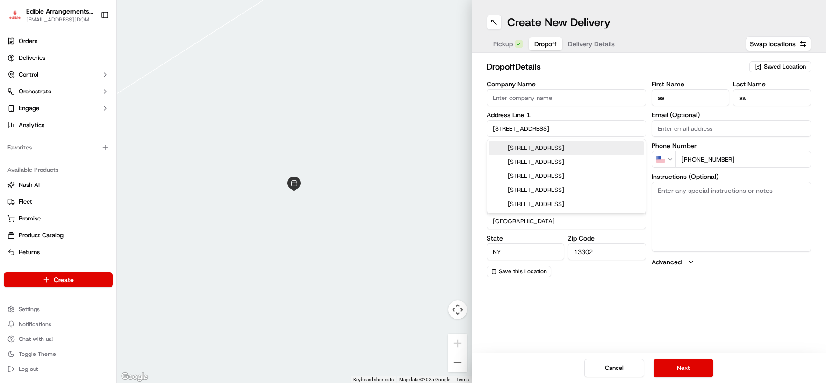
click at [692, 165] on input "[PHONE_NUMBER]" at bounding box center [743, 159] width 136 height 17
drag, startPoint x: 569, startPoint y: 133, endPoint x: 477, endPoint y: 132, distance: 92.6
click at [477, 132] on div "dropoff Details Saved Location Company Name Address Line [GEOGRAPHIC_DATA] Addr…" at bounding box center [649, 169] width 355 height 232
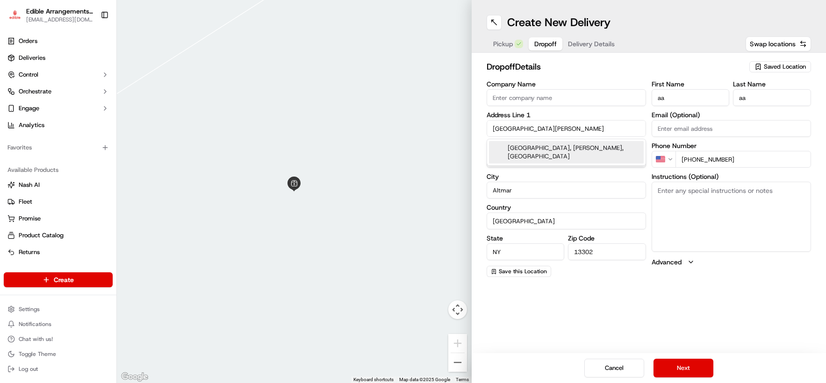
click at [578, 151] on div "[GEOGRAPHIC_DATA], [PERSON_NAME], [GEOGRAPHIC_DATA]" at bounding box center [566, 152] width 155 height 22
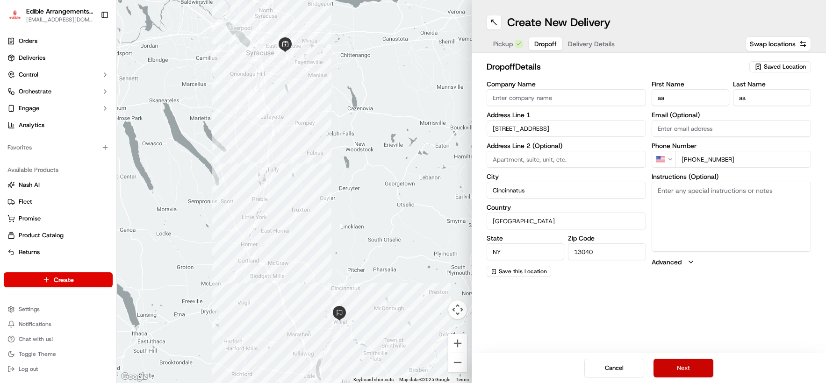
click at [674, 364] on button "Next" at bounding box center [684, 368] width 60 height 19
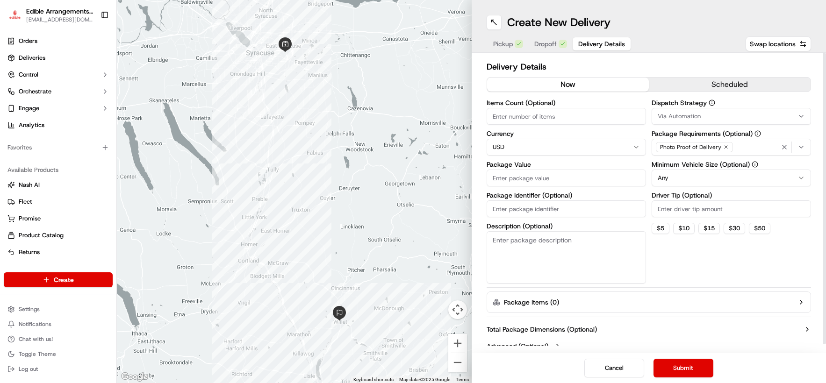
click at [539, 178] on input "Package Value" at bounding box center [566, 178] width 159 height 17
click at [675, 273] on div "Dispatch Strategy Via Automation Package Requirements (Optional) Photo Proof of…" at bounding box center [731, 192] width 159 height 184
click at [684, 365] on button "Submit" at bounding box center [684, 368] width 60 height 19
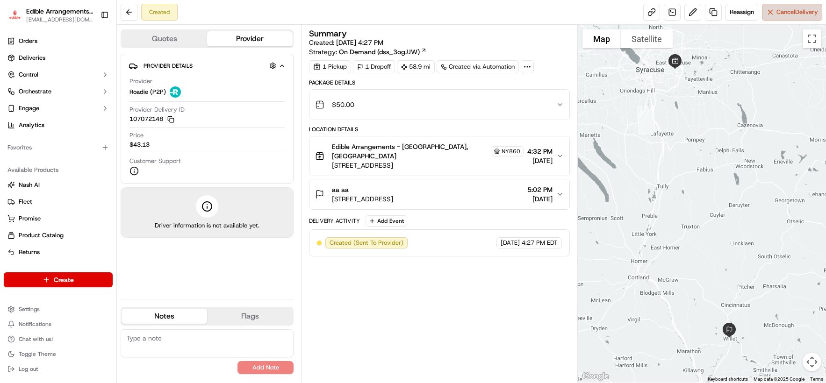
click at [692, 17] on button "Cancel Delivery" at bounding box center [792, 12] width 60 height 17
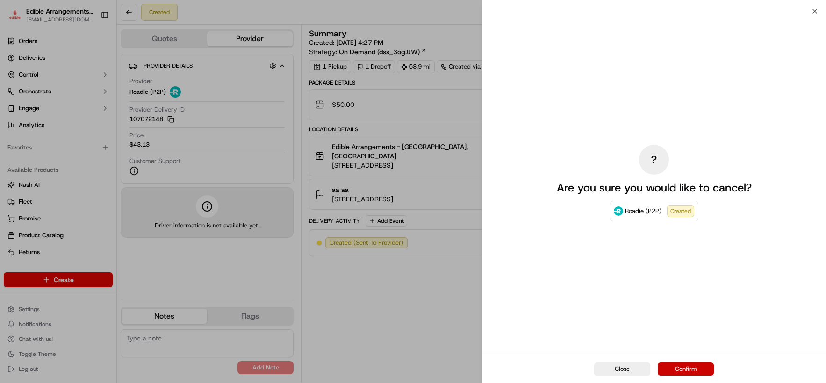
click at [692, 365] on button "Confirm" at bounding box center [686, 369] width 56 height 13
